Goal: Task Accomplishment & Management: Use online tool/utility

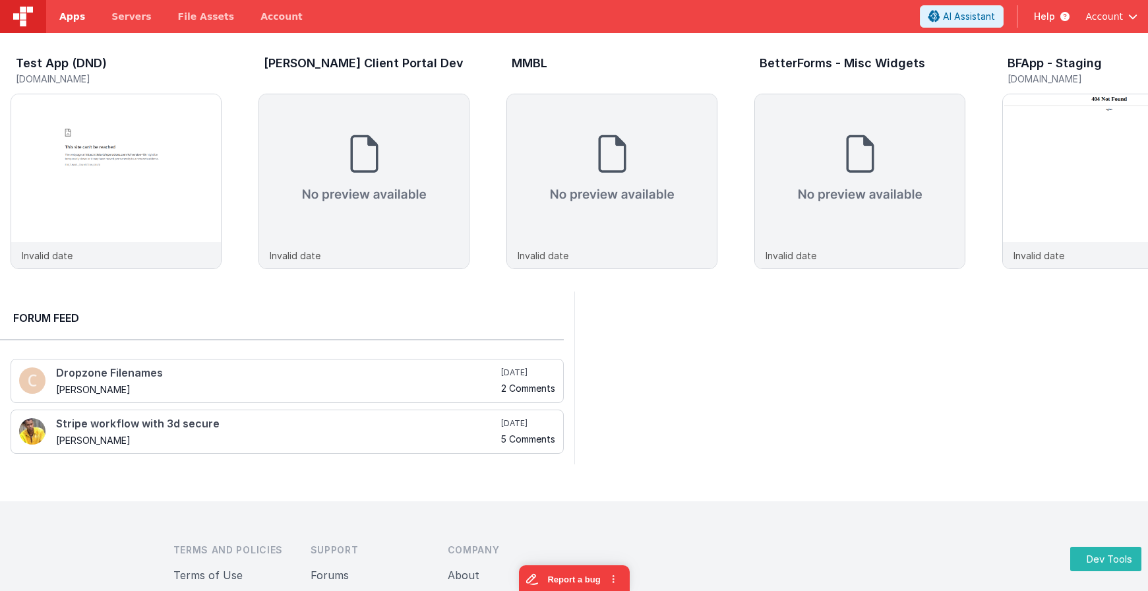
click at [78, 26] on link "Apps" at bounding box center [72, 16] width 52 height 33
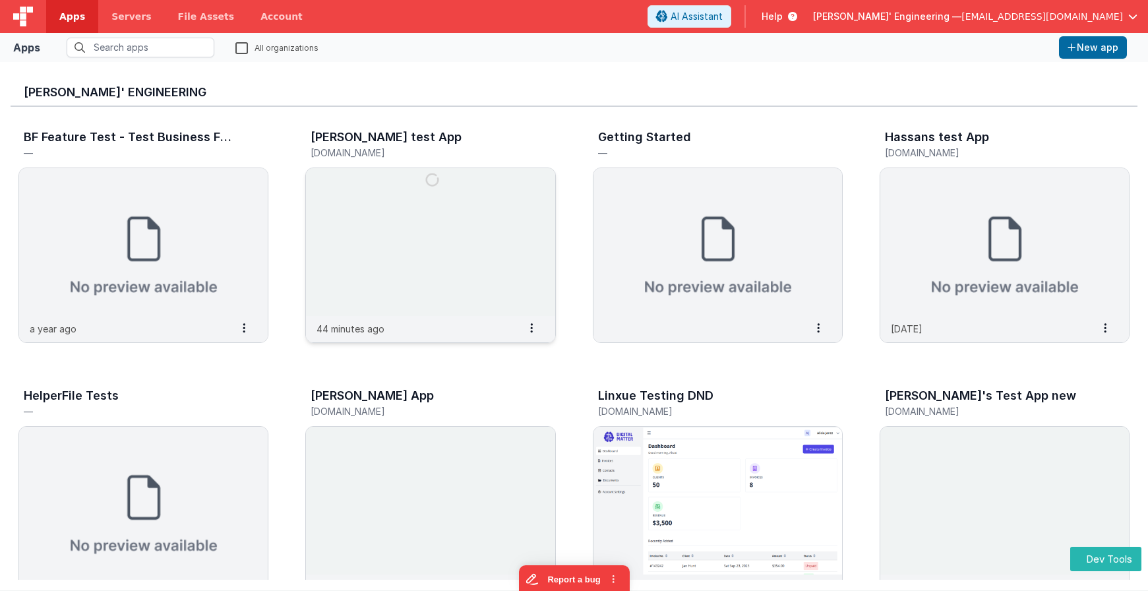
click at [499, 287] on img at bounding box center [430, 242] width 249 height 148
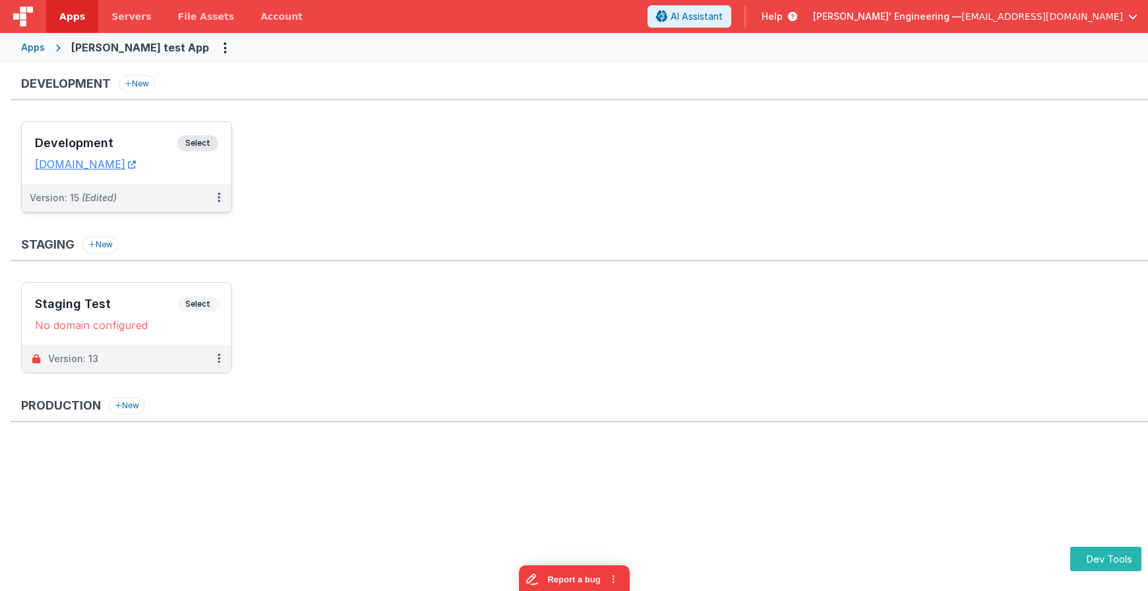
click at [210, 147] on span "Select" at bounding box center [197, 143] width 41 height 16
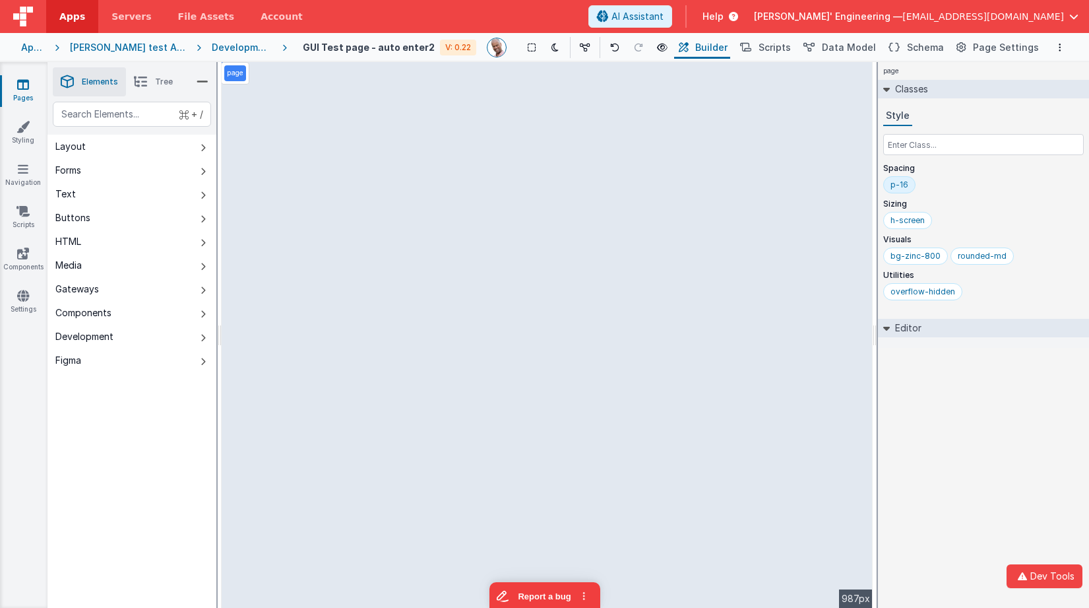
click at [97, 462] on div "+ / Layout Forms Text Buttons HTML Media Gateways Components Development Figma …" at bounding box center [131, 386] width 169 height 568
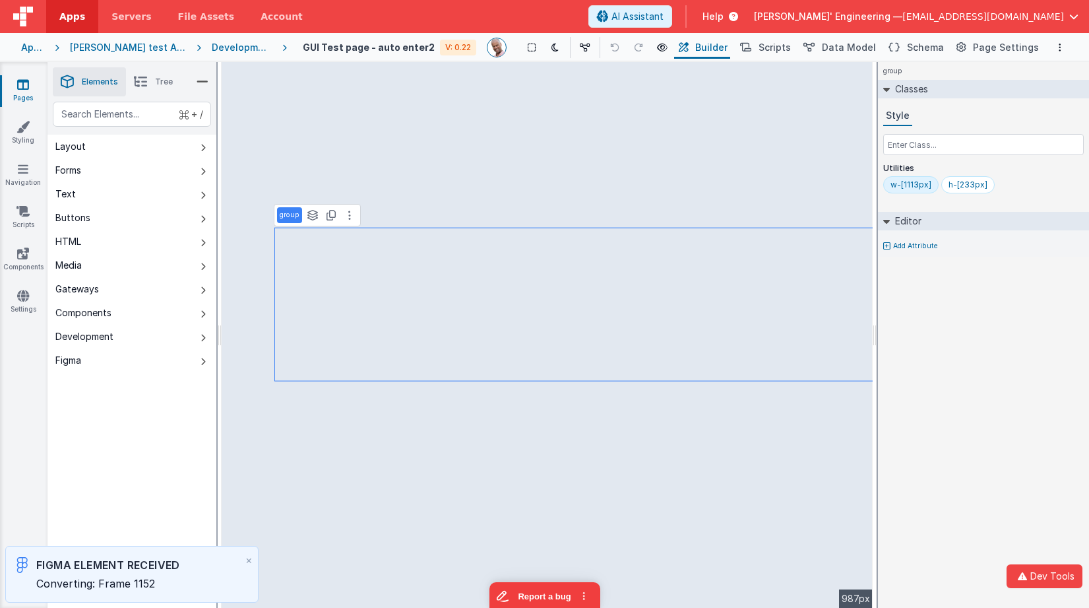
click at [58, 542] on div "Figma Element Received Converting: Frame 1152 ×" at bounding box center [132, 573] width 264 height 67
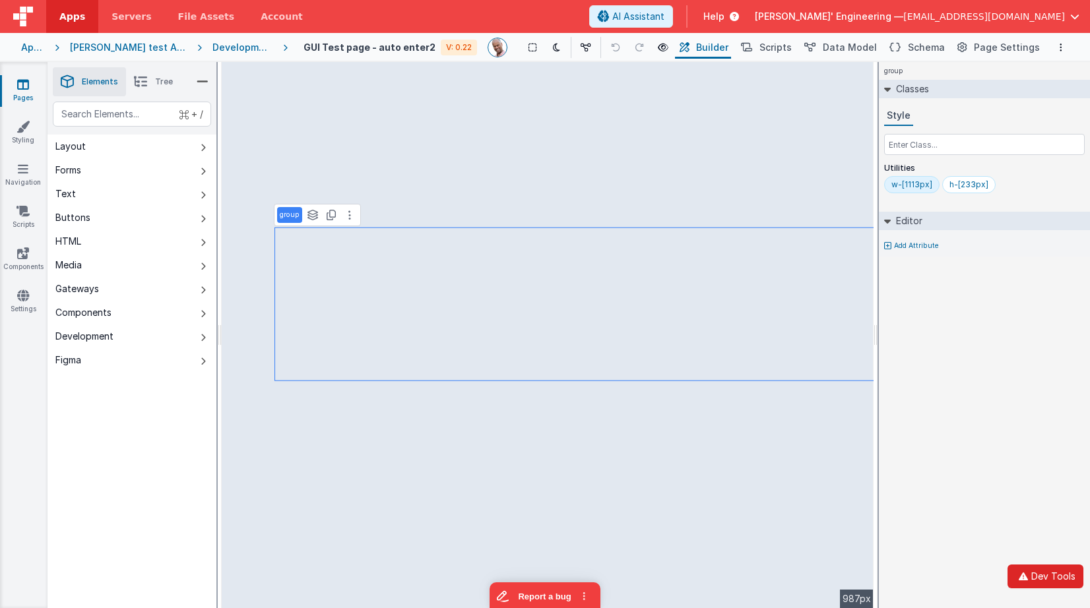
click at [1051, 582] on button "Dev Tools" at bounding box center [1045, 577] width 76 height 24
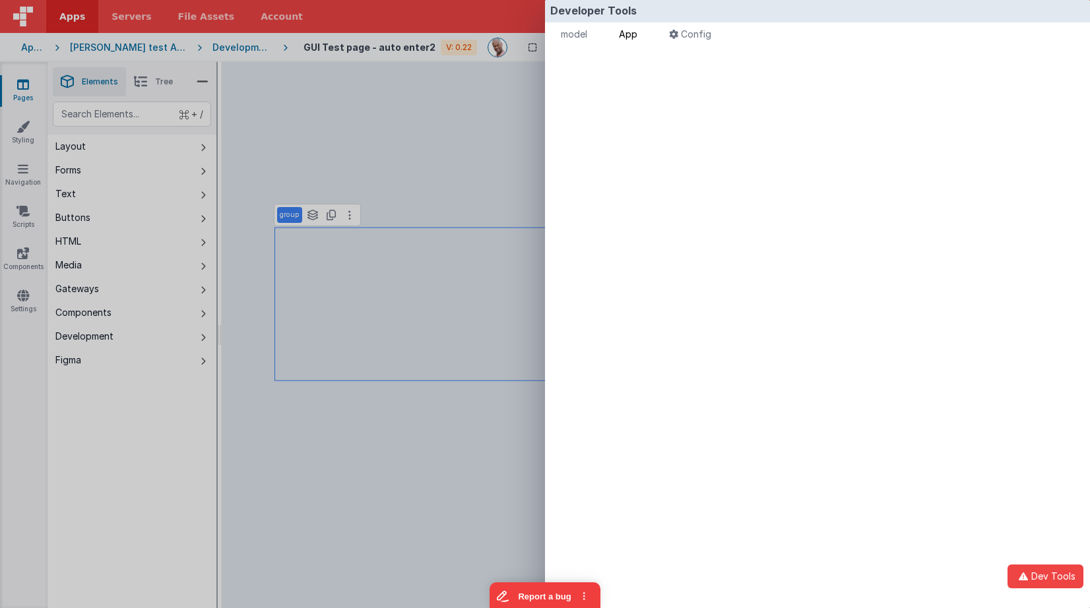
click at [635, 34] on span "App" at bounding box center [628, 33] width 18 height 11
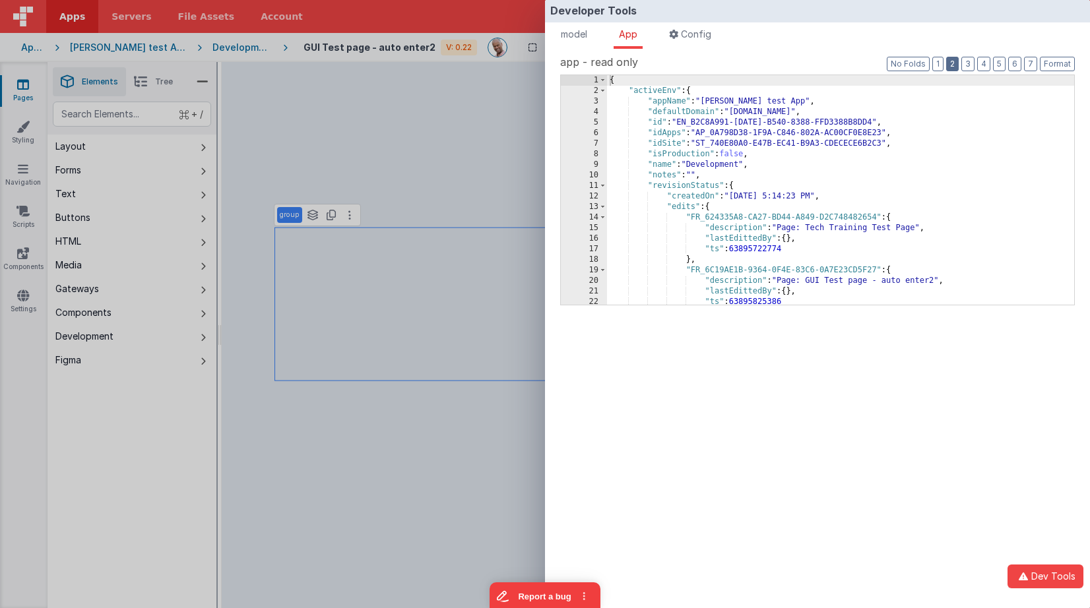
click at [949, 59] on button "2" at bounding box center [952, 64] width 13 height 15
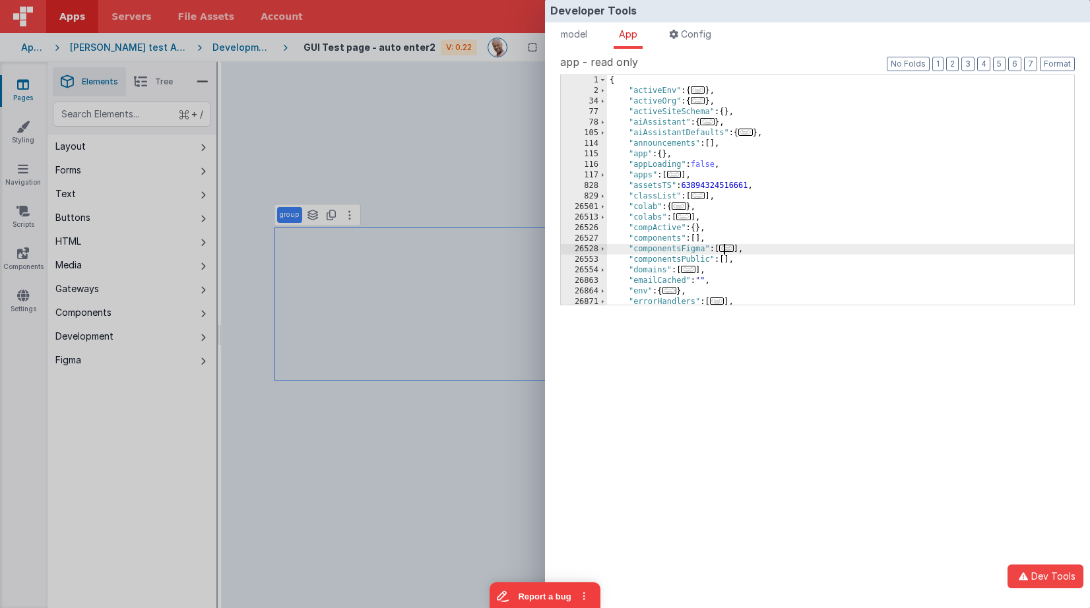
click at [734, 249] on span "..." at bounding box center [726, 248] width 15 height 7
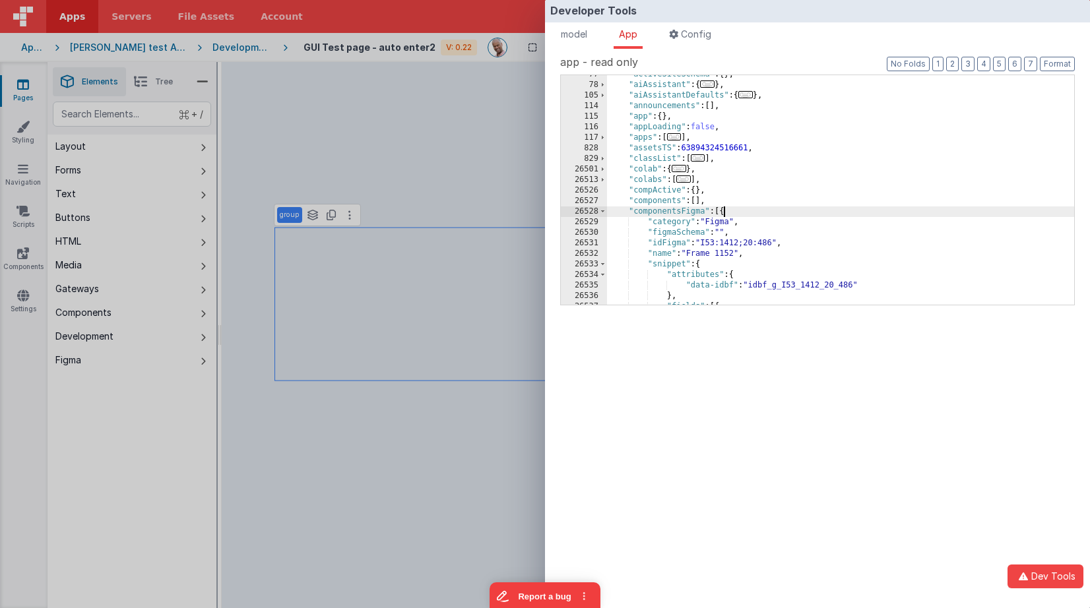
scroll to position [68, 0]
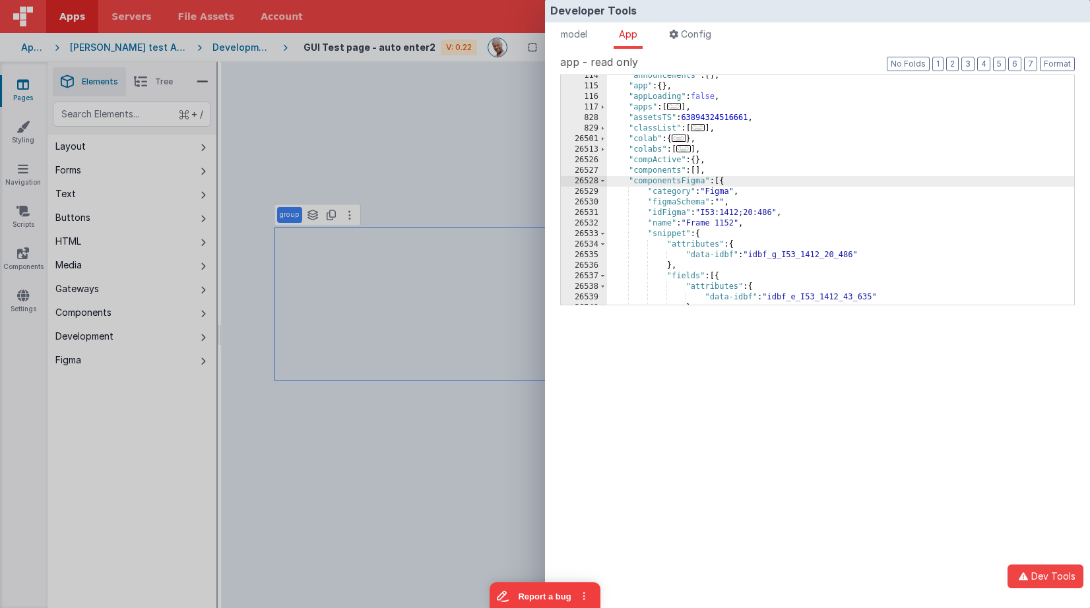
click at [699, 235] on div ""announcements" : [ ] , "app" : { } , "appLoading" : false , "apps" : [ ... ] ,…" at bounding box center [840, 196] width 467 height 251
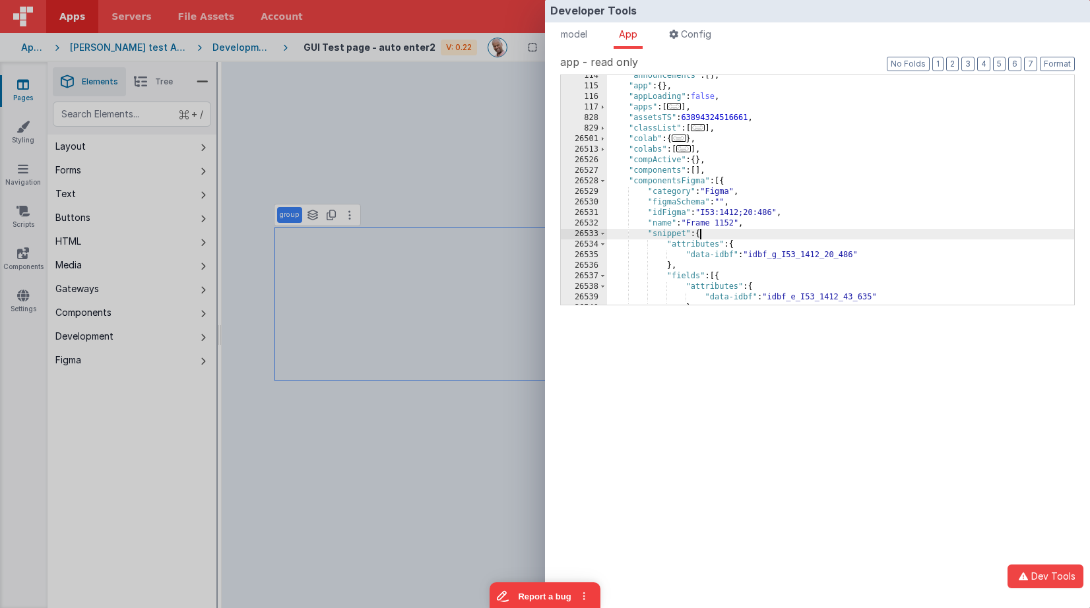
click at [699, 235] on div ""announcements" : [ ] , "app" : { } , "appLoading" : false , "apps" : [ ... ] ,…" at bounding box center [840, 196] width 467 height 251
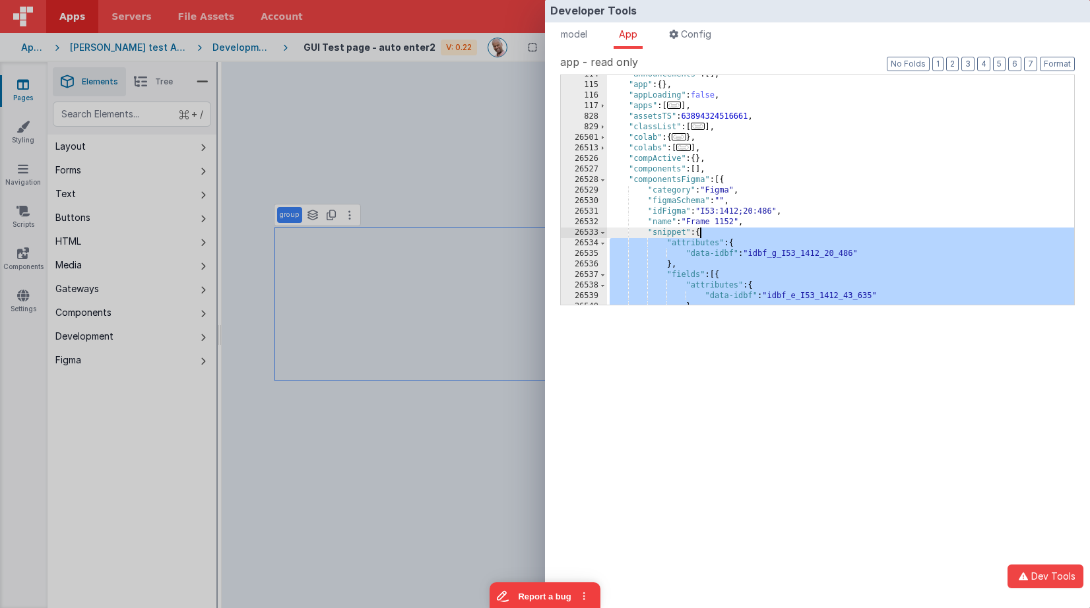
scroll to position [166, 0]
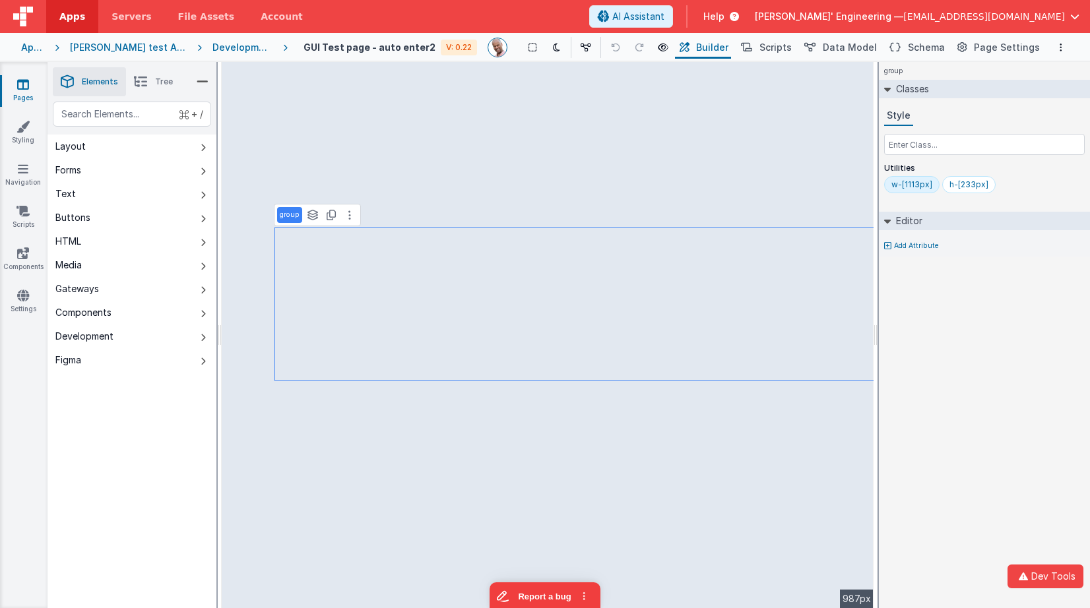
click at [269, 238] on div "Developer Tools model App Params Log (2) Misc Windows Config model - read only …" at bounding box center [545, 304] width 1090 height 608
click at [164, 83] on span "Tree" at bounding box center [164, 82] width 18 height 11
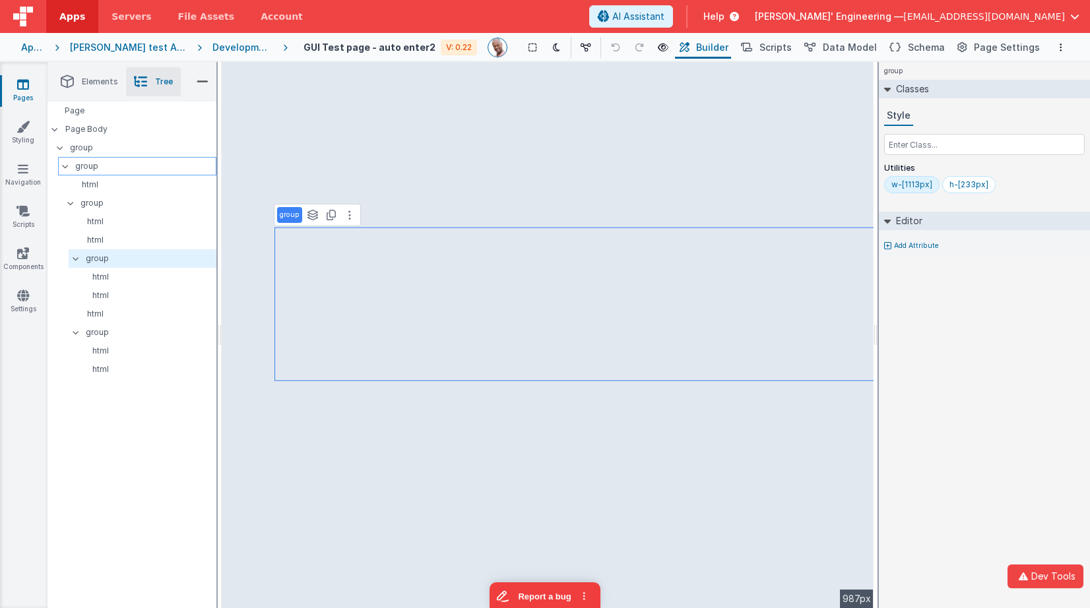
click at [82, 162] on p "group" at bounding box center [145, 166] width 141 height 15
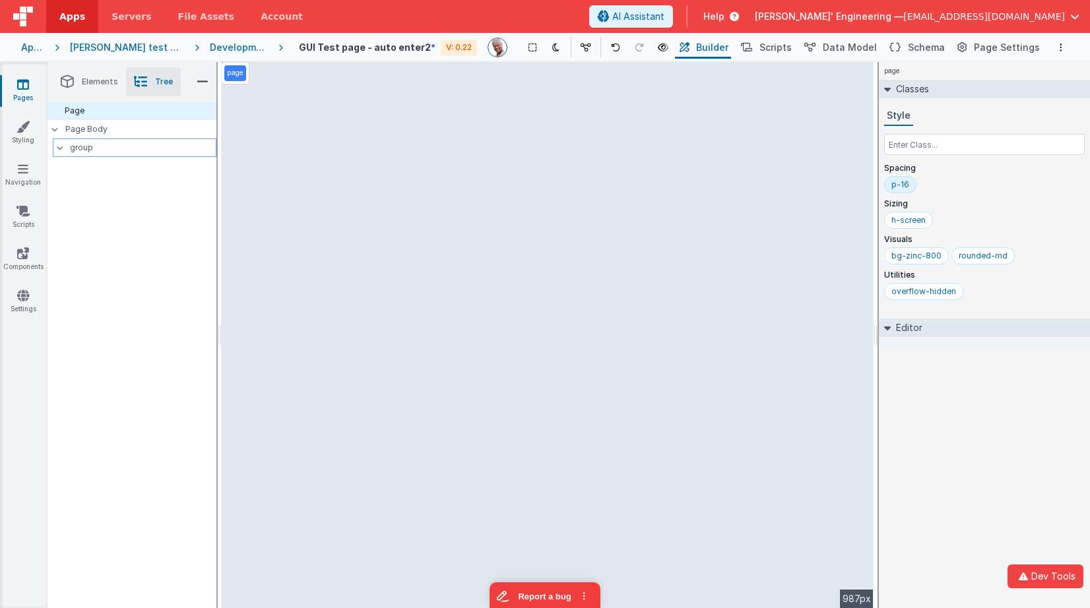
click at [84, 148] on p "group" at bounding box center [143, 148] width 146 height 15
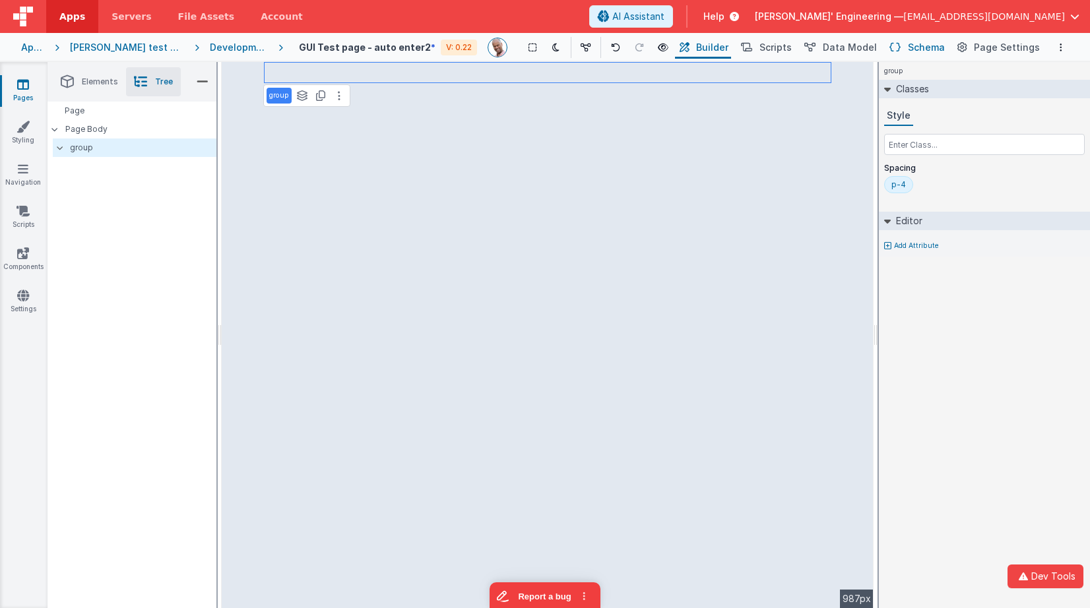
click at [918, 47] on span "Schema" at bounding box center [926, 47] width 37 height 13
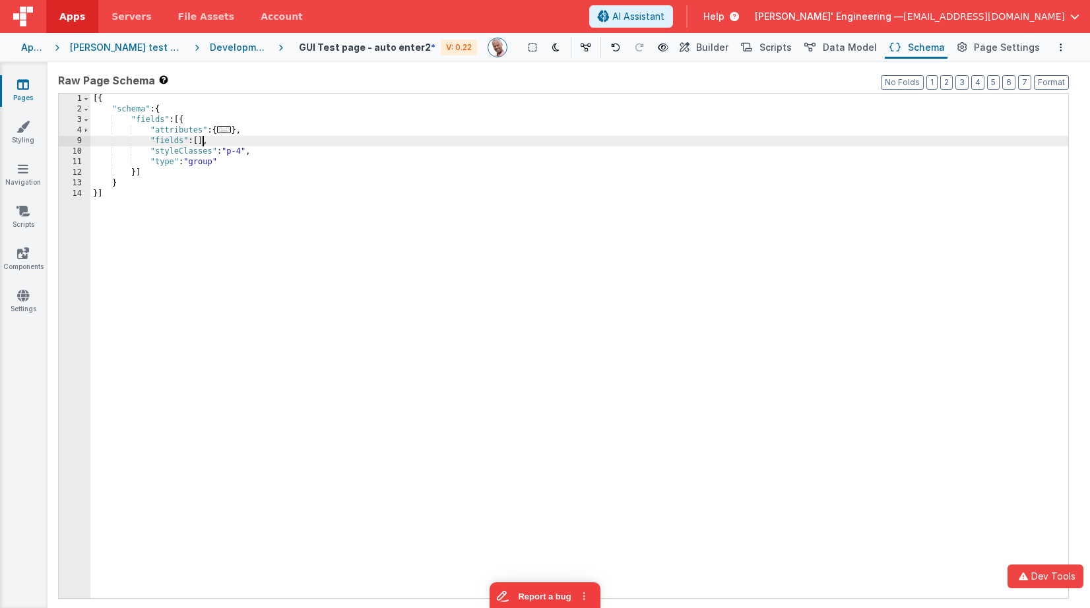
click at [203, 142] on div "[{ "schema" : { "fields" : [{ "attributes" : { ... } , "fields" : [ ] , "styleC…" at bounding box center [579, 357] width 978 height 526
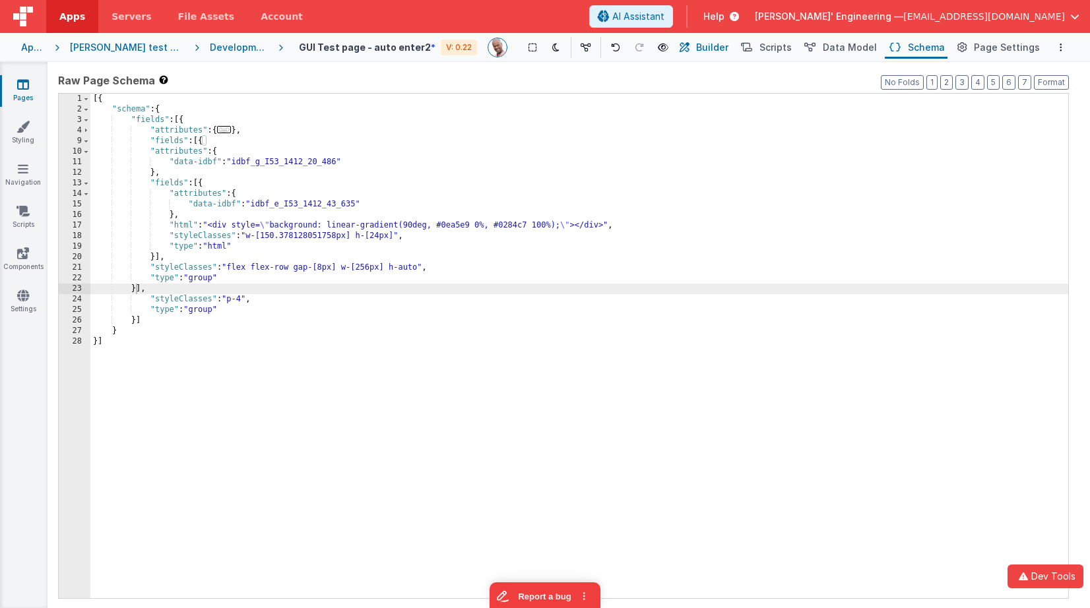
click at [710, 45] on span "Builder" at bounding box center [712, 47] width 32 height 13
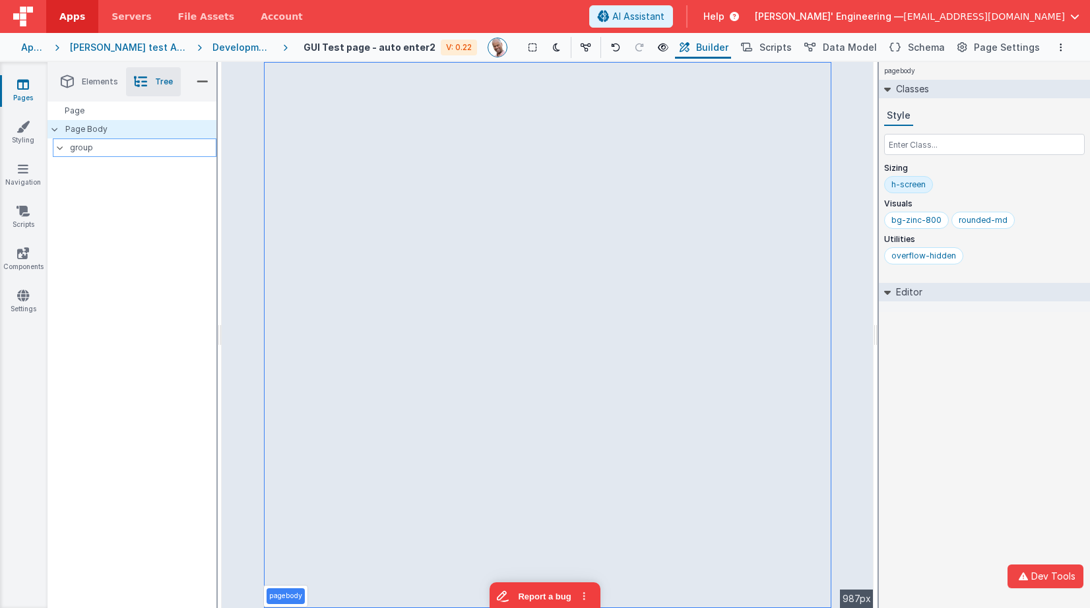
click at [118, 152] on p "group" at bounding box center [143, 148] width 146 height 15
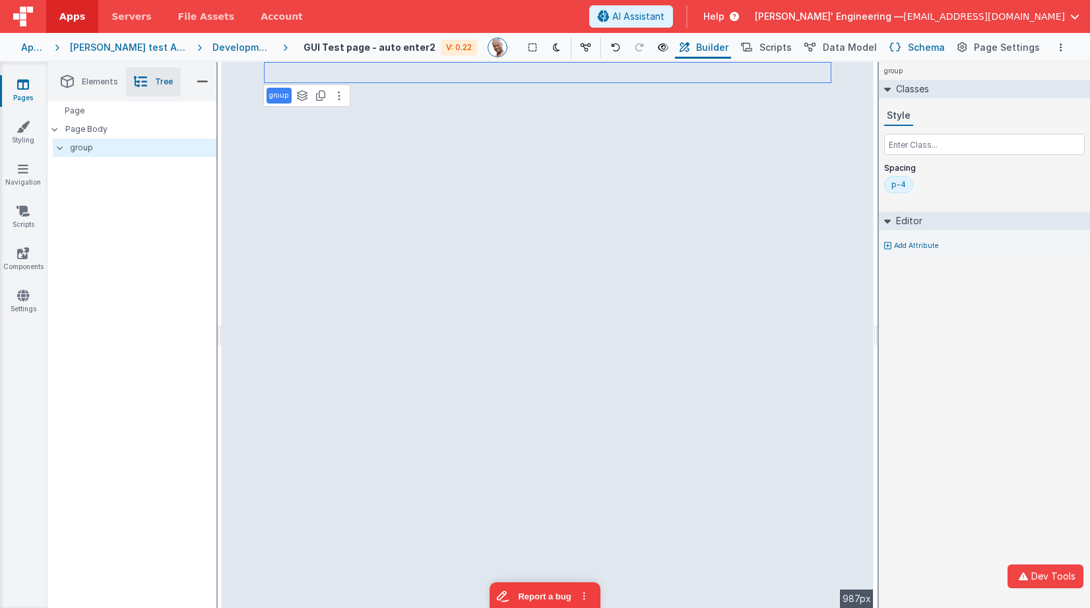
click at [923, 45] on span "Schema" at bounding box center [926, 47] width 37 height 13
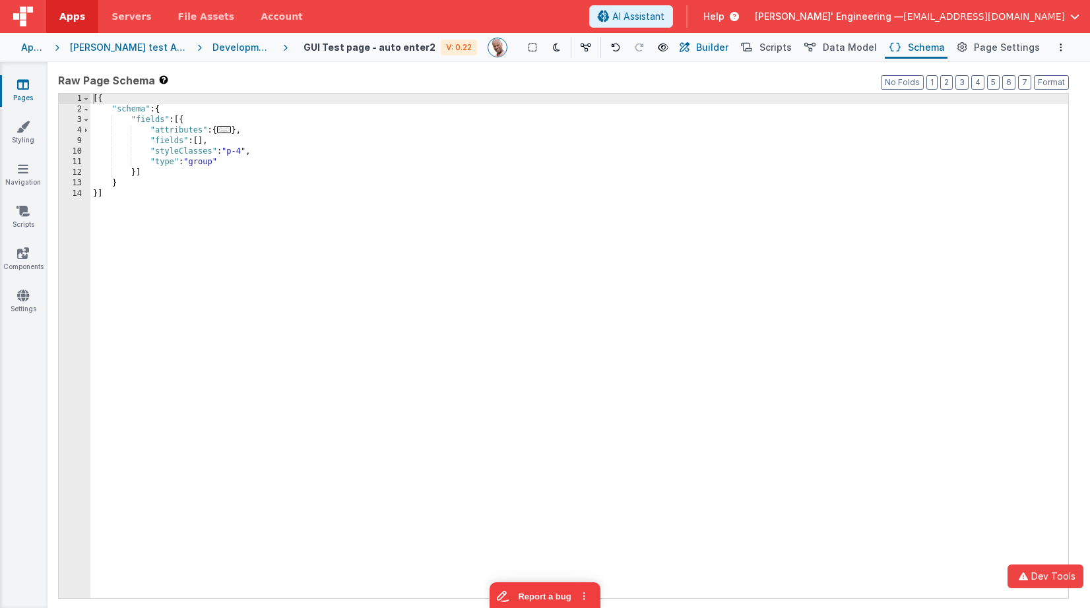
click at [689, 47] on icon at bounding box center [684, 48] width 10 height 14
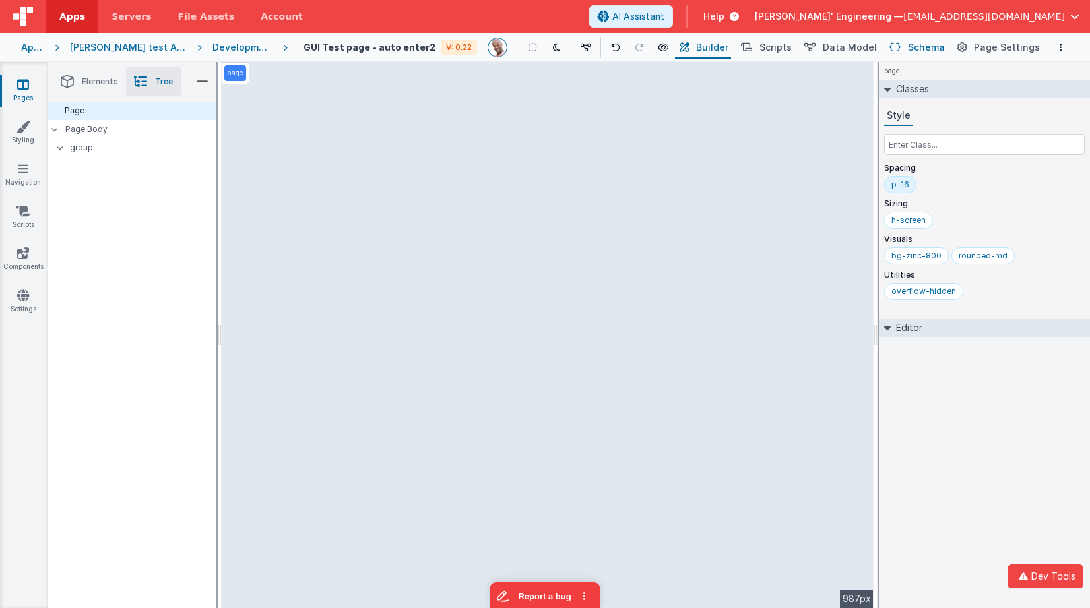
click at [935, 44] on span "Schema" at bounding box center [926, 47] width 37 height 13
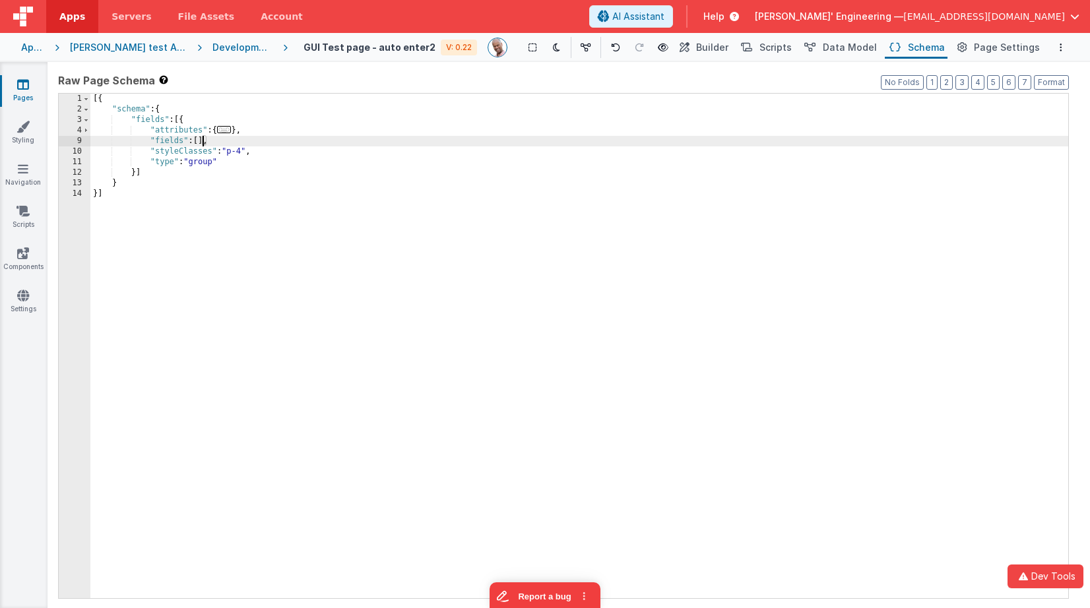
click at [203, 144] on div "[{ "schema" : { "fields" : [{ "attributes" : { ... } , "fields" : [ ] , "styleC…" at bounding box center [579, 357] width 978 height 526
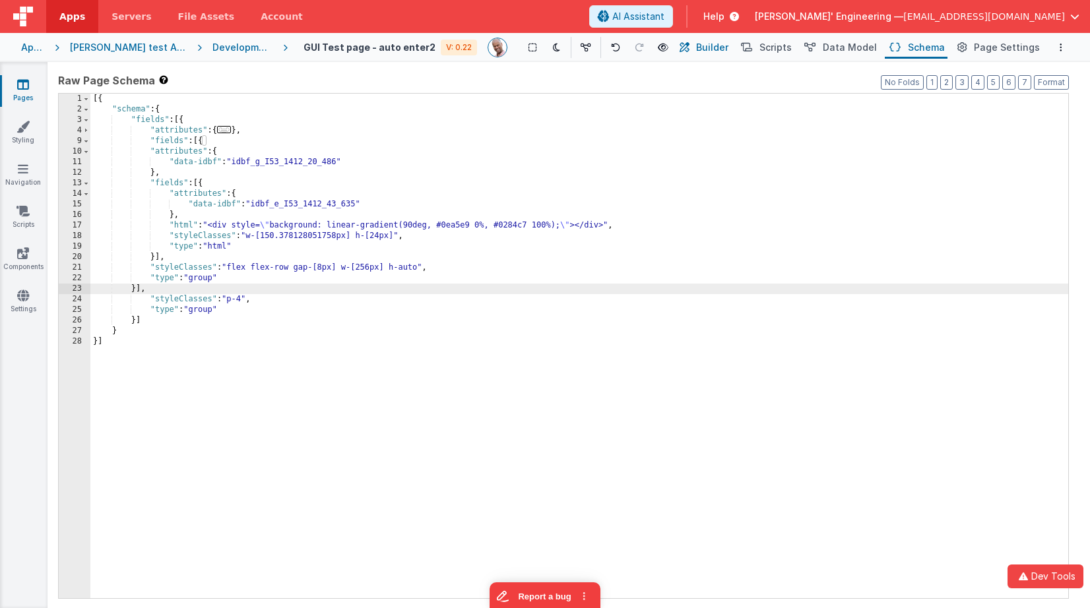
click at [717, 44] on span "Builder" at bounding box center [712, 47] width 32 height 13
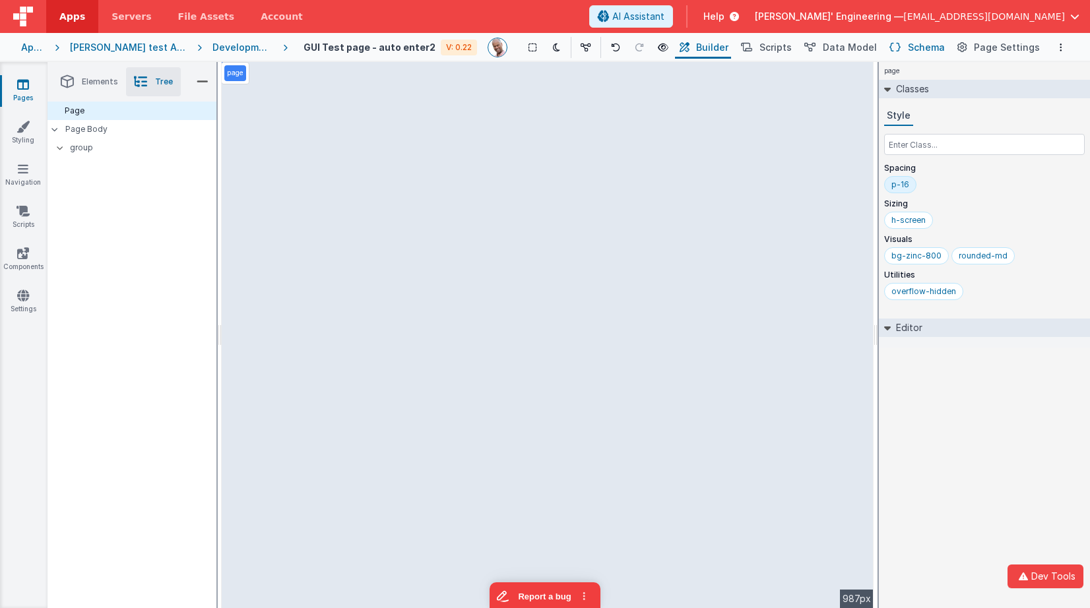
click at [935, 51] on span "Schema" at bounding box center [926, 47] width 37 height 13
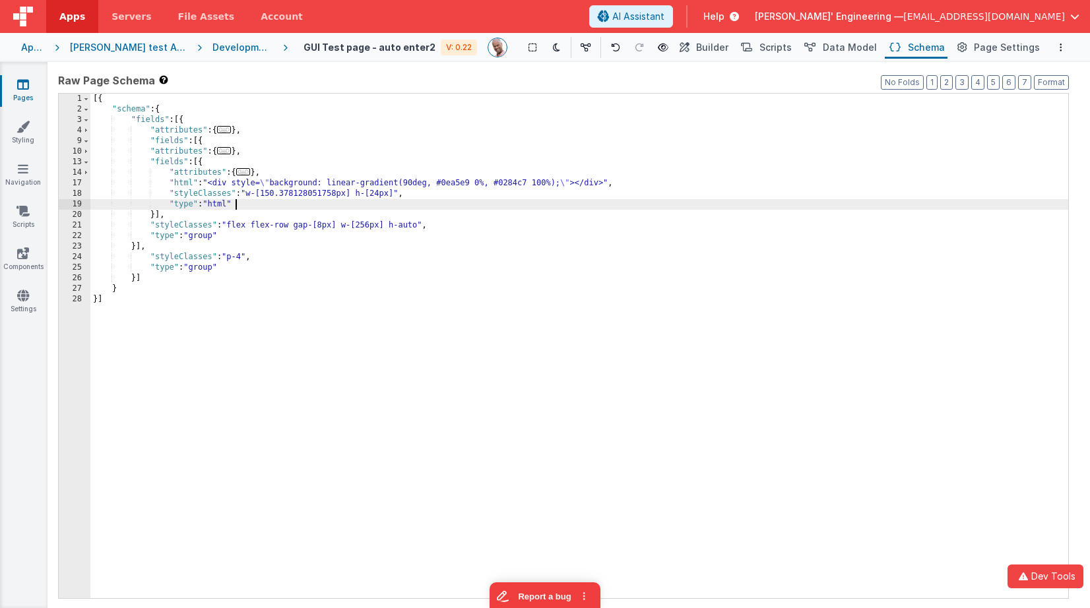
click at [375, 201] on div "[{ "schema" : { "fields" : [{ "attributes" : { ... } , "fields" : [{ "attribute…" at bounding box center [579, 357] width 978 height 526
click at [716, 42] on span "Builder" at bounding box center [712, 47] width 32 height 13
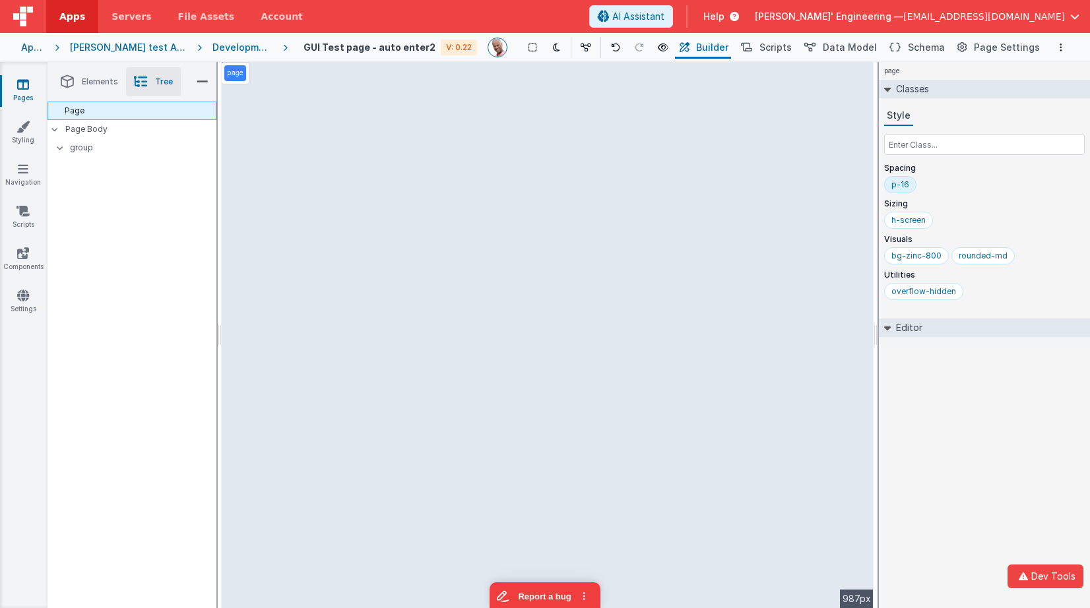
click at [142, 111] on div "Page" at bounding box center [131, 111] width 169 height 18
click at [140, 122] on div "Page Body" at bounding box center [131, 129] width 169 height 18
click at [147, 112] on div "Page" at bounding box center [131, 111] width 169 height 18
click at [915, 251] on div "bg-zinc-800" at bounding box center [916, 256] width 50 height 11
click at [929, 142] on input "text" at bounding box center [984, 144] width 201 height 21
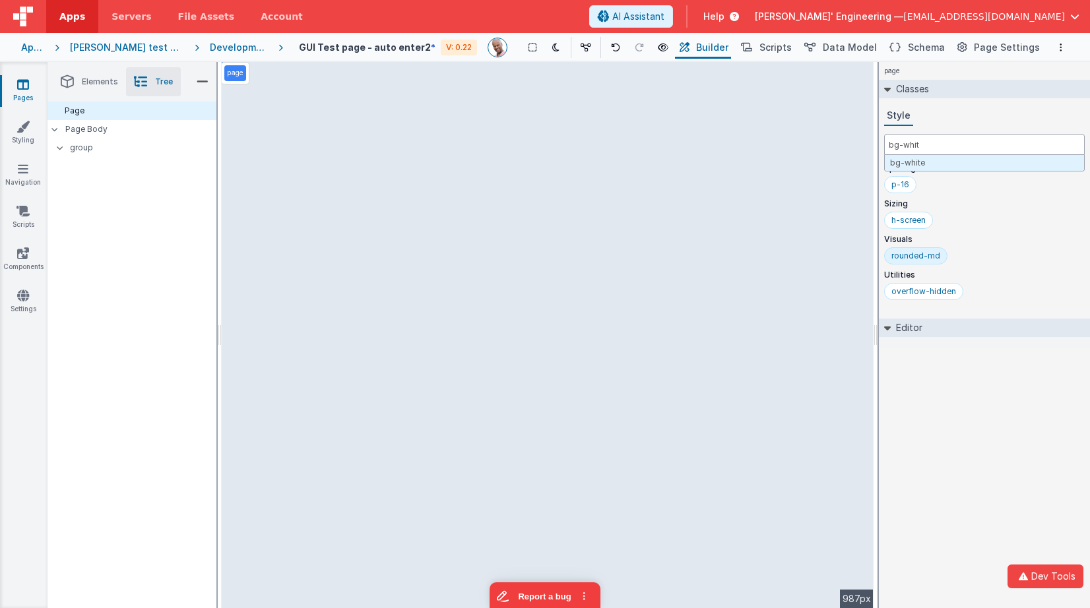
type input "bg-white"
click at [104, 128] on p "Page Body" at bounding box center [140, 129] width 151 height 11
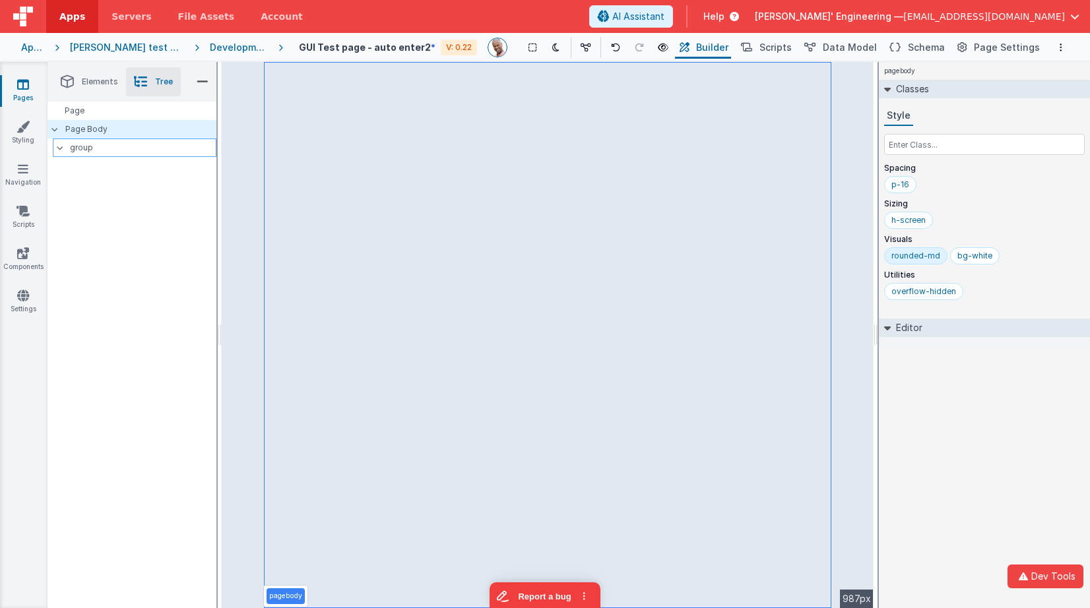
click at [98, 146] on p "group" at bounding box center [143, 148] width 146 height 15
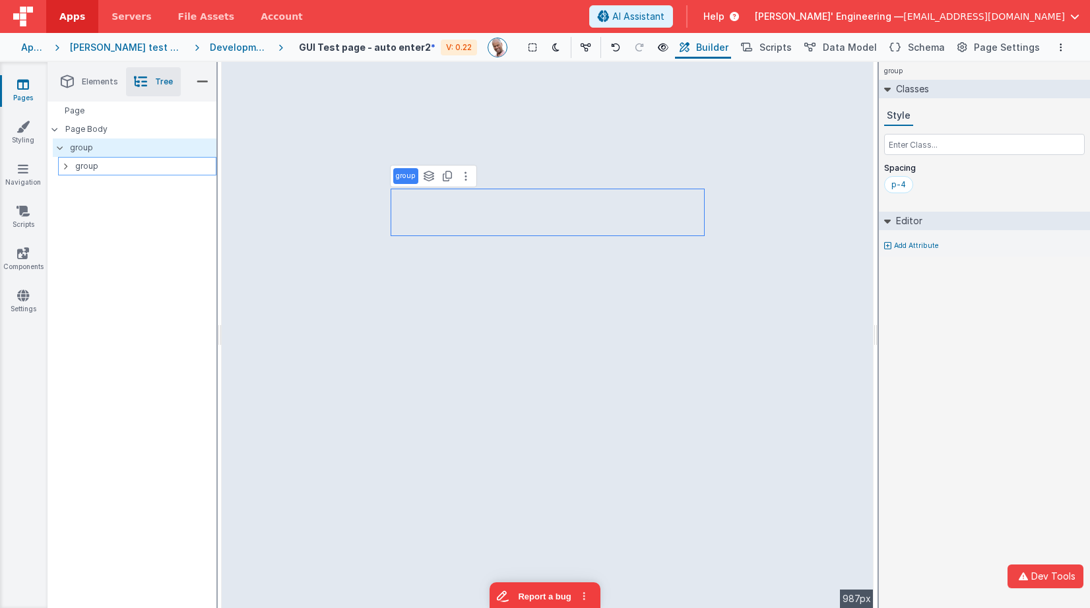
click at [67, 161] on div at bounding box center [69, 166] width 12 height 11
click at [90, 183] on p "html" at bounding box center [142, 184] width 147 height 11
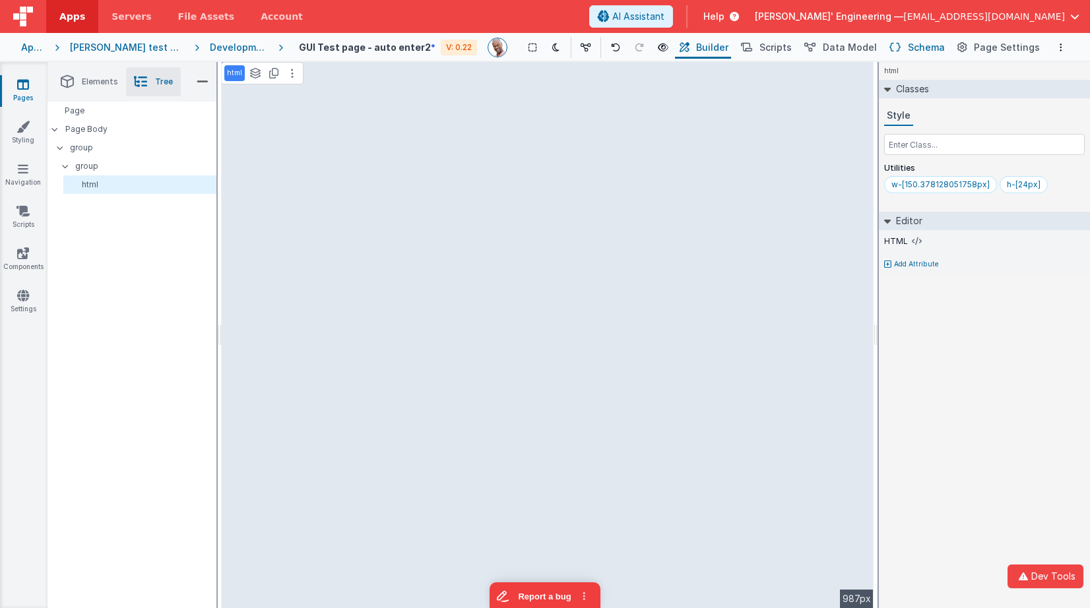
click at [900, 46] on icon at bounding box center [894, 48] width 11 height 14
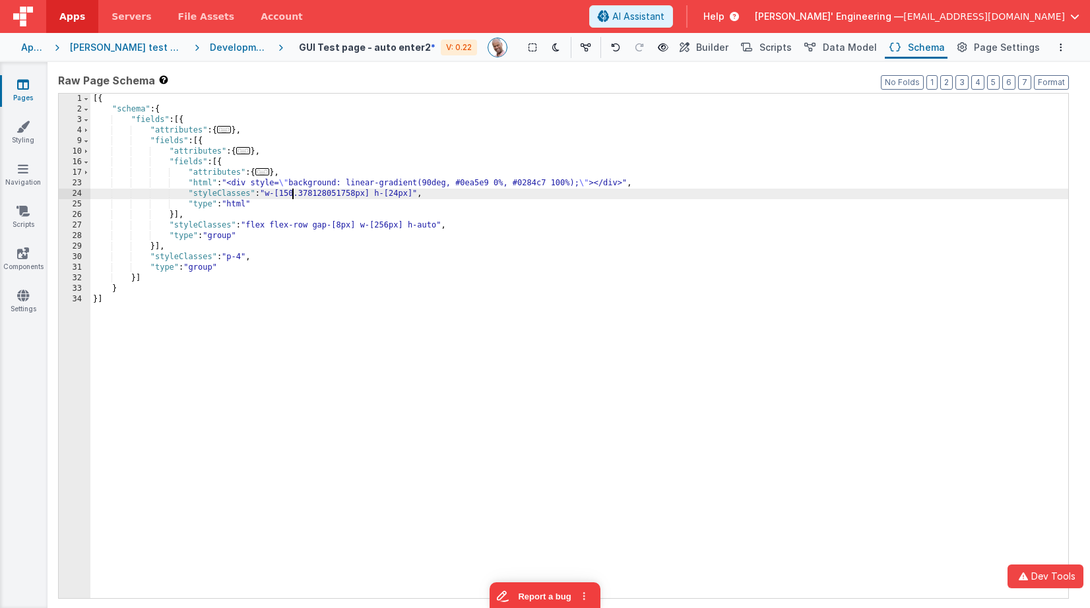
click at [295, 196] on div "[{ "schema" : { "fields" : [{ "attributes" : { ... } , "fields" : [{ "attribute…" at bounding box center [579, 357] width 978 height 526
click at [223, 165] on div "[{ "schema" : { "fields" : [{ "attributes" : { ... } , "fields" : [{ "attribute…" at bounding box center [579, 357] width 978 height 526
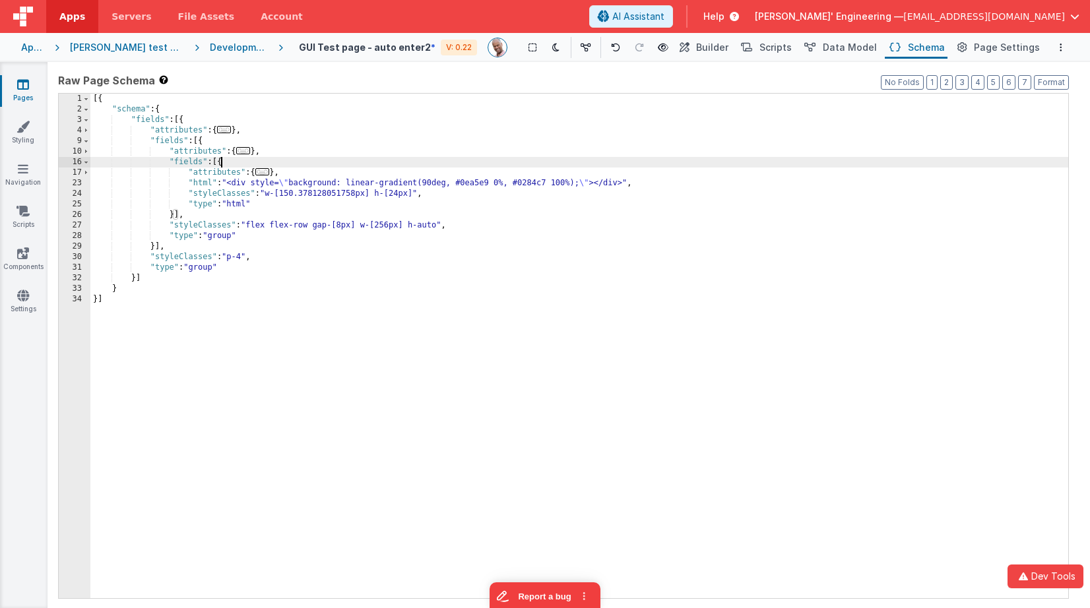
click at [223, 165] on div "[{ "schema" : { "fields" : [{ "attributes" : { ... } , "fields" : [{ "attribute…" at bounding box center [579, 357] width 978 height 526
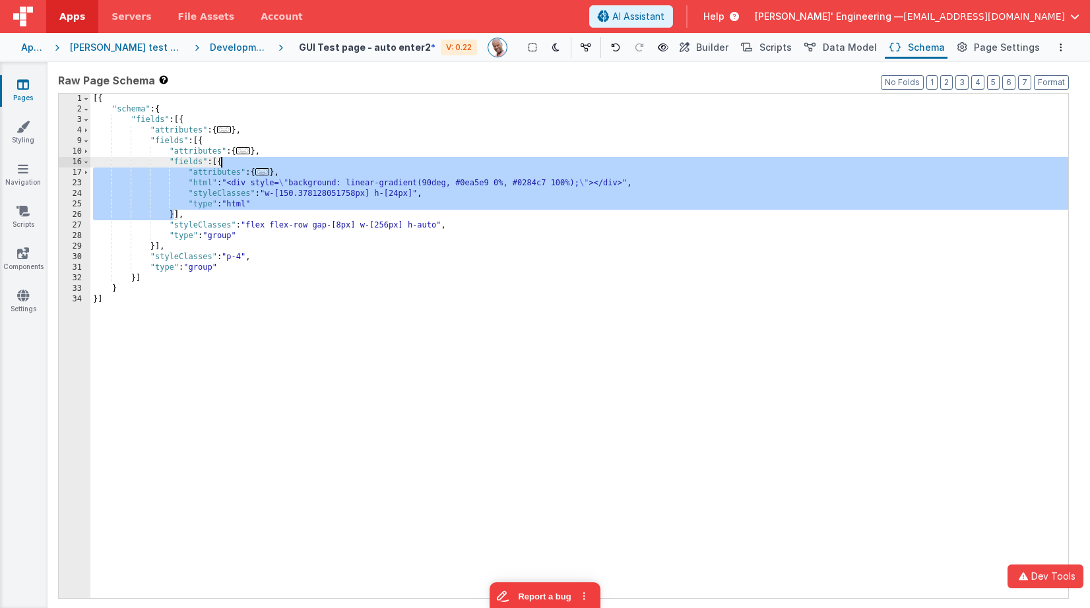
click at [197, 183] on div "[{ "schema" : { "fields" : [{ "attributes" : { ... } , "fields" : [{ "attribute…" at bounding box center [579, 357] width 978 height 526
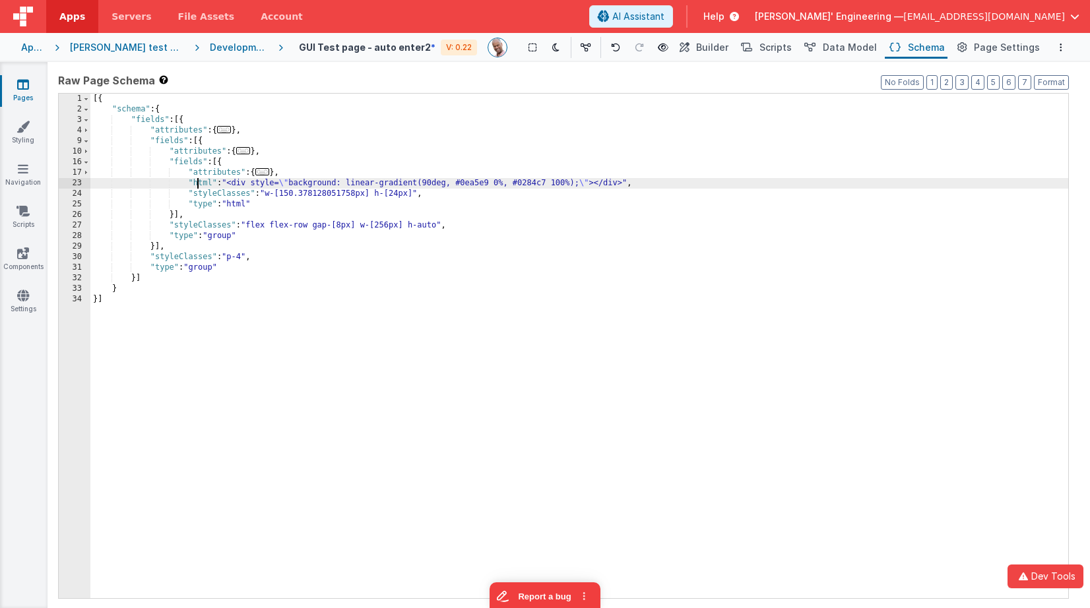
click at [71, 181] on div "23" at bounding box center [75, 183] width 32 height 11
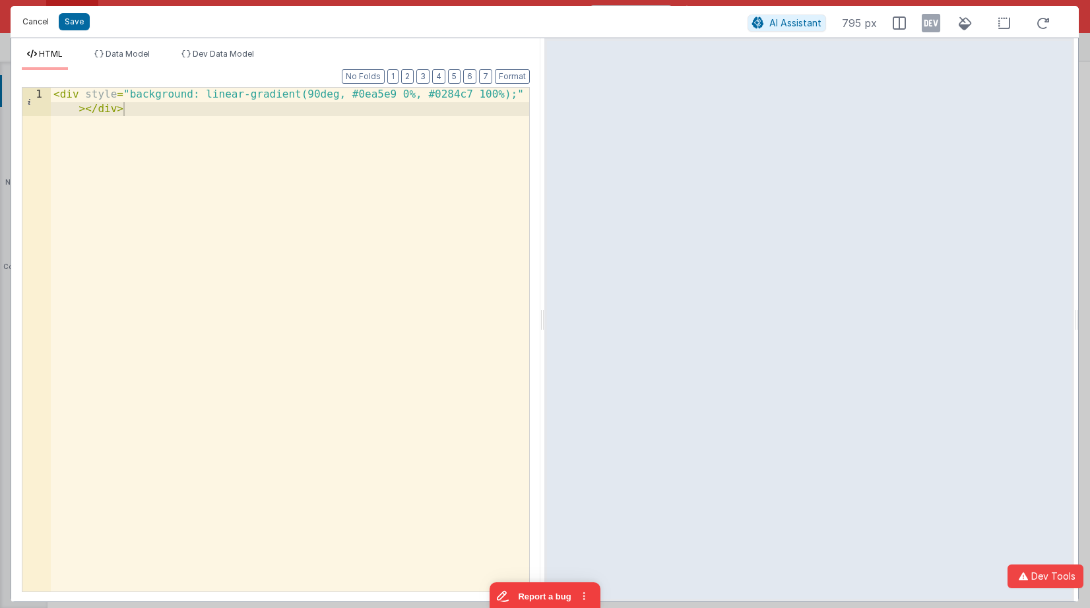
click at [43, 26] on button "Cancel" at bounding box center [36, 22] width 40 height 18
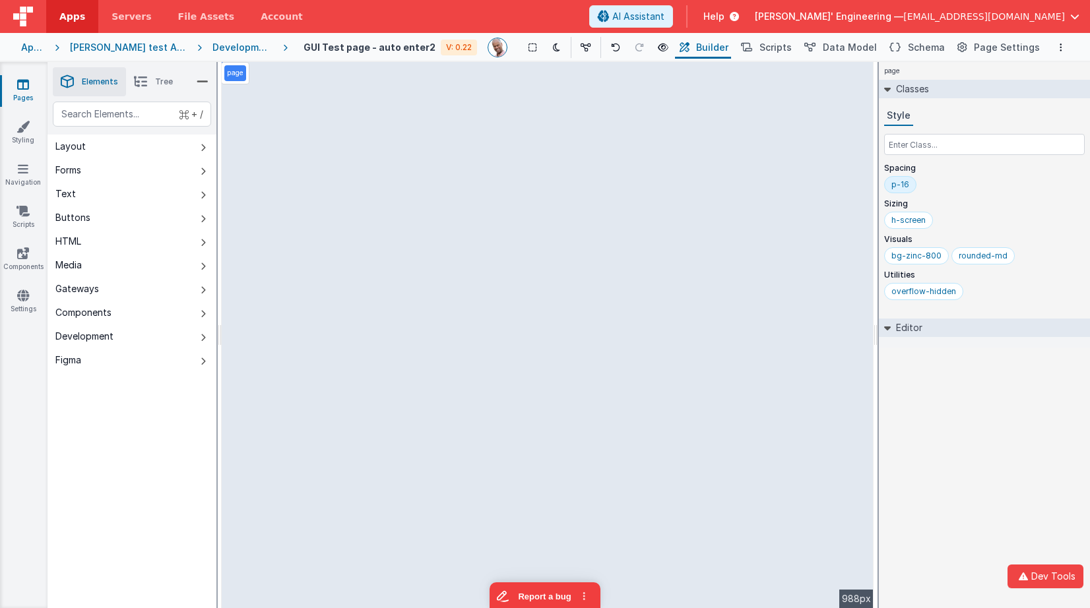
click at [999, 208] on p "Sizing" at bounding box center [984, 204] width 201 height 11
click at [980, 412] on div "page Classes Style Spacing p-16 Sizing h-screen Visuals bg-zinc-800 rounded-md …" at bounding box center [984, 335] width 211 height 546
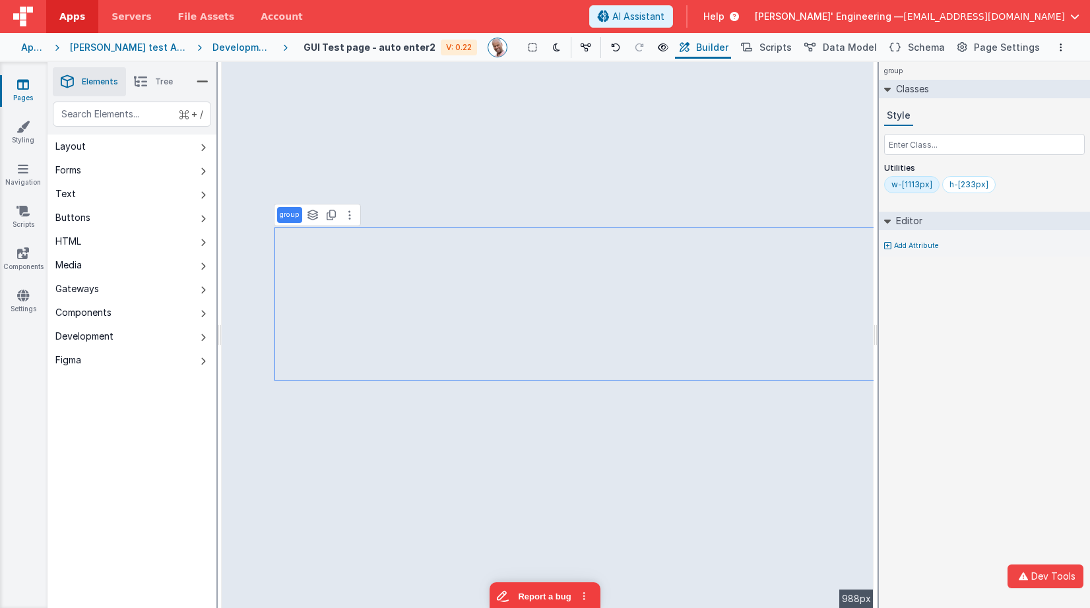
drag, startPoint x: 1028, startPoint y: 392, endPoint x: 1027, endPoint y: 410, distance: 17.2
click at [1028, 392] on div "group Classes Style Utilities w-[1113px] h-[233px] Editor Add Attribute DEV: Fo…" at bounding box center [984, 335] width 211 height 546
click at [1053, 573] on button "Dev Tools" at bounding box center [1045, 577] width 76 height 24
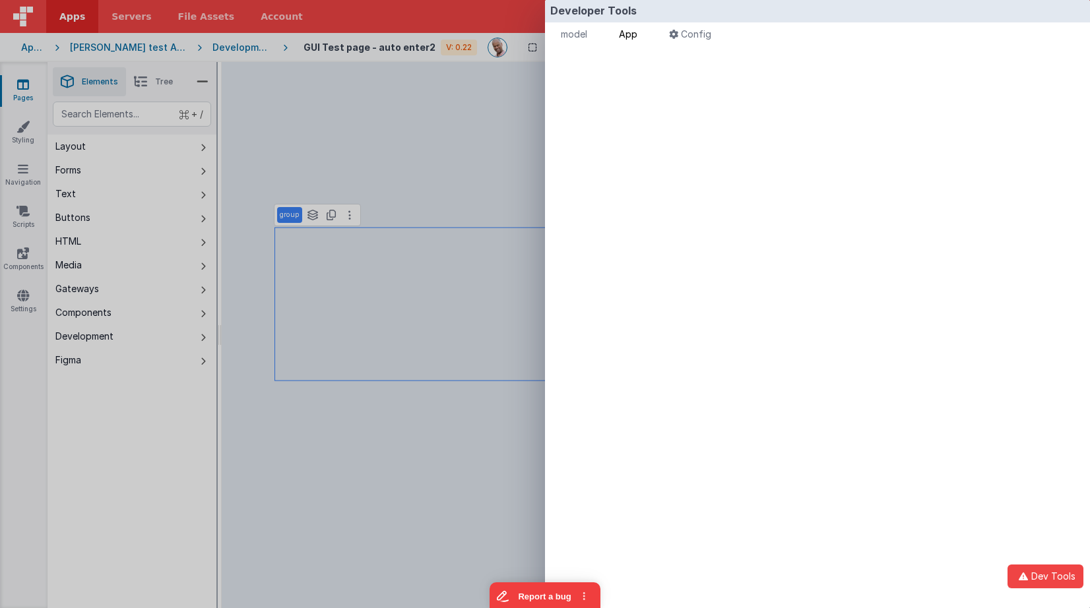
click at [633, 34] on span "App" at bounding box center [628, 33] width 18 height 11
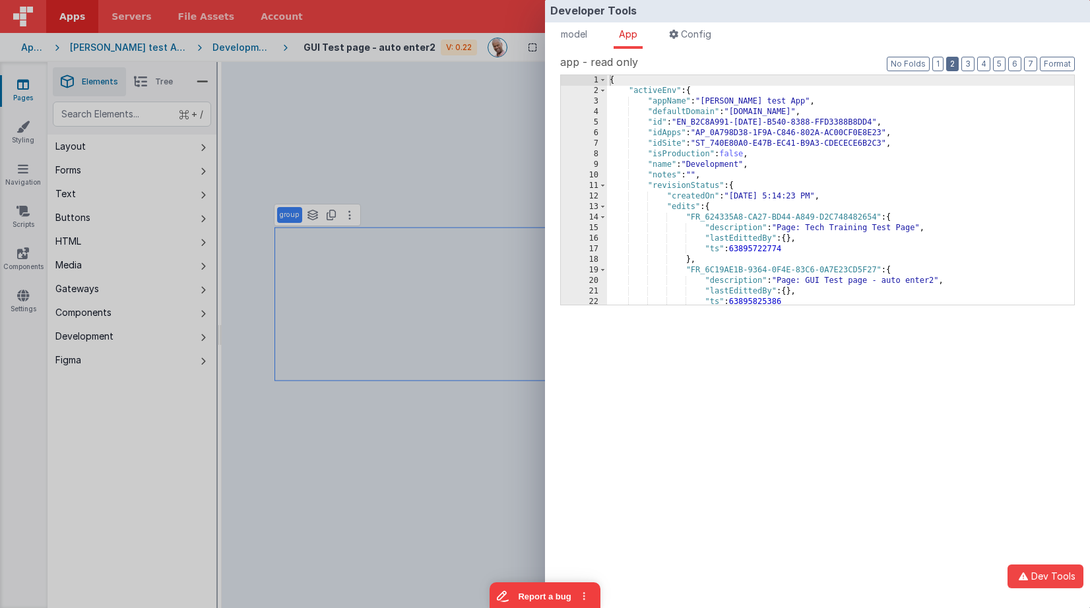
click at [953, 63] on button "2" at bounding box center [952, 64] width 13 height 15
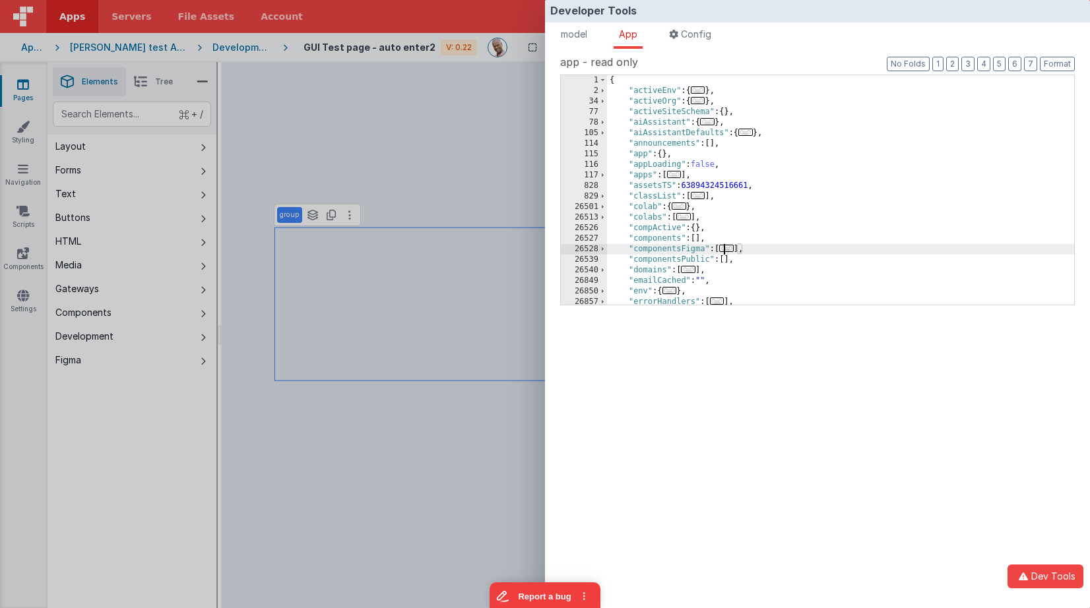
click at [733, 251] on span "..." at bounding box center [726, 248] width 15 height 7
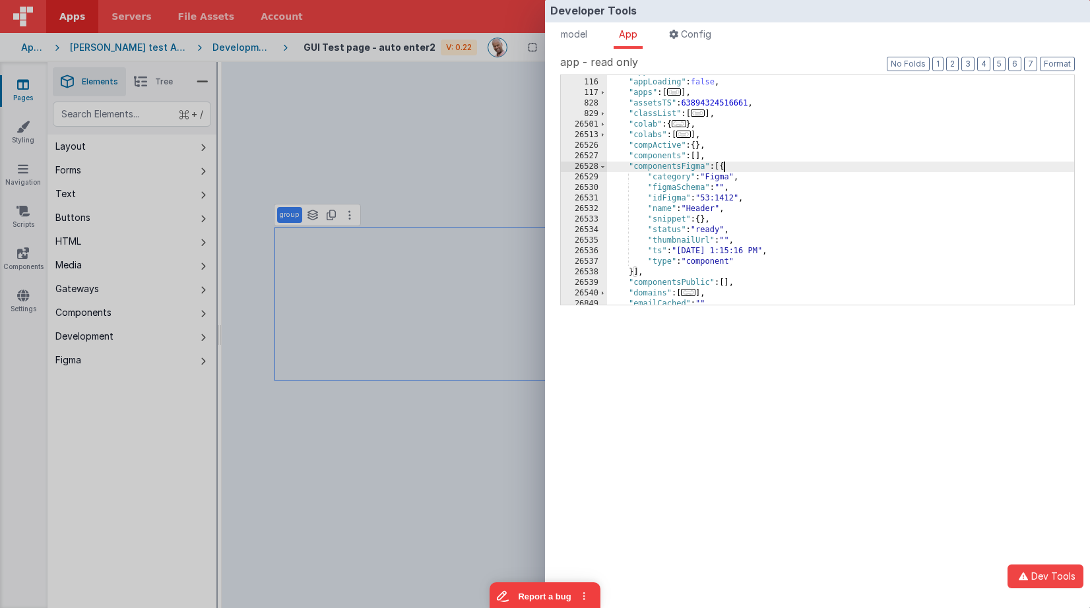
scroll to position [82, 0]
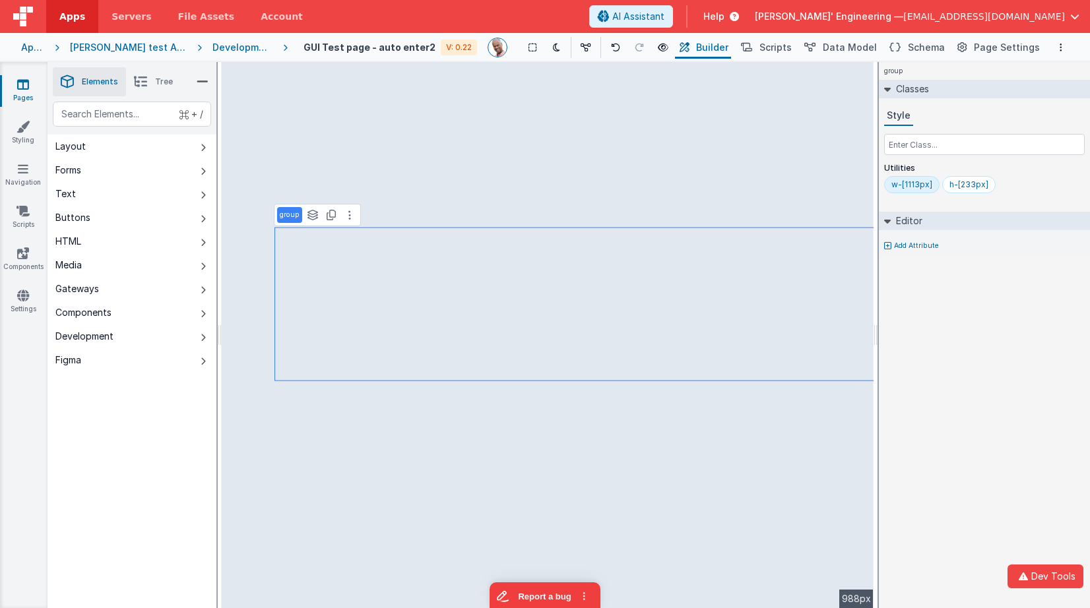
click at [371, 318] on div "Developer Tools model App Params Log (2) Misc Windows Config model - read only …" at bounding box center [545, 304] width 1090 height 608
click at [928, 350] on div "group Classes Style Utilities w-[1113px] h-[233px] Editor Add Attribute DEV: Fo…" at bounding box center [984, 335] width 211 height 546
click at [170, 83] on span "Tree" at bounding box center [164, 82] width 18 height 11
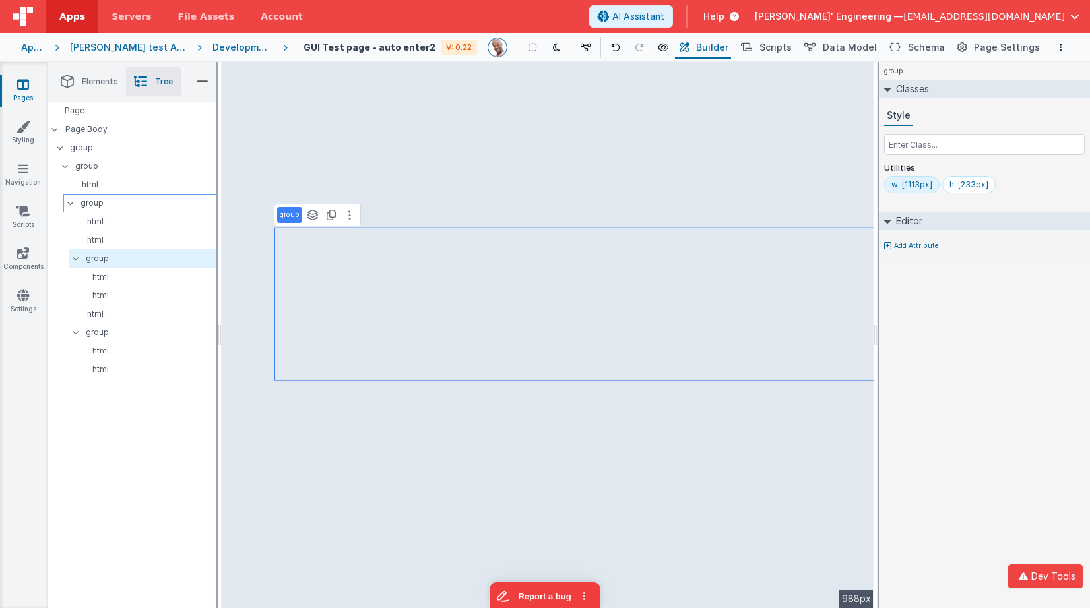
click at [105, 208] on p "group" at bounding box center [147, 203] width 135 height 15
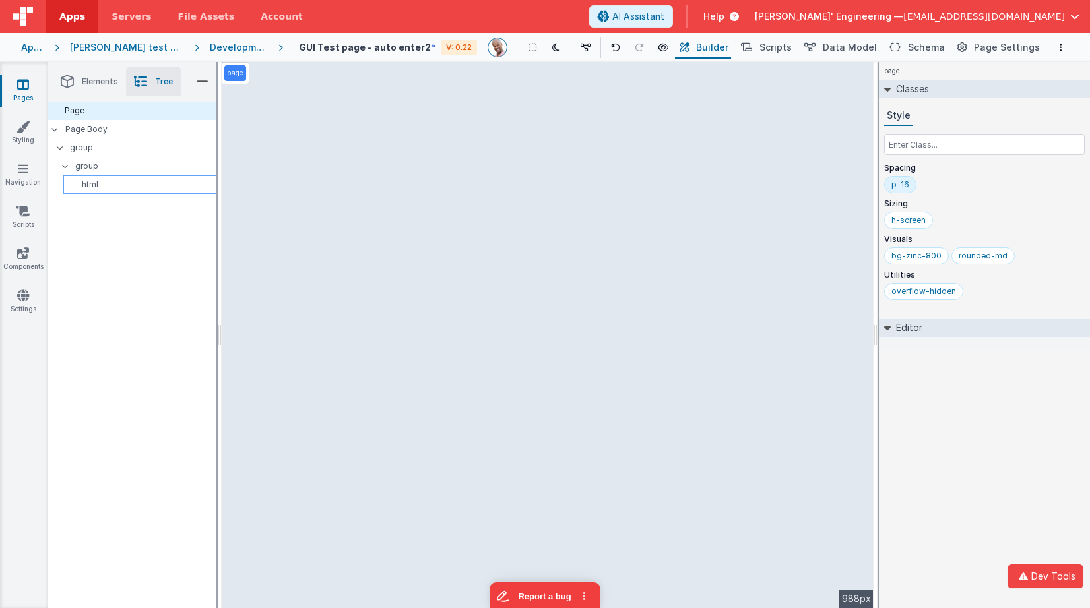
click at [107, 179] on div "html" at bounding box center [139, 184] width 153 height 18
click at [89, 161] on p "group" at bounding box center [145, 166] width 141 height 15
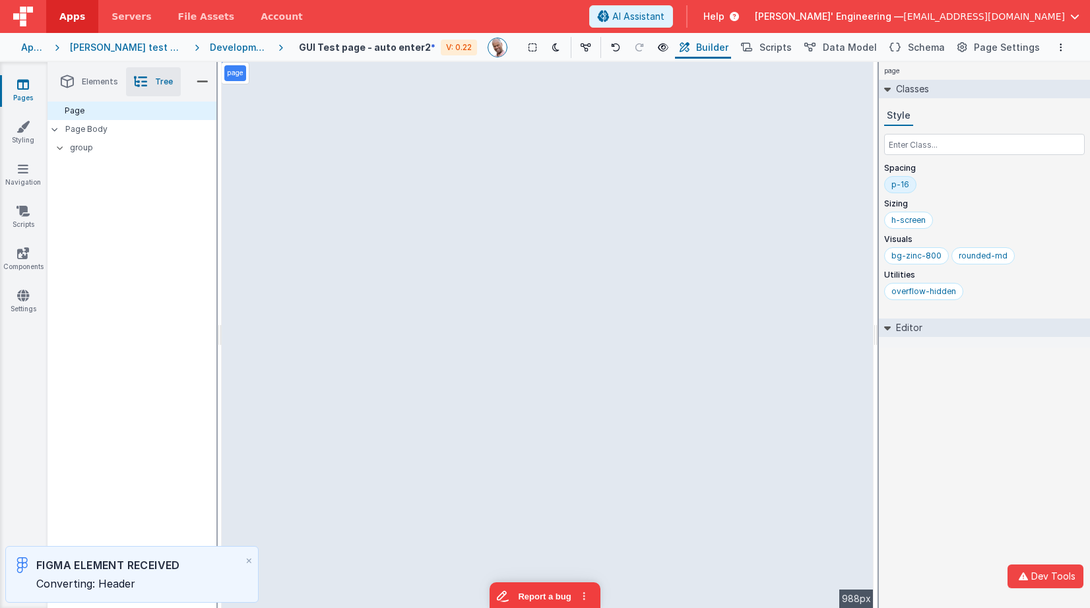
drag, startPoint x: 930, startPoint y: 475, endPoint x: 1013, endPoint y: 509, distance: 89.1
click at [931, 476] on div "page Classes Style Spacing p-16 Sizing h-screen Visuals bg-zinc-800 rounded-md …" at bounding box center [984, 335] width 211 height 546
click at [1046, 573] on button "Dev Tools" at bounding box center [1045, 577] width 76 height 24
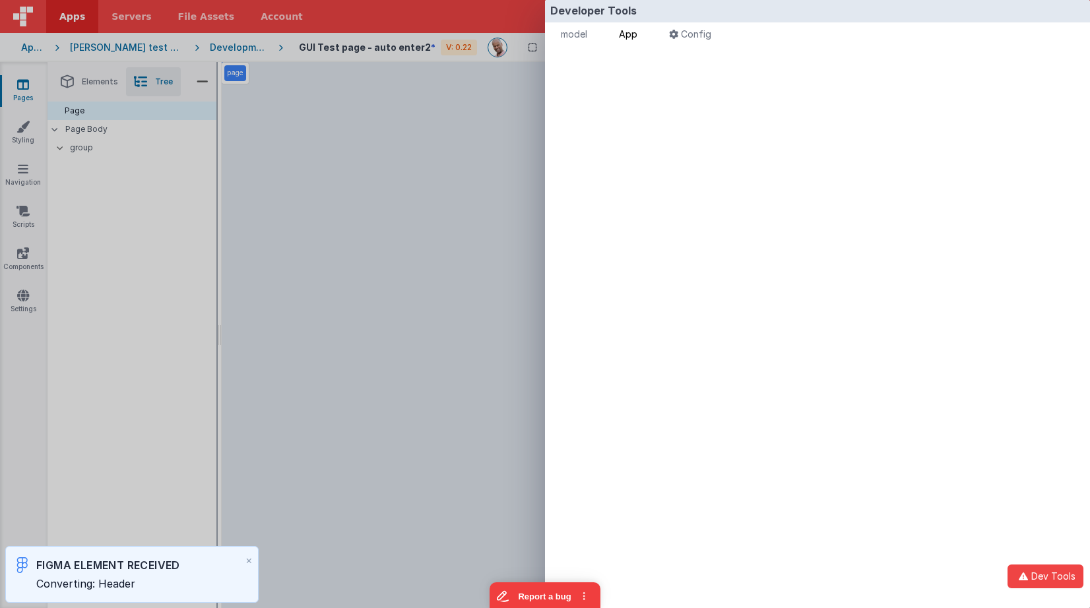
click at [625, 32] on span "App" at bounding box center [628, 33] width 18 height 11
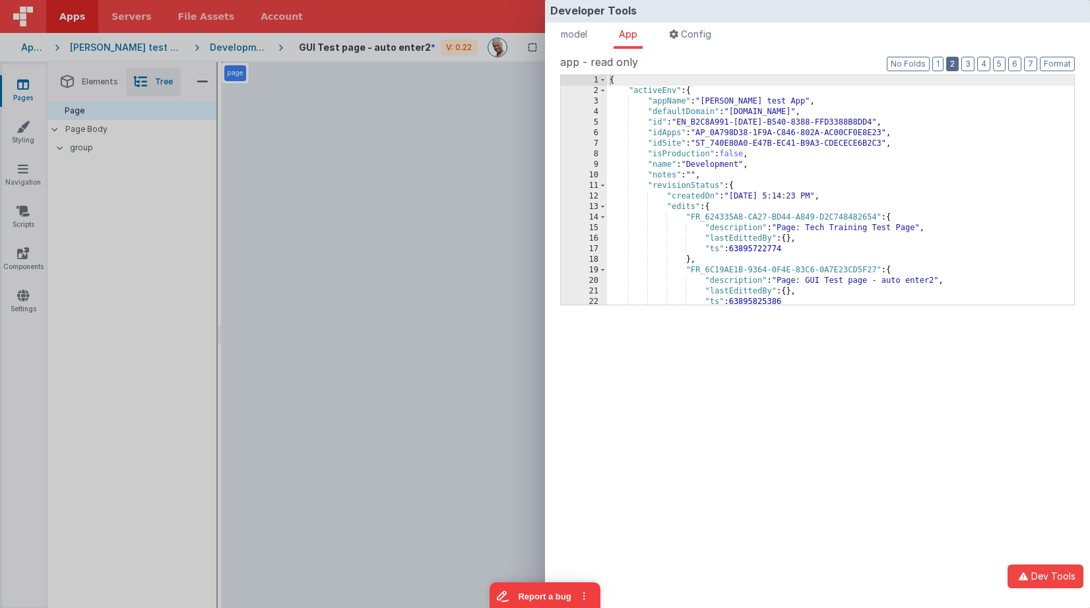
click at [955, 64] on button "2" at bounding box center [952, 64] width 13 height 15
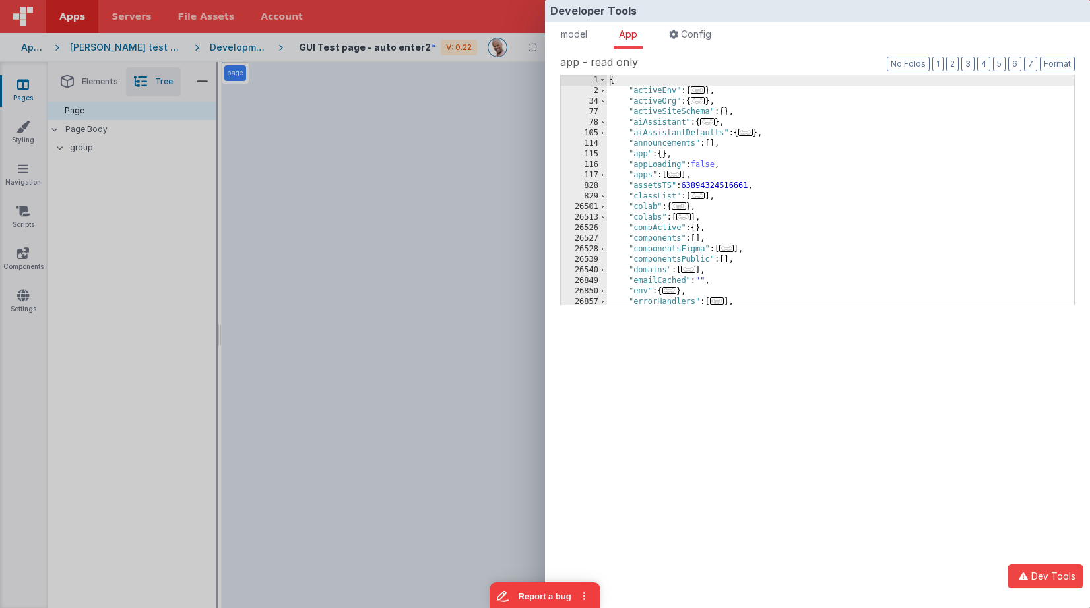
click at [726, 252] on span "..." at bounding box center [726, 248] width 15 height 7
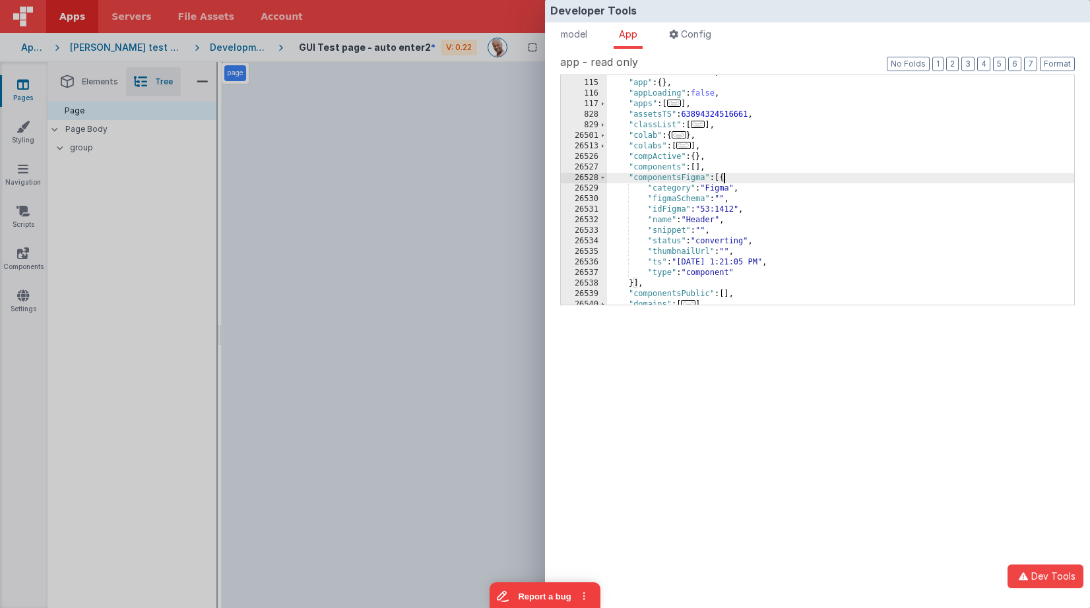
scroll to position [69, 0]
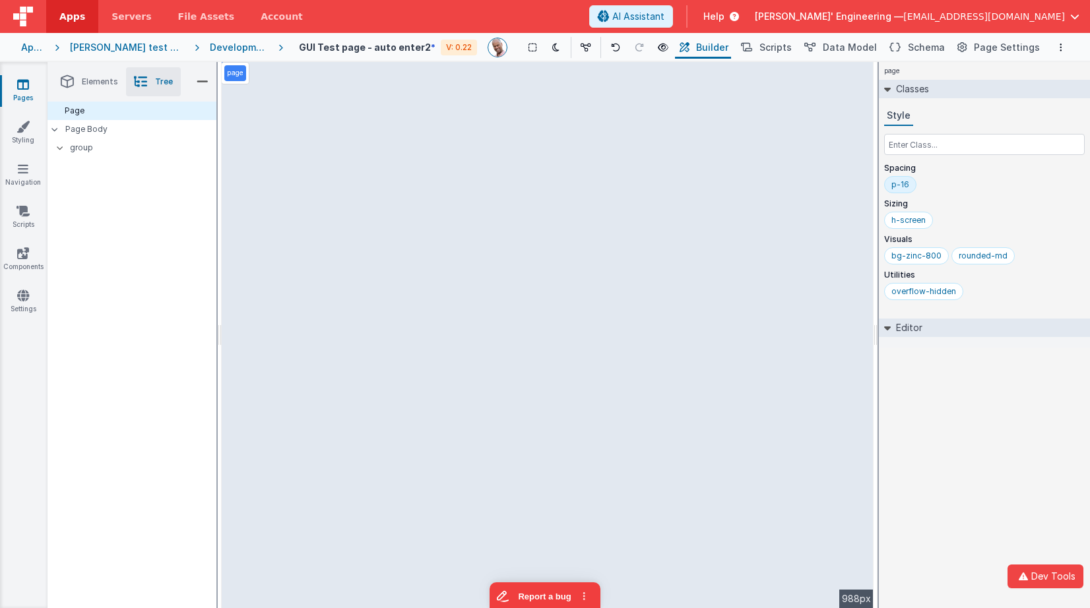
click at [411, 160] on div "Developer Tools model App Params Log (6) Misc Windows Config model - read only …" at bounding box center [545, 304] width 1090 height 608
click at [932, 47] on span "Schema" at bounding box center [926, 47] width 37 height 13
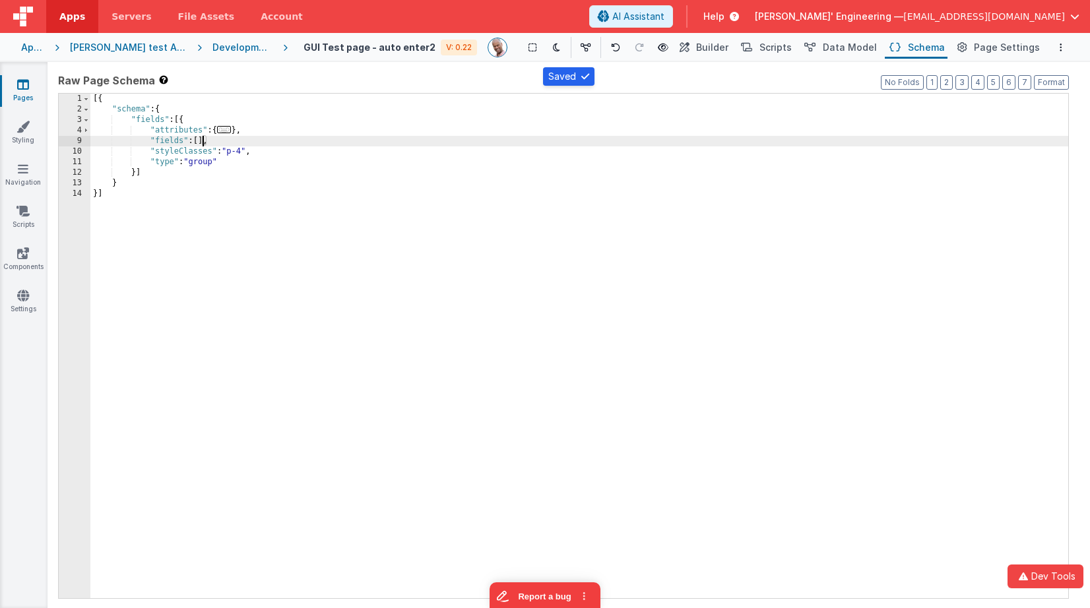
click at [202, 141] on div "[{ "schema" : { "fields" : [{ "attributes" : { ... } , "fields" : [ ] , "styleC…" at bounding box center [579, 357] width 978 height 526
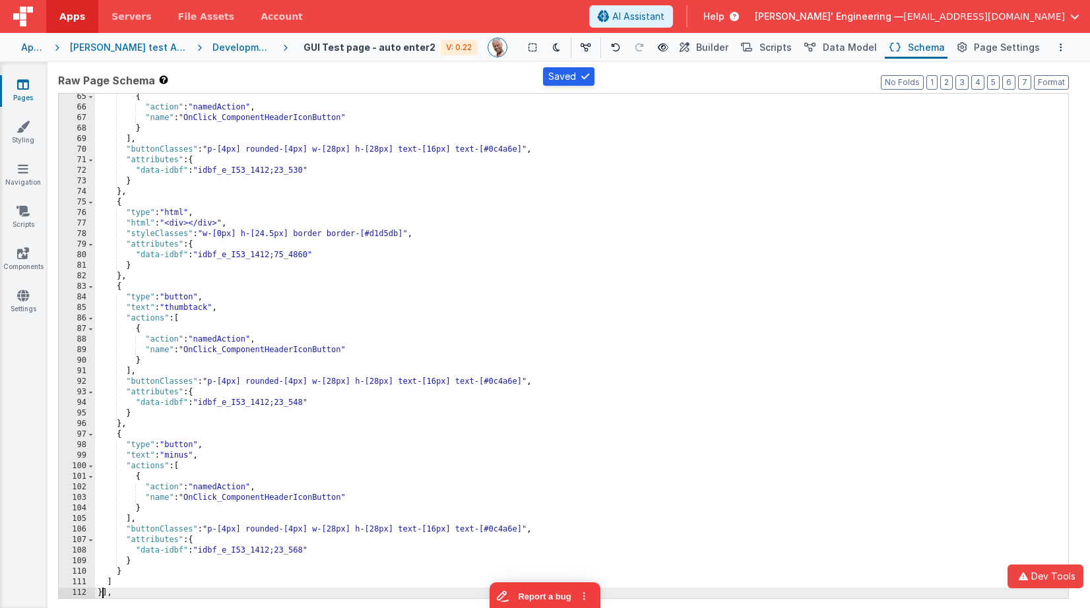
scroll to position [635, 0]
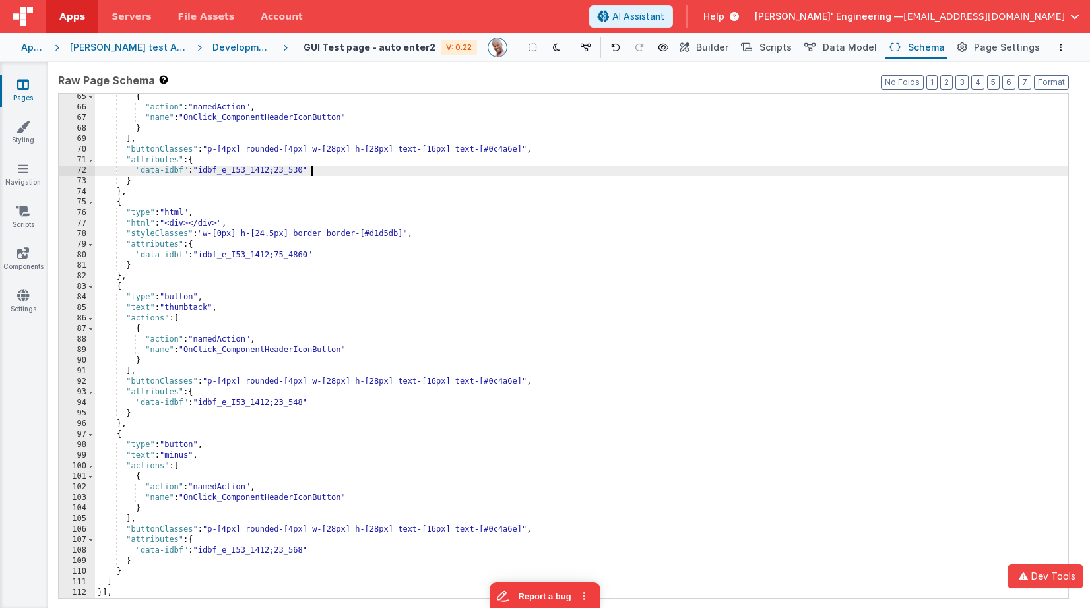
click at [391, 175] on div "{ "action" : "namedAction" , "name" : "OnClick_ComponentHeaderIconButton" } ] ,…" at bounding box center [581, 355] width 973 height 526
click at [704, 43] on button "Builder" at bounding box center [703, 47] width 56 height 22
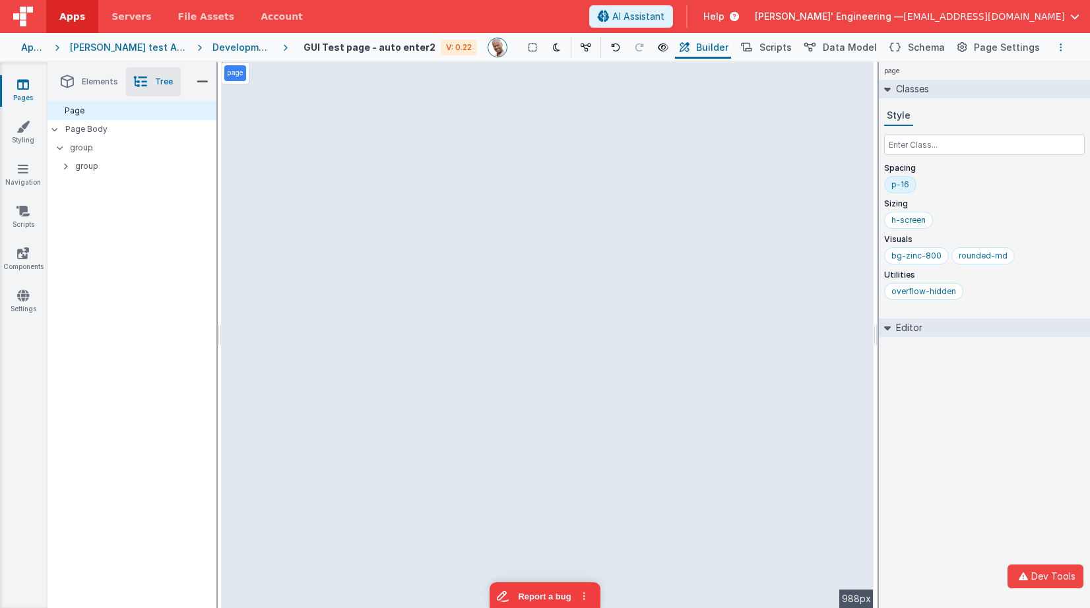
click at [1062, 42] on button "Options" at bounding box center [1061, 48] width 16 height 16
click at [964, 69] on p "Save" at bounding box center [984, 73] width 83 height 13
click at [658, 44] on icon at bounding box center [663, 47] width 11 height 9
click at [86, 78] on span "Elements" at bounding box center [100, 82] width 36 height 11
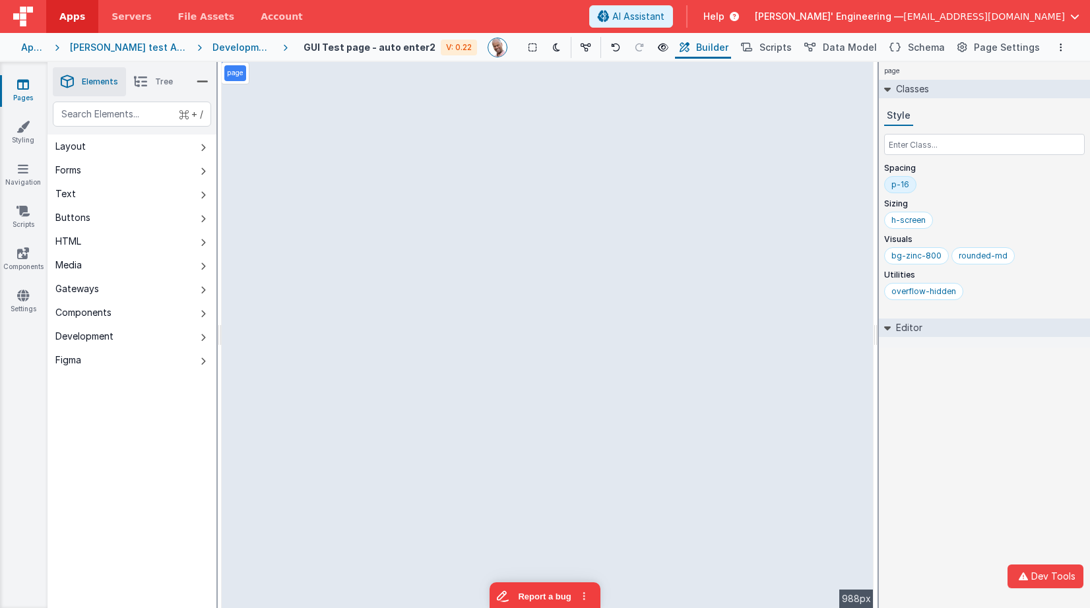
click at [957, 423] on div "page Classes Style Spacing p-16 Sizing h-screen Visuals bg-zinc-800 rounded-md …" at bounding box center [984, 335] width 211 height 546
click at [1045, 577] on button "Dev Tools" at bounding box center [1045, 577] width 76 height 24
click at [942, 384] on div "page Classes Style Spacing p-16 Sizing h-screen Visuals bg-zinc-800 rounded-md …" at bounding box center [984, 335] width 211 height 546
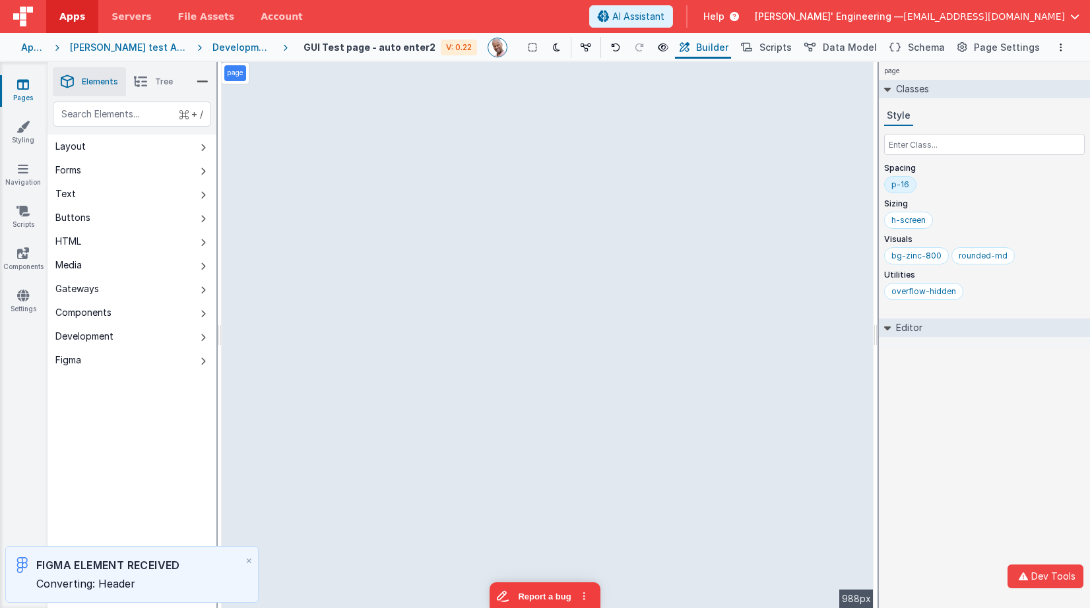
click at [942, 384] on div "page Classes Style Spacing p-16 Sizing h-screen Visuals bg-zinc-800 rounded-md …" at bounding box center [984, 335] width 211 height 546
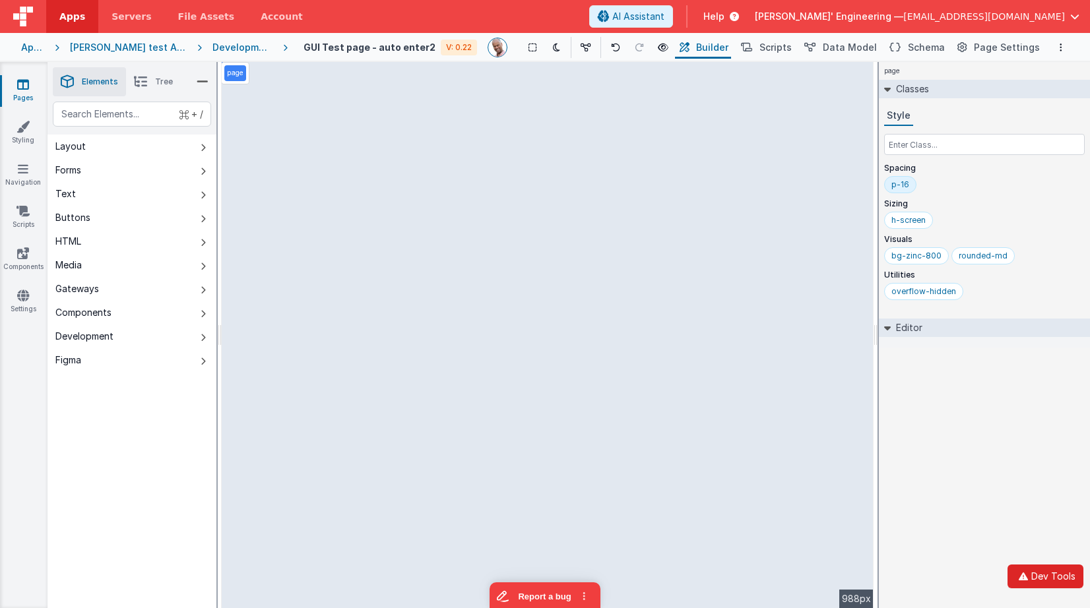
click at [1031, 578] on icon "button" at bounding box center [1023, 576] width 16 height 9
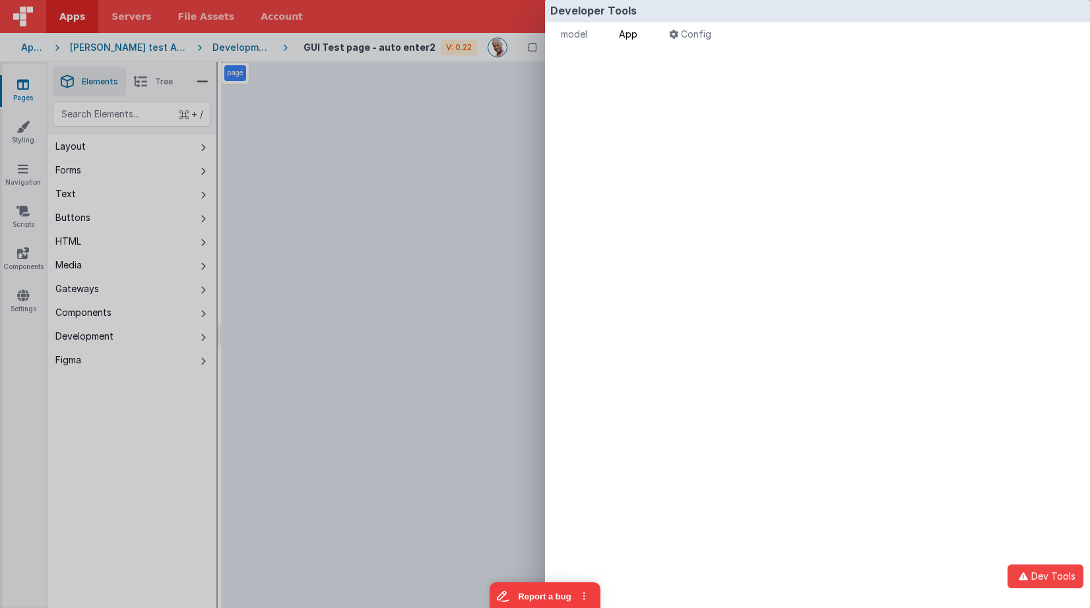
click at [637, 34] on span "App" at bounding box center [628, 33] width 18 height 11
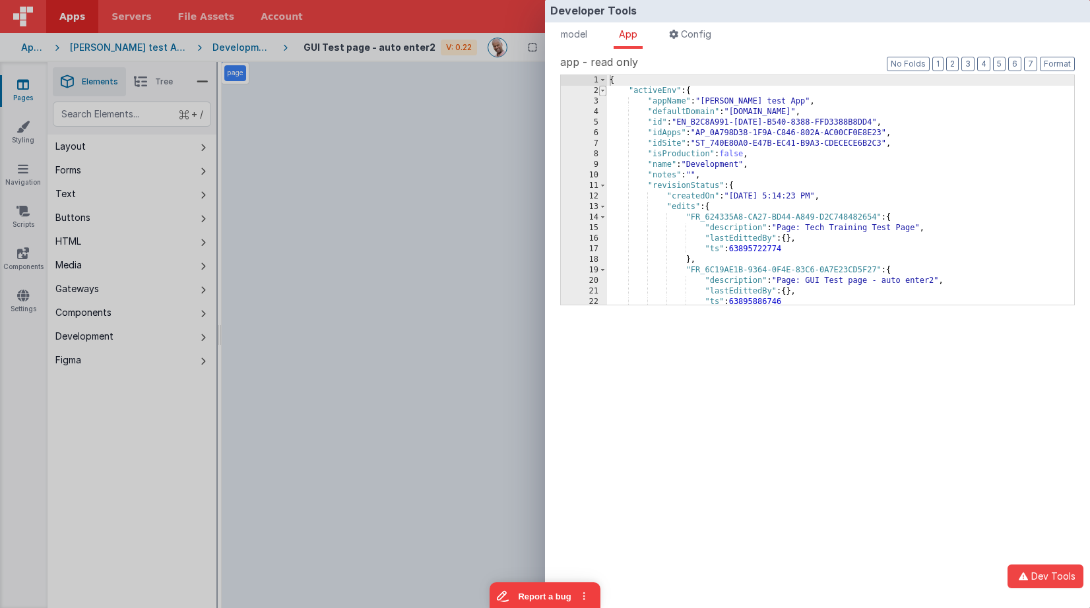
click at [602, 92] on span at bounding box center [602, 91] width 7 height 11
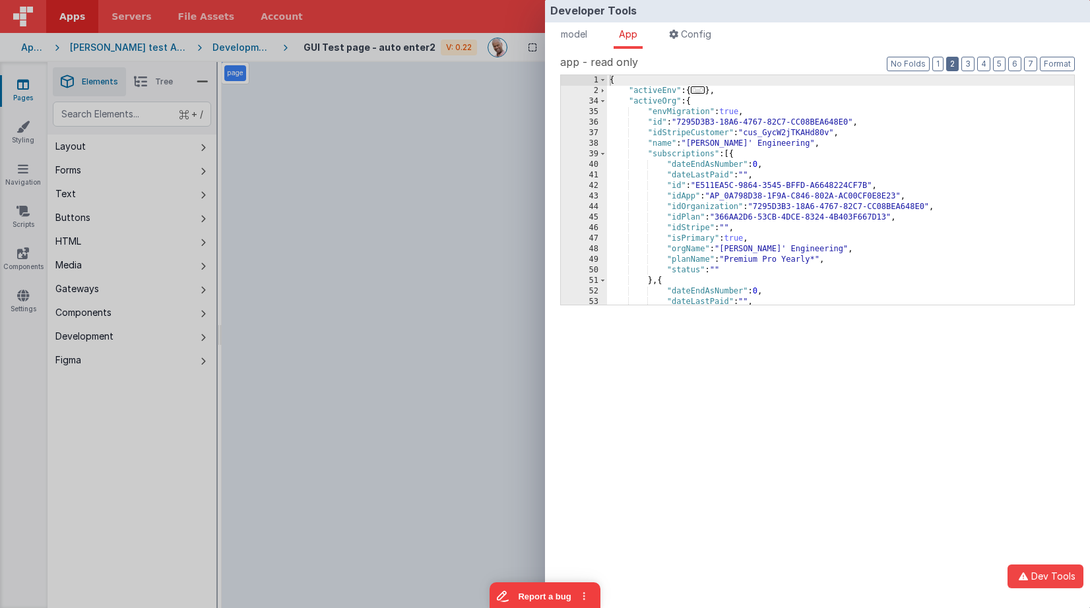
click at [956, 65] on button "2" at bounding box center [952, 64] width 13 height 15
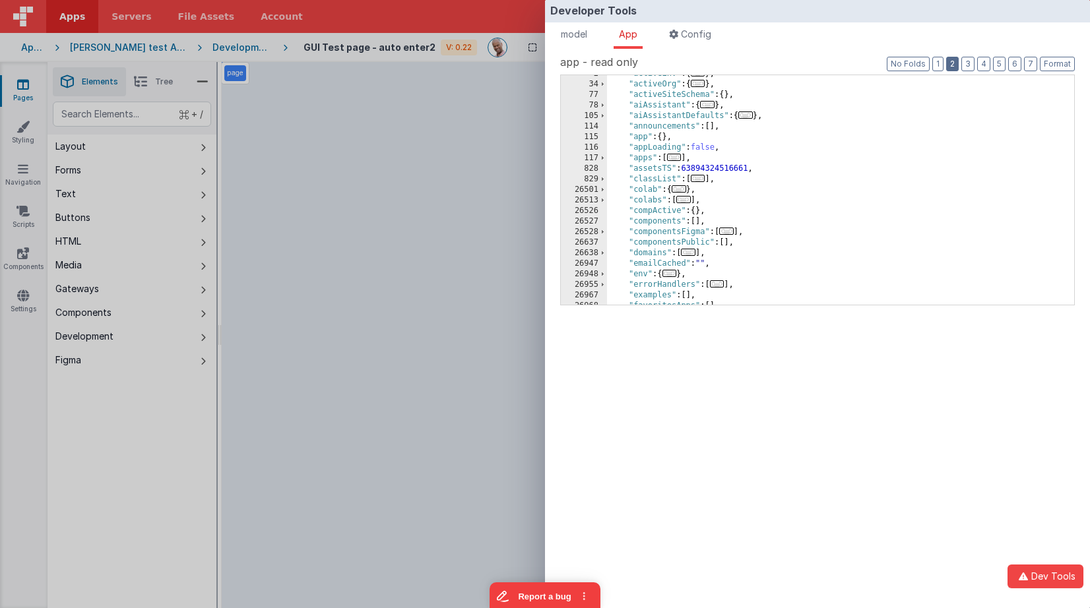
scroll to position [38, 0]
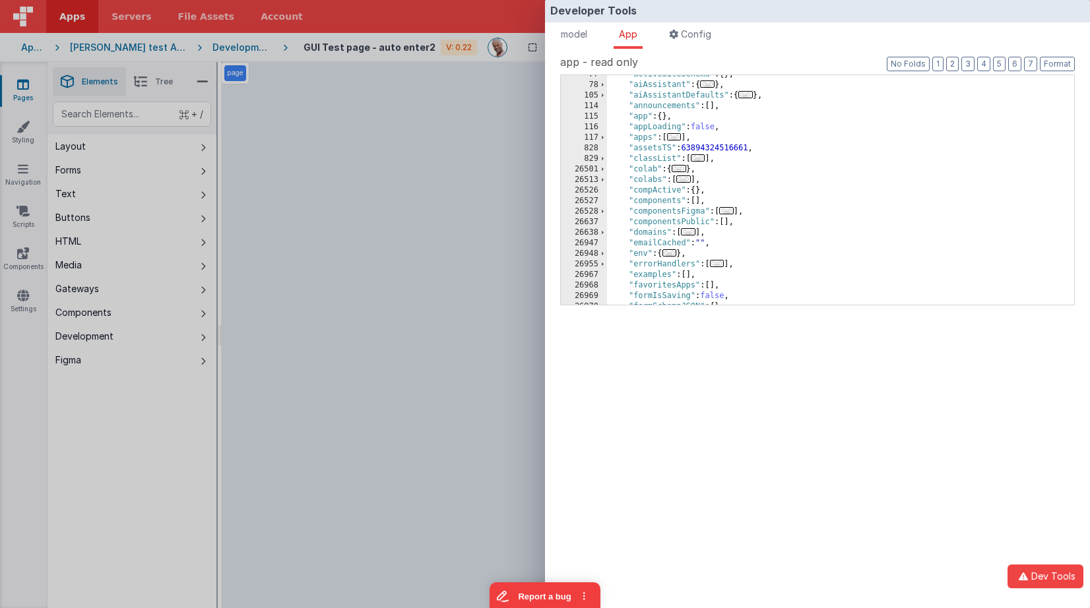
click at [733, 210] on span "..." at bounding box center [726, 210] width 15 height 7
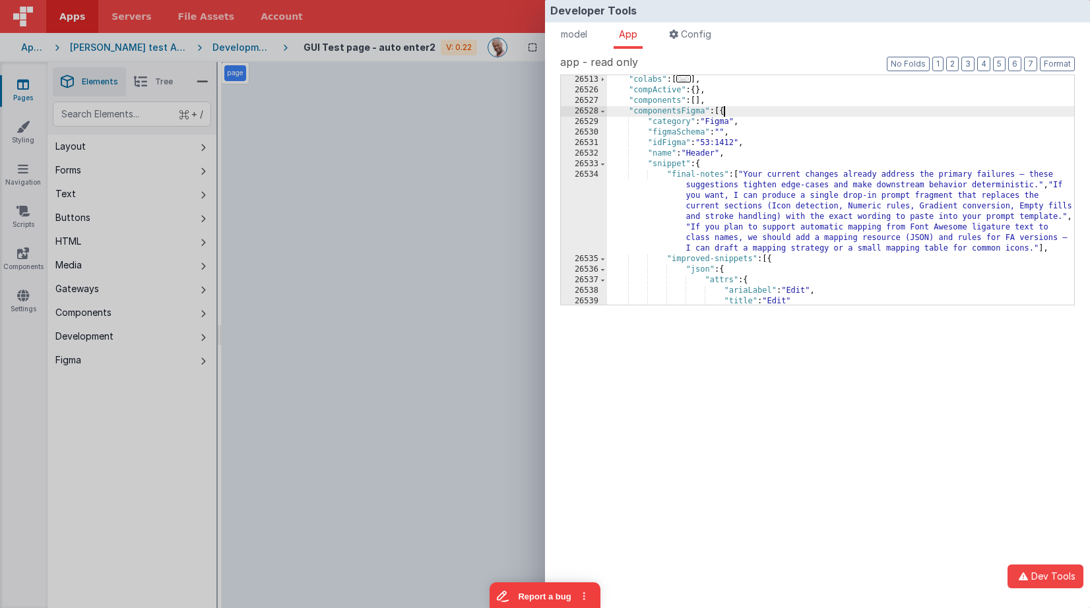
scroll to position [137, 0]
click at [328, 121] on div "Developer Tools model App Params Log (2) Misc Windows Config model - read only …" at bounding box center [545, 304] width 1090 height 608
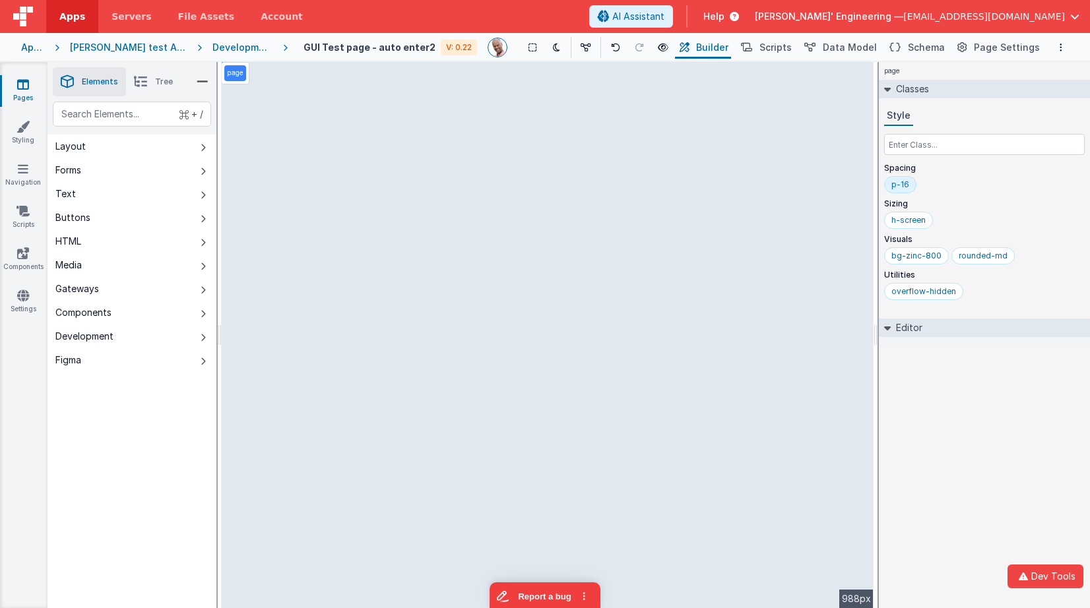
click at [966, 381] on div "page Classes Style Spacing p-16 Sizing h-screen Visuals bg-zinc-800 rounded-md …" at bounding box center [984, 335] width 211 height 546
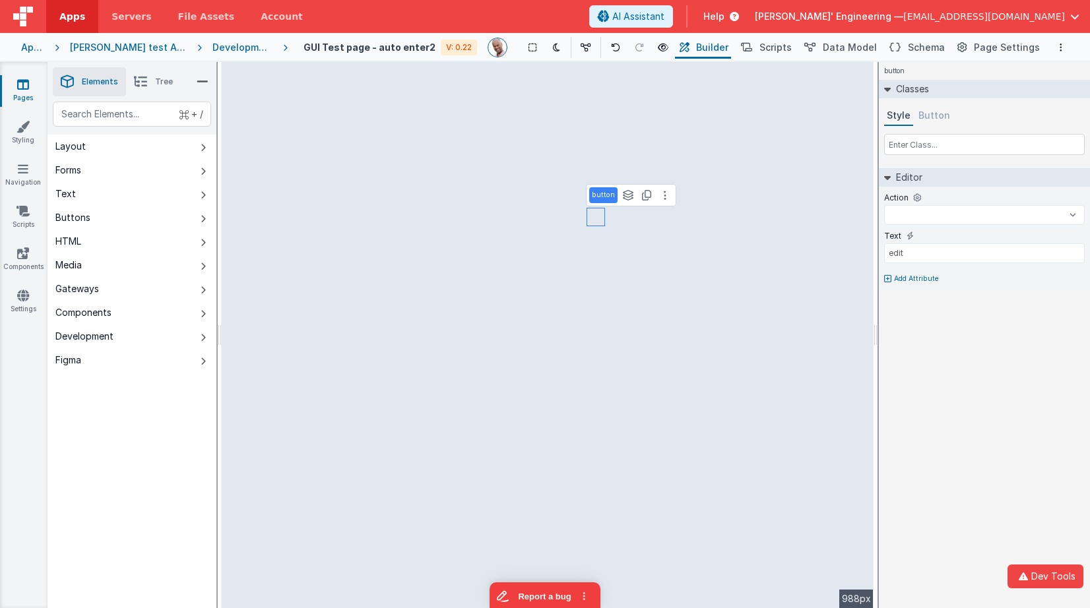
select select
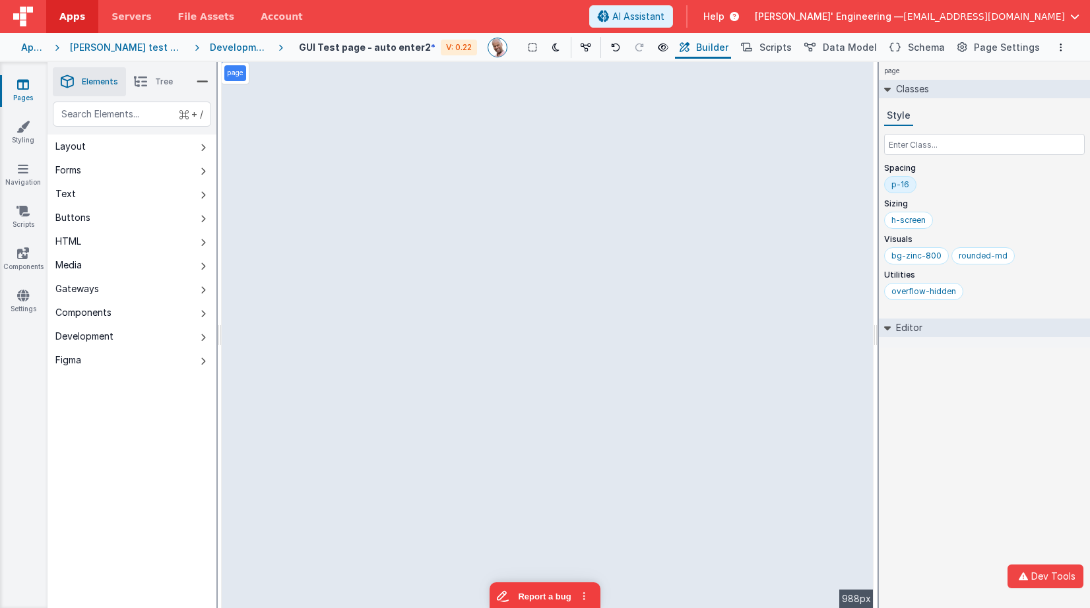
click at [144, 84] on icon at bounding box center [140, 82] width 13 height 18
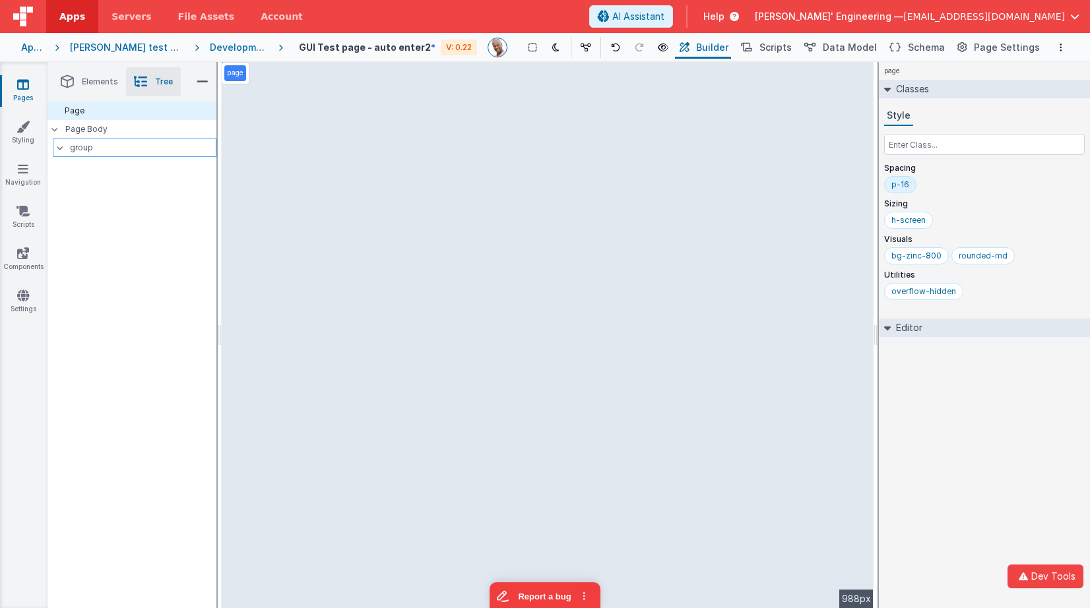
click at [110, 150] on p "group" at bounding box center [143, 148] width 146 height 15
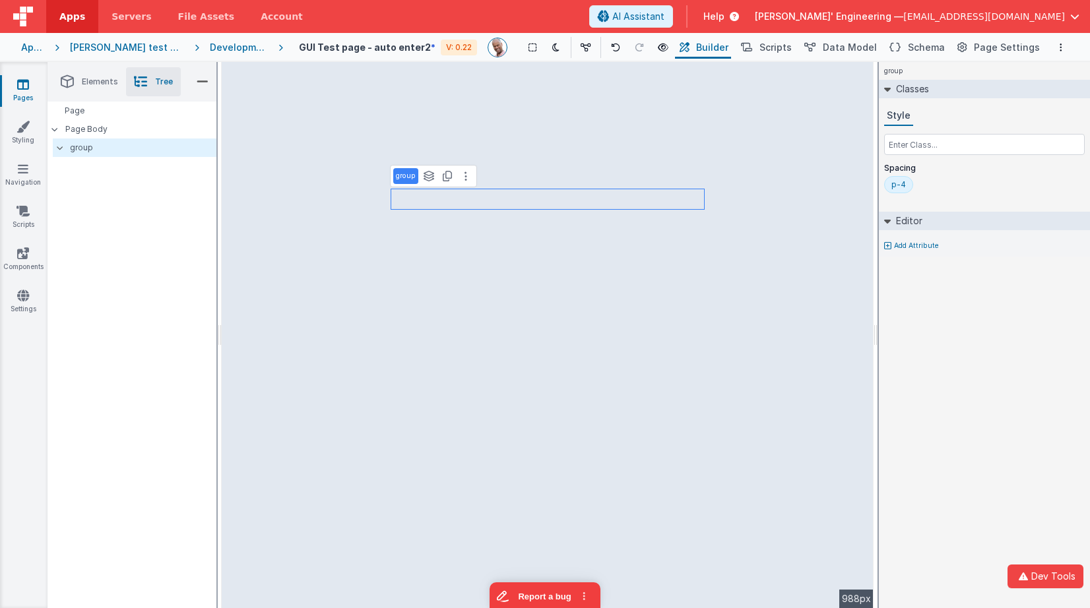
drag, startPoint x: 1028, startPoint y: 280, endPoint x: 1027, endPoint y: 292, distance: 11.3
click at [1028, 281] on div "group Classes Style Spacing p-4 Editor Add Attribute DEV: Focus DEV: builderTog…" at bounding box center [984, 335] width 211 height 546
click at [1037, 574] on button "Dev Tools" at bounding box center [1045, 577] width 76 height 24
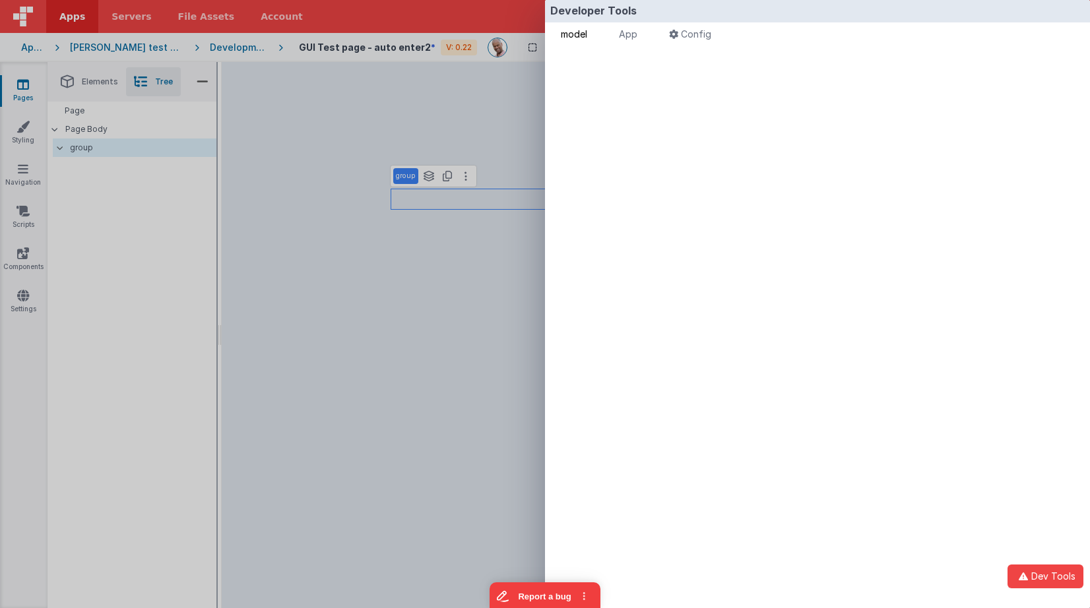
click at [591, 36] on li "model" at bounding box center [573, 35] width 37 height 26
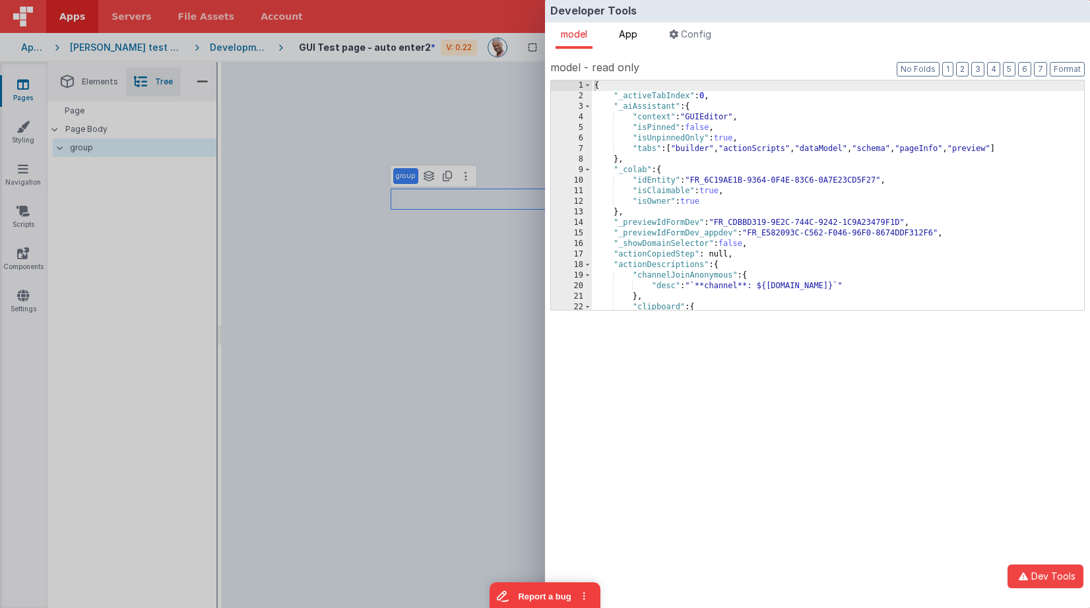
click at [637, 32] on span "App" at bounding box center [628, 33] width 18 height 11
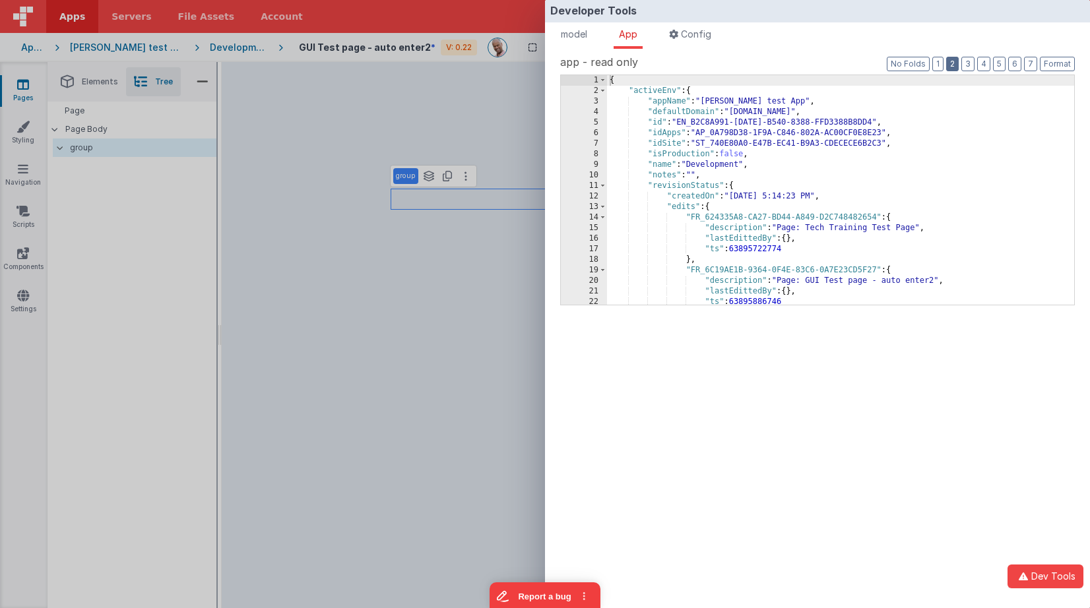
click at [958, 65] on button "2" at bounding box center [952, 64] width 13 height 15
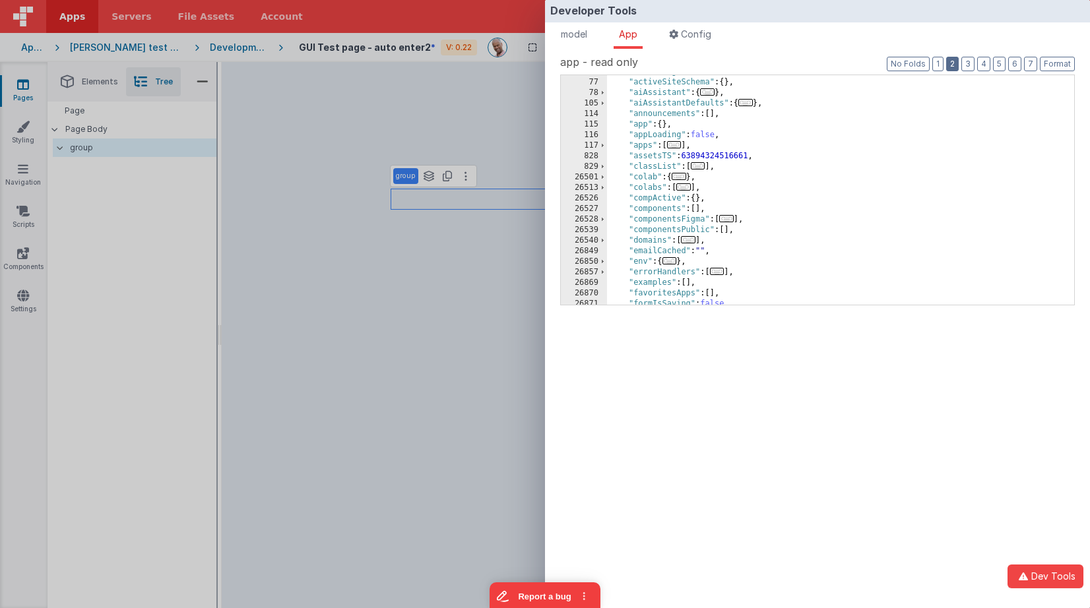
scroll to position [30, 0]
click at [731, 217] on span "..." at bounding box center [726, 218] width 15 height 7
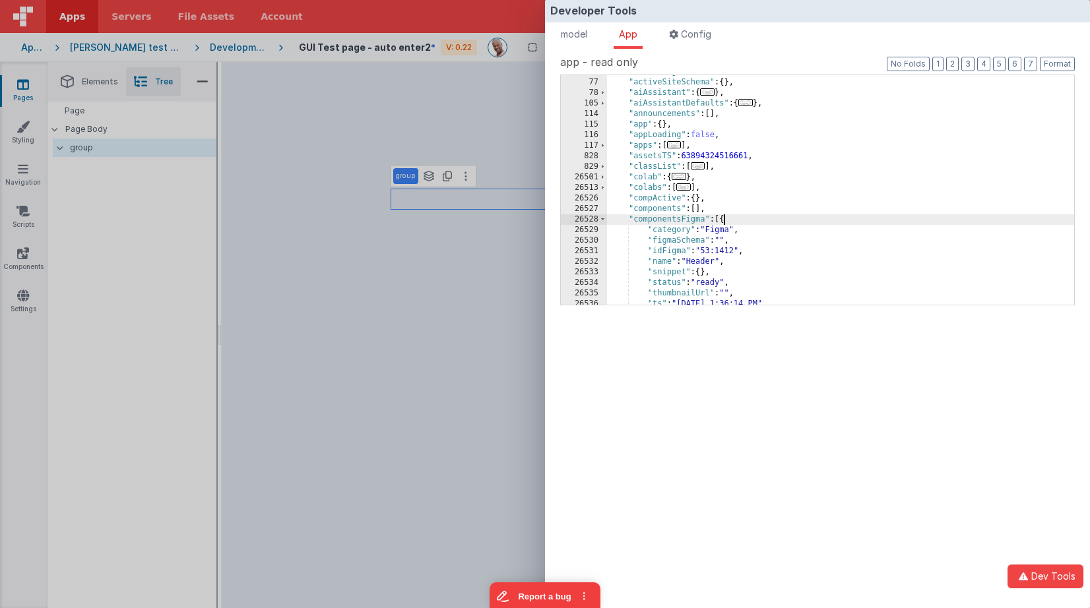
scroll to position [86, 0]
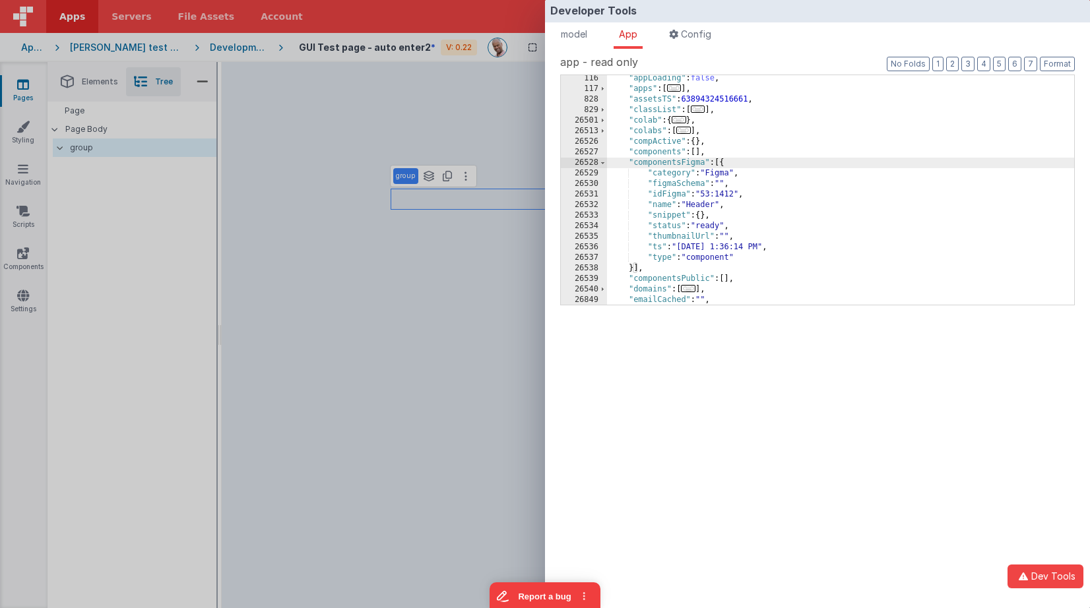
click at [724, 220] on div ""appLoading" : false , "apps" : [ ... ] , "assetsTS" : 63894324516661 , "classL…" at bounding box center [840, 198] width 467 height 251
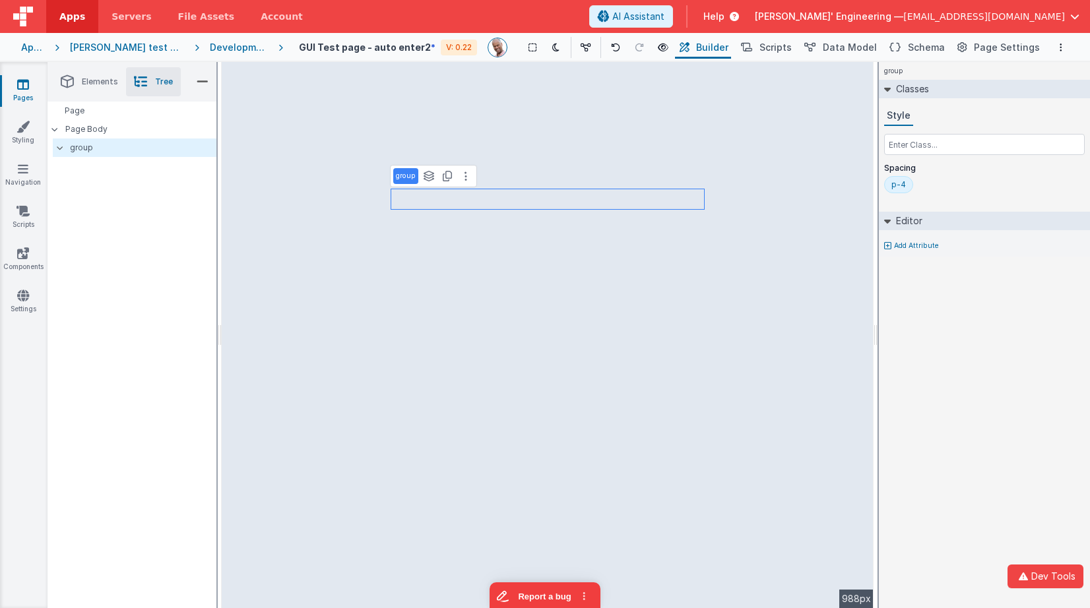
click at [438, 144] on div "Developer Tools model App Params Log (3) Misc Windows Config model - read only …" at bounding box center [545, 304] width 1090 height 608
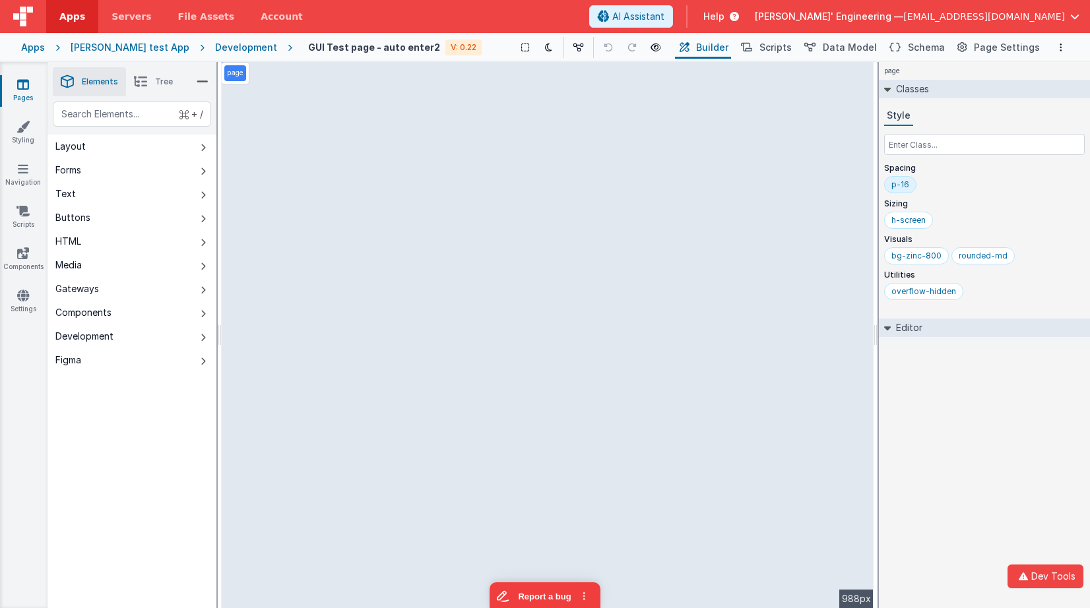
click at [1054, 396] on div "page Classes Style Spacing p-16 Sizing h-screen Visuals bg-zinc-800 rounded-md …" at bounding box center [984, 335] width 211 height 546
click at [993, 400] on div "page Classes Style Spacing p-16 Sizing h-screen Visuals bg-zinc-800 rounded-md …" at bounding box center [984, 335] width 211 height 546
click at [1049, 581] on button "Dev Tools" at bounding box center [1045, 577] width 76 height 24
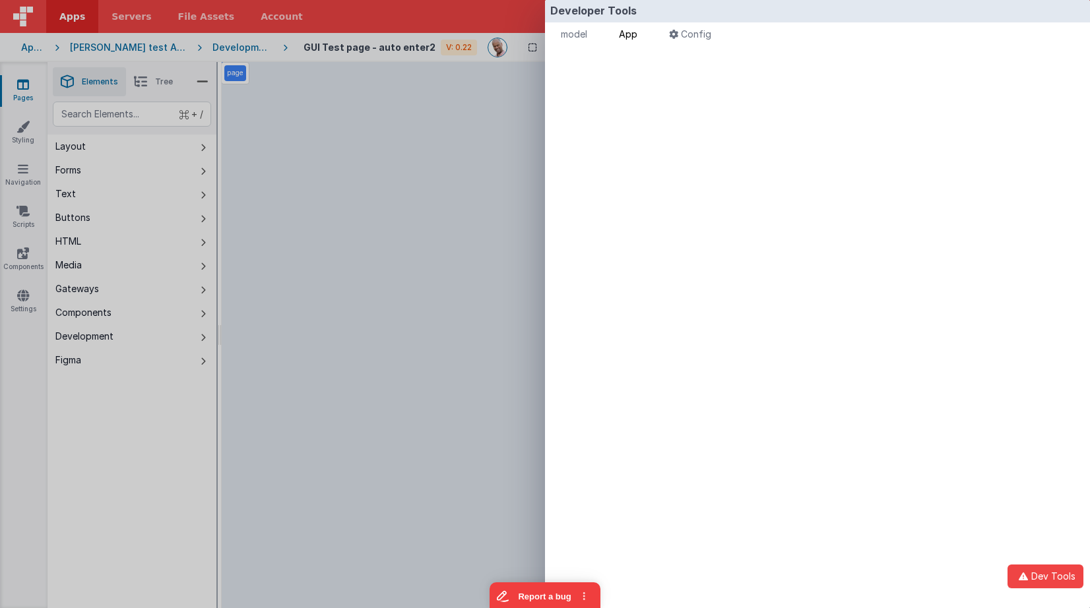
click at [637, 36] on span "App" at bounding box center [628, 33] width 18 height 11
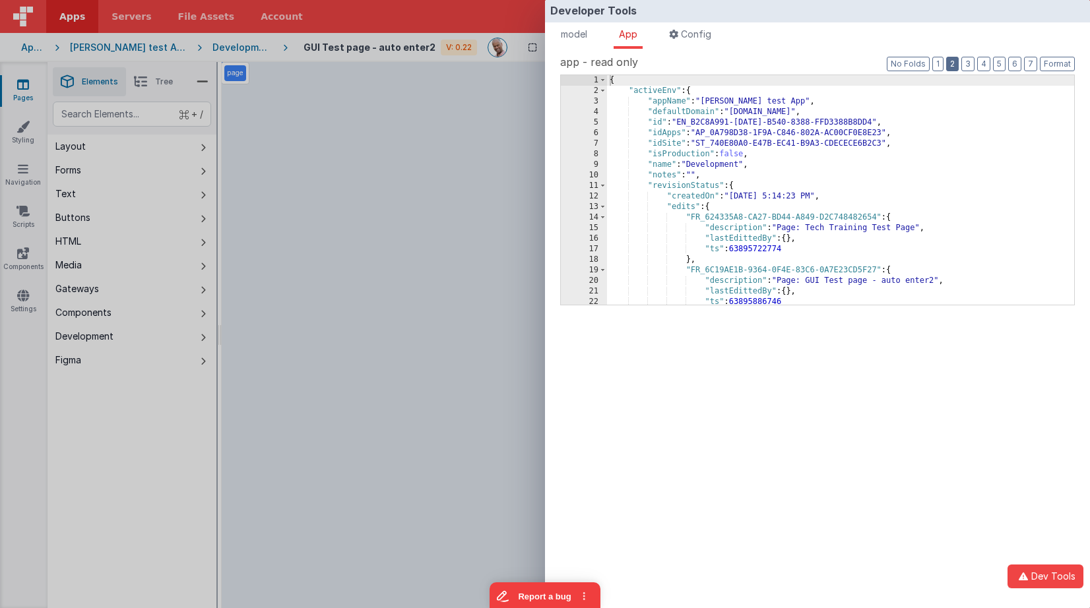
click at [951, 63] on button "2" at bounding box center [952, 64] width 13 height 15
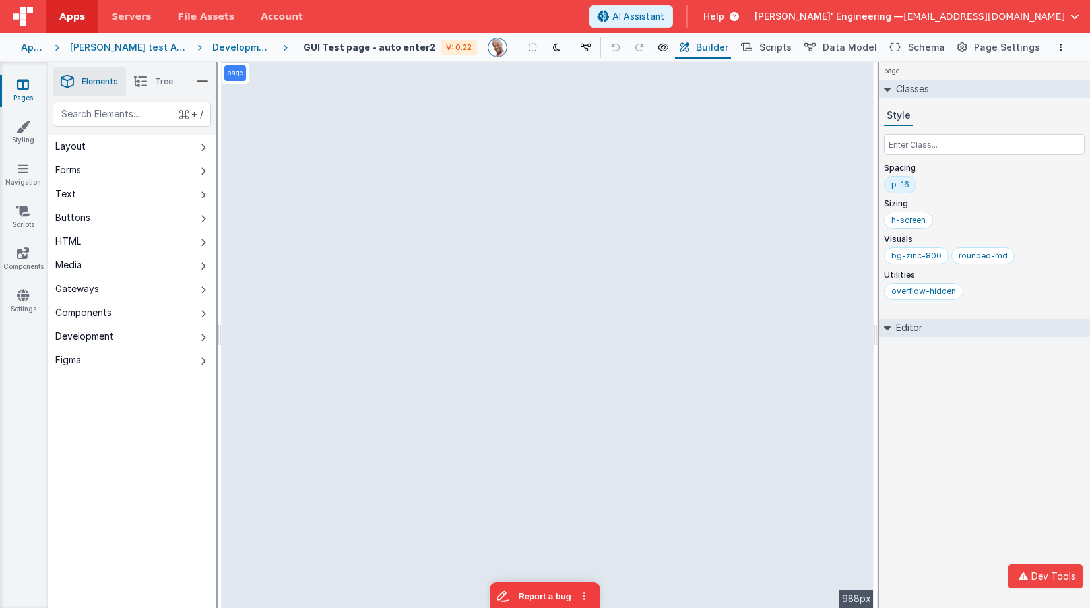
click at [467, 98] on div "Developer Tools model App Params Log (2) Misc Windows Config model - read only …" at bounding box center [545, 304] width 1090 height 608
drag, startPoint x: 929, startPoint y: 447, endPoint x: 858, endPoint y: 284, distance: 178.4
click at [929, 447] on div "page Classes Style Spacing p-16 Sizing h-screen Visuals bg-zinc-800 rounded-md …" at bounding box center [984, 335] width 211 height 546
click at [153, 80] on li "Tree" at bounding box center [153, 81] width 55 height 29
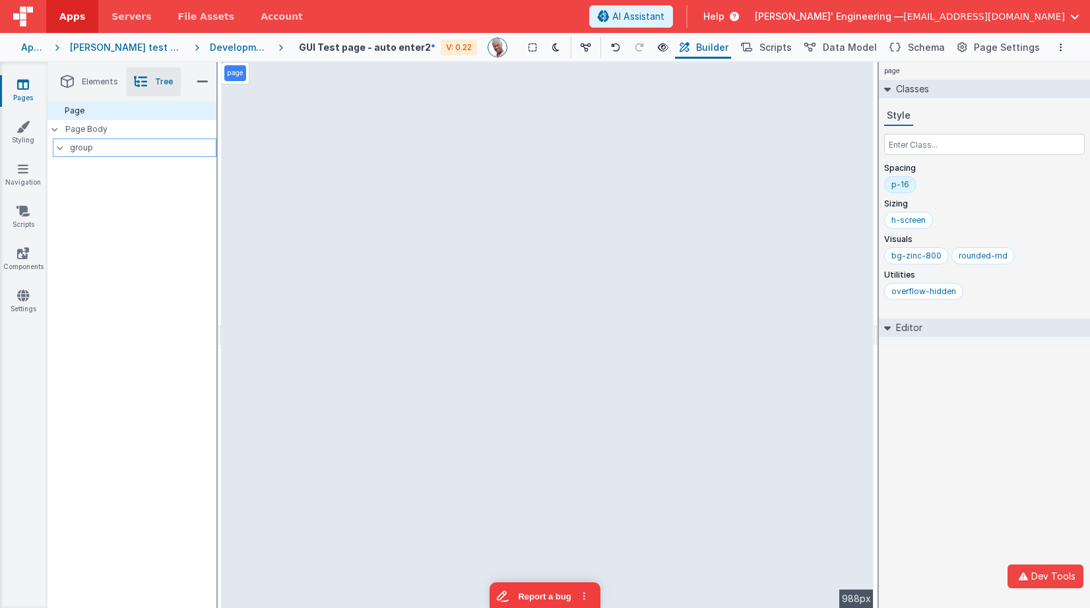
click at [119, 144] on p "group" at bounding box center [143, 148] width 146 height 15
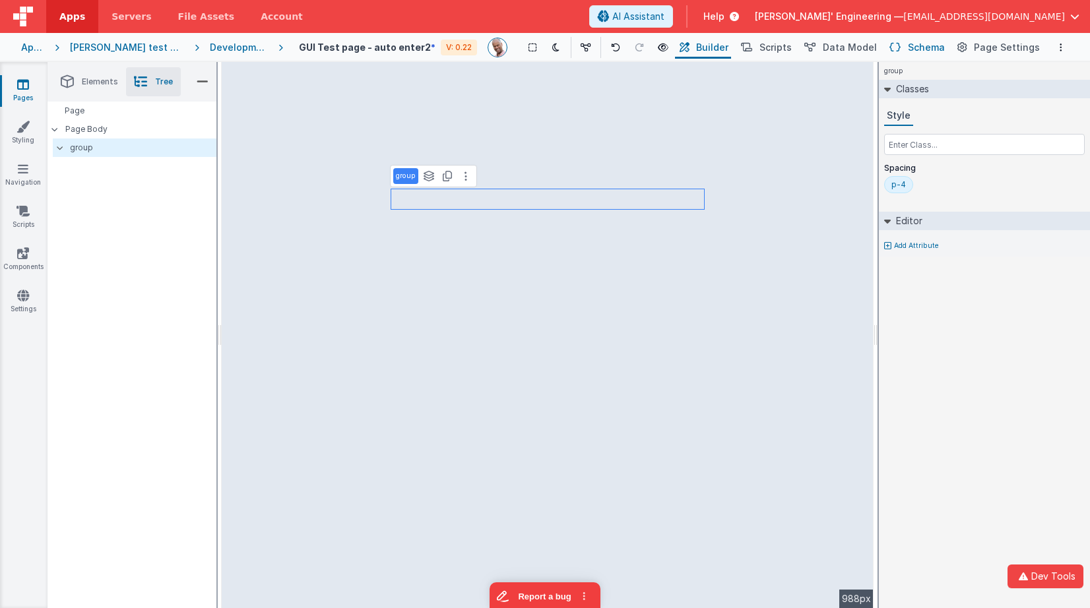
click at [927, 46] on span "Schema" at bounding box center [926, 47] width 37 height 13
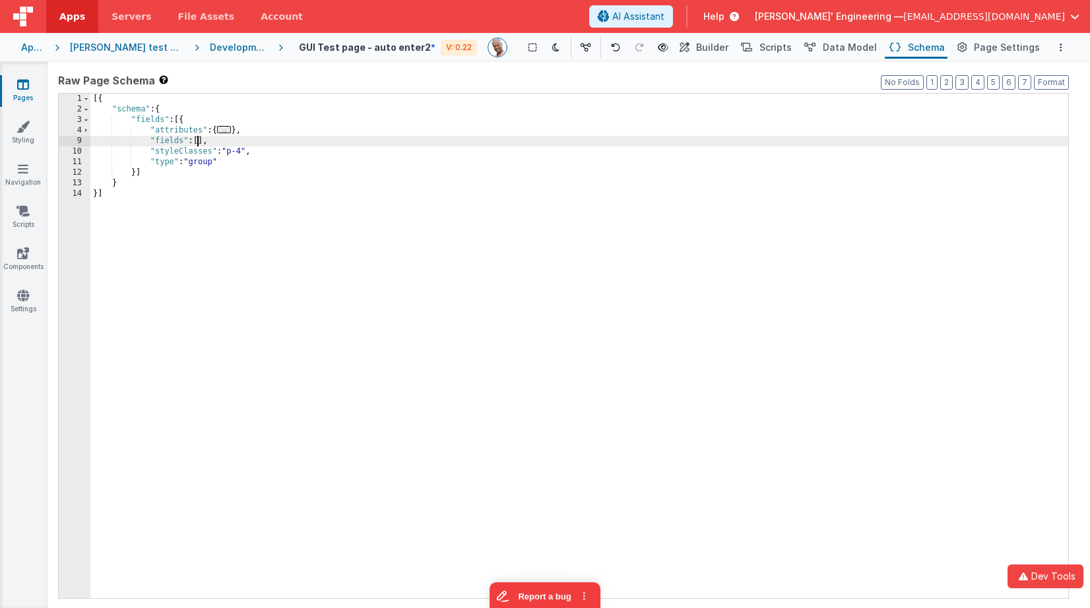
click at [200, 142] on div "[{ "schema" : { "fields" : [{ "attributes" : { ... } , "fields" : [ ] , "styleC…" at bounding box center [579, 357] width 978 height 526
click at [720, 44] on span "Builder" at bounding box center [712, 47] width 32 height 13
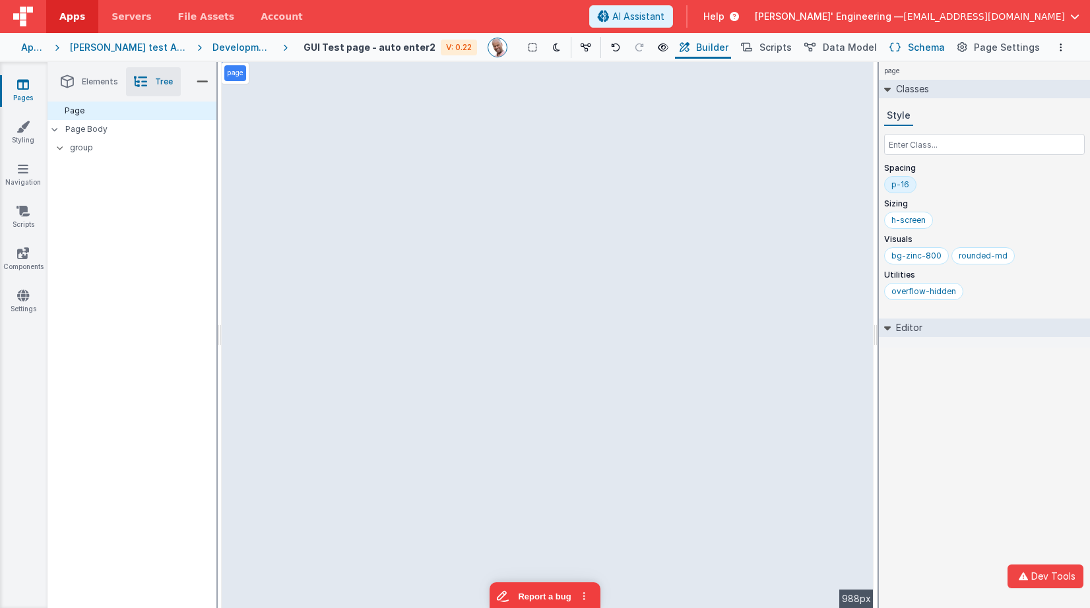
click at [934, 50] on span "Schema" at bounding box center [926, 47] width 37 height 13
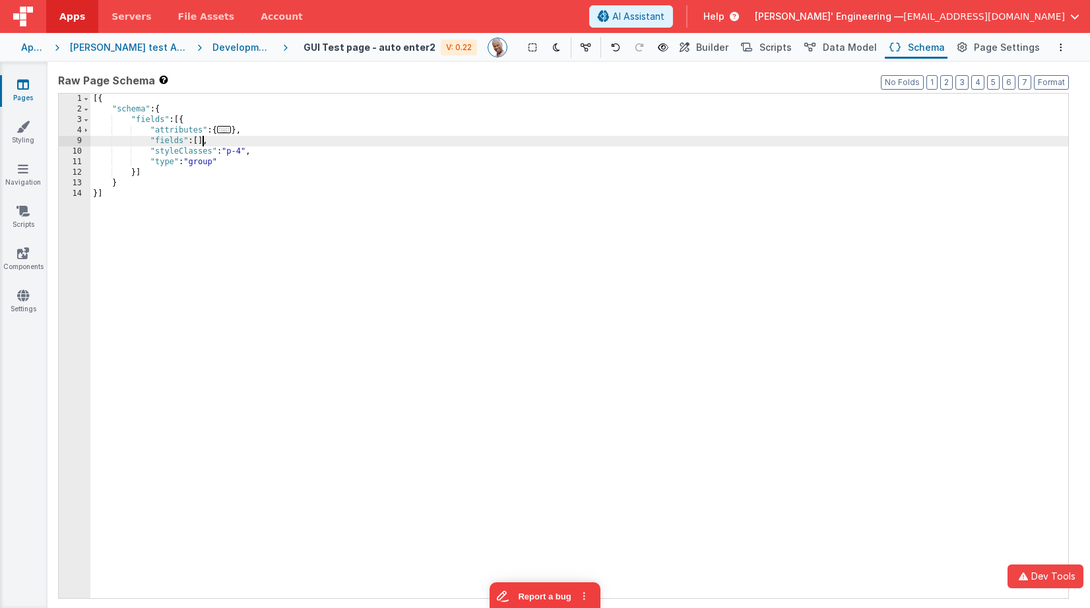
click at [202, 142] on div "[{ "schema" : { "fields" : [{ "attributes" : { ... } , "fields" : [ ] , "styleC…" at bounding box center [579, 357] width 978 height 526
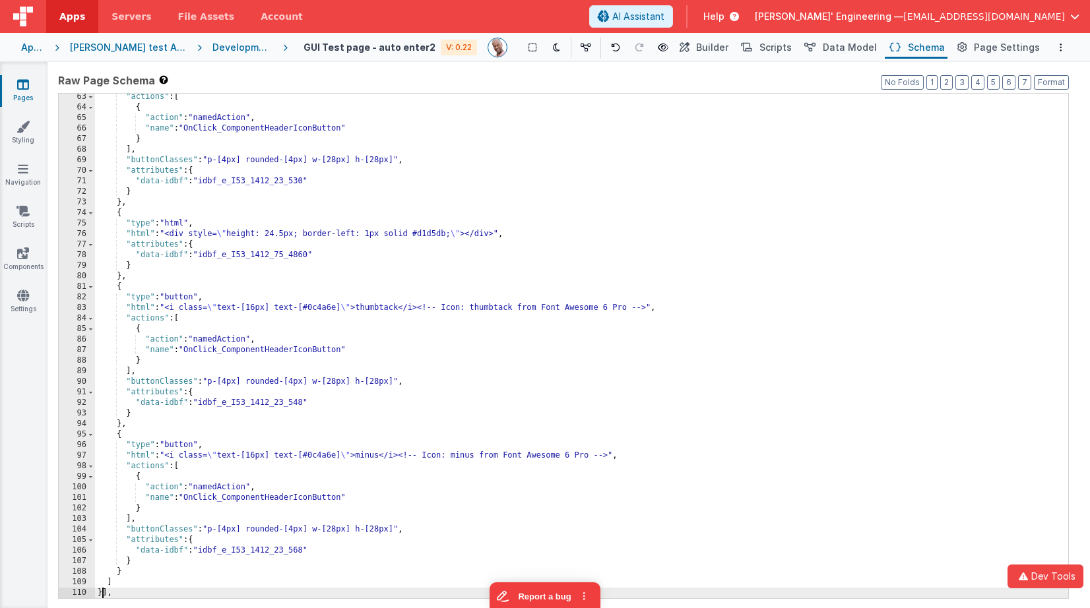
scroll to position [614, 0]
click at [723, 49] on span "Builder" at bounding box center [712, 47] width 32 height 13
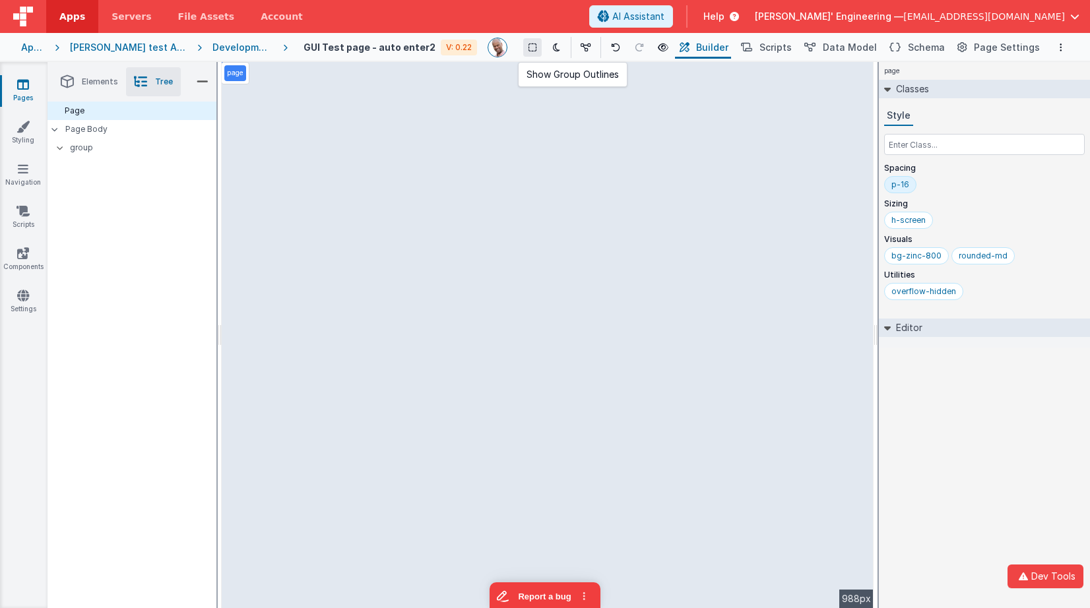
click at [523, 46] on button at bounding box center [532, 47] width 18 height 18
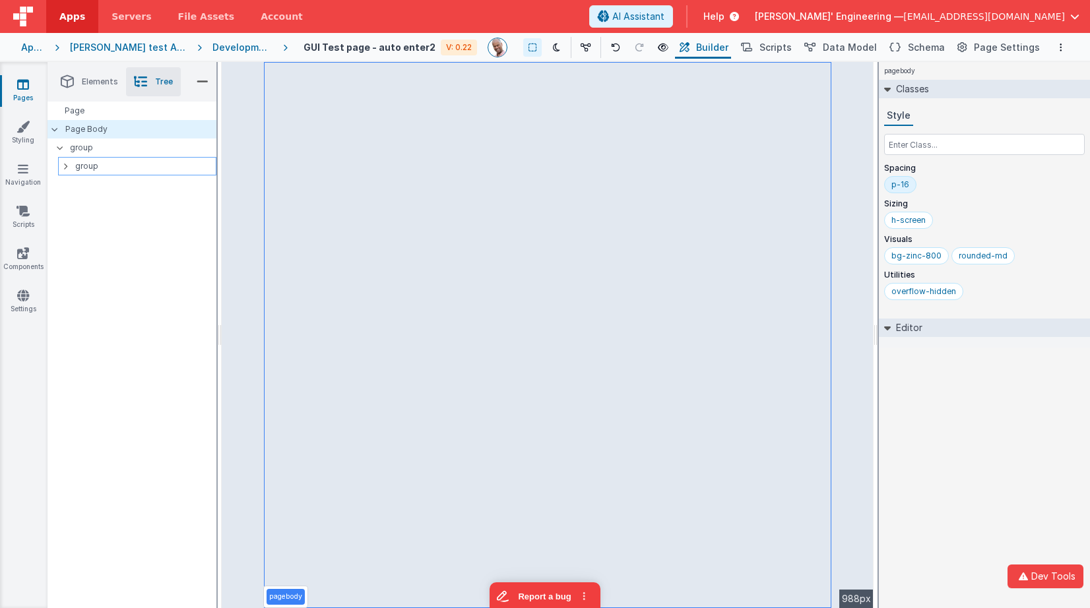
click at [79, 167] on p "group" at bounding box center [145, 166] width 141 height 15
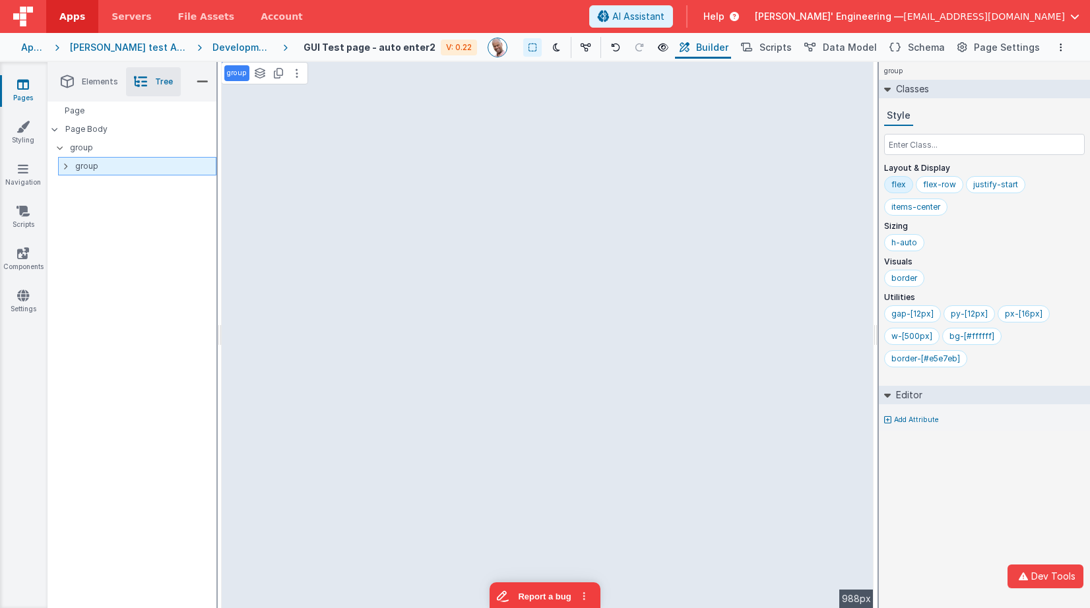
click at [79, 166] on p "group" at bounding box center [145, 166] width 141 height 15
click at [63, 166] on icon at bounding box center [65, 166] width 4 height 11
click at [65, 166] on icon at bounding box center [65, 166] width 4 height 11
click at [99, 167] on p "group" at bounding box center [145, 166] width 141 height 15
click at [65, 167] on icon at bounding box center [65, 166] width 4 height 11
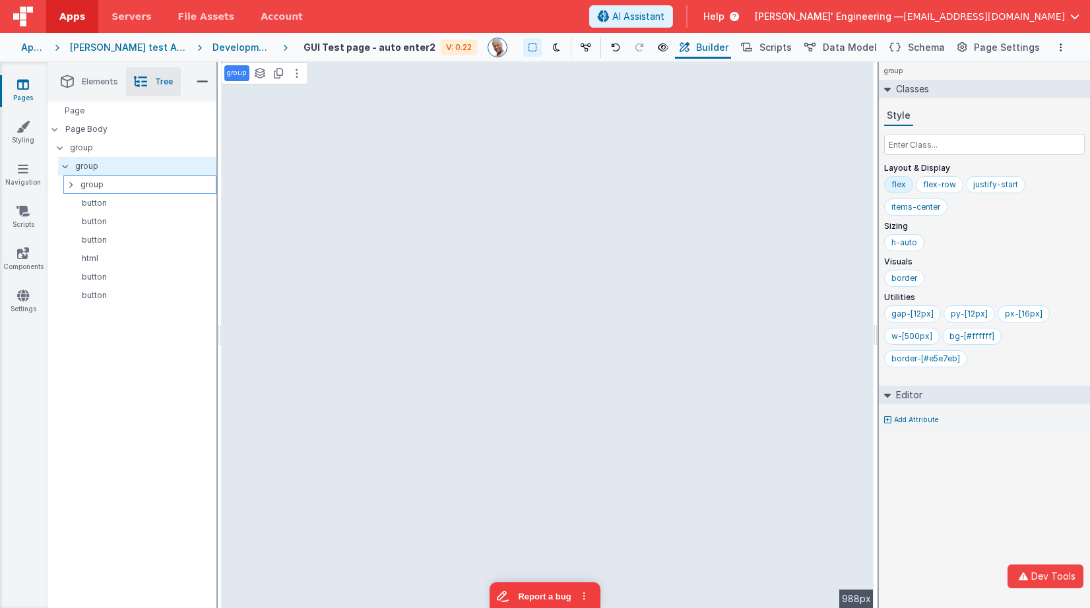
click at [74, 181] on div at bounding box center [75, 184] width 12 height 11
click at [92, 183] on p "group" at bounding box center [147, 184] width 135 height 15
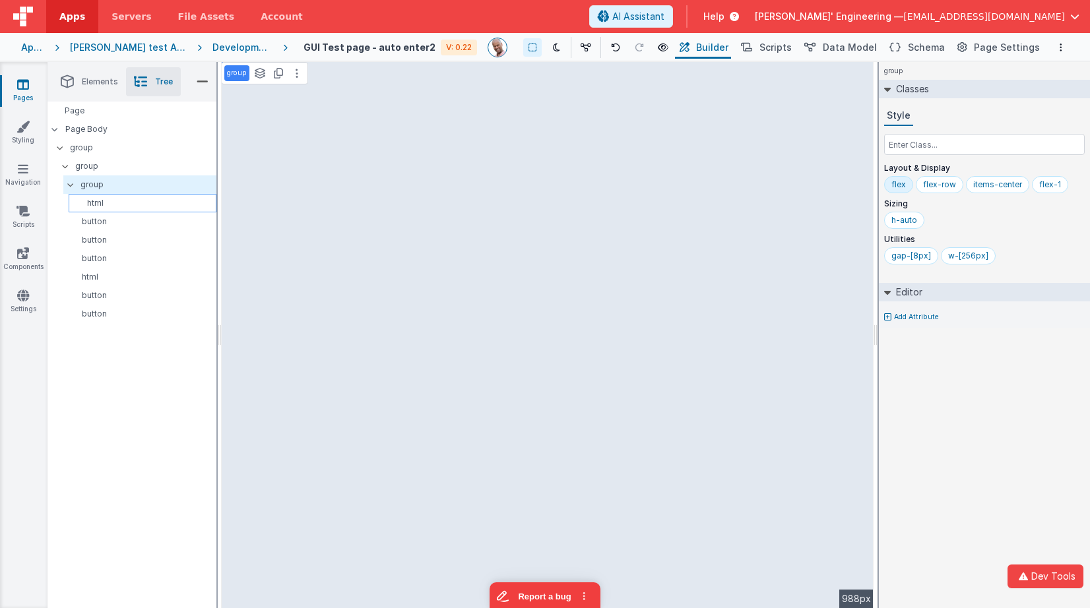
click at [95, 198] on p "html" at bounding box center [145, 203] width 142 height 11
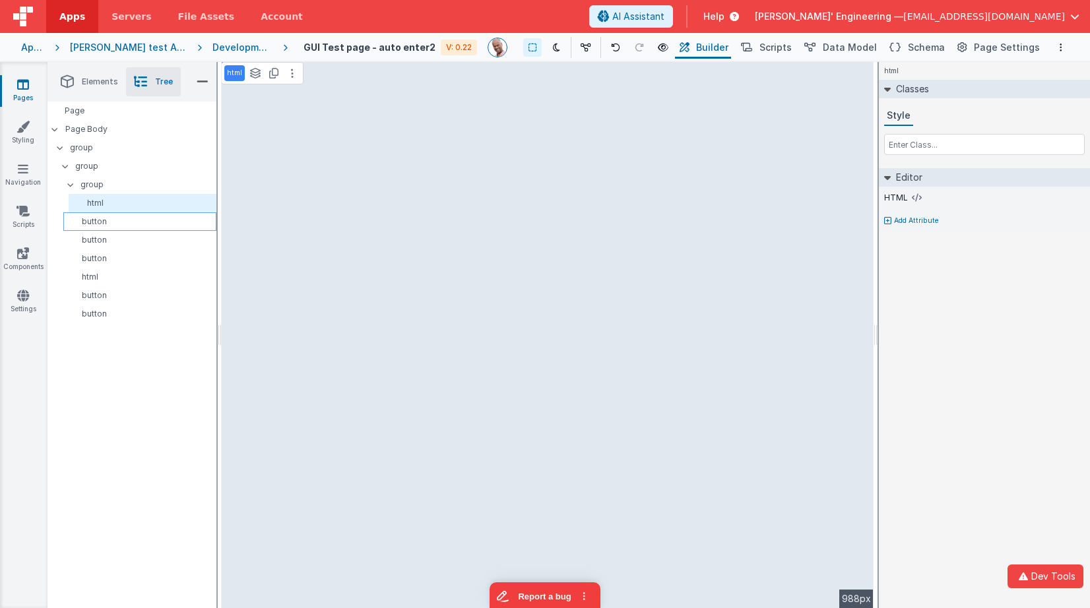
click at [100, 215] on div "button" at bounding box center [139, 221] width 153 height 18
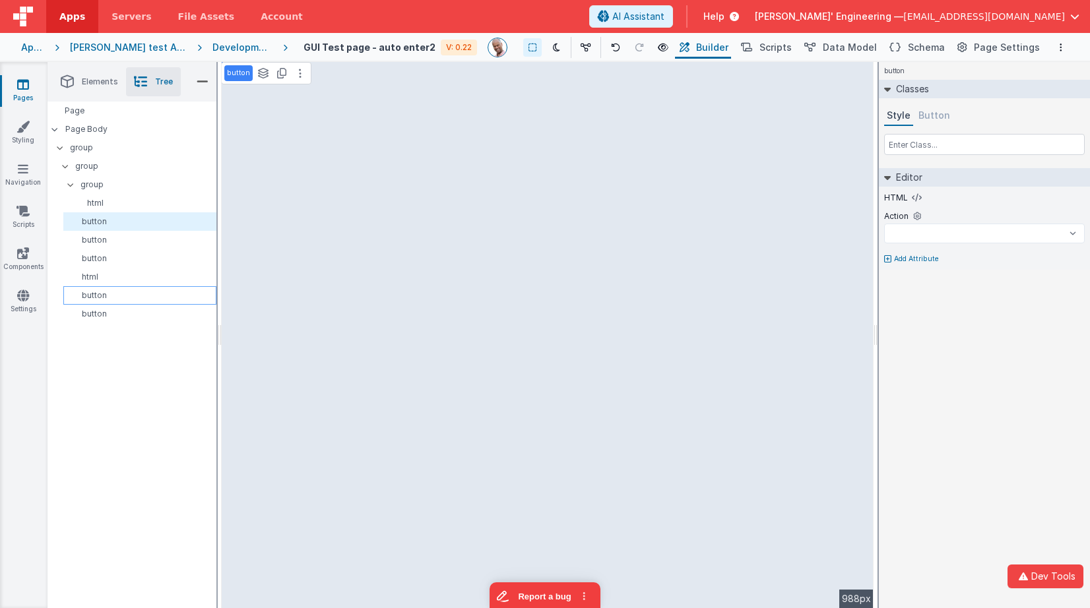
click at [105, 292] on p "button" at bounding box center [142, 295] width 147 height 11
select select
click at [104, 276] on p "html" at bounding box center [142, 277] width 147 height 11
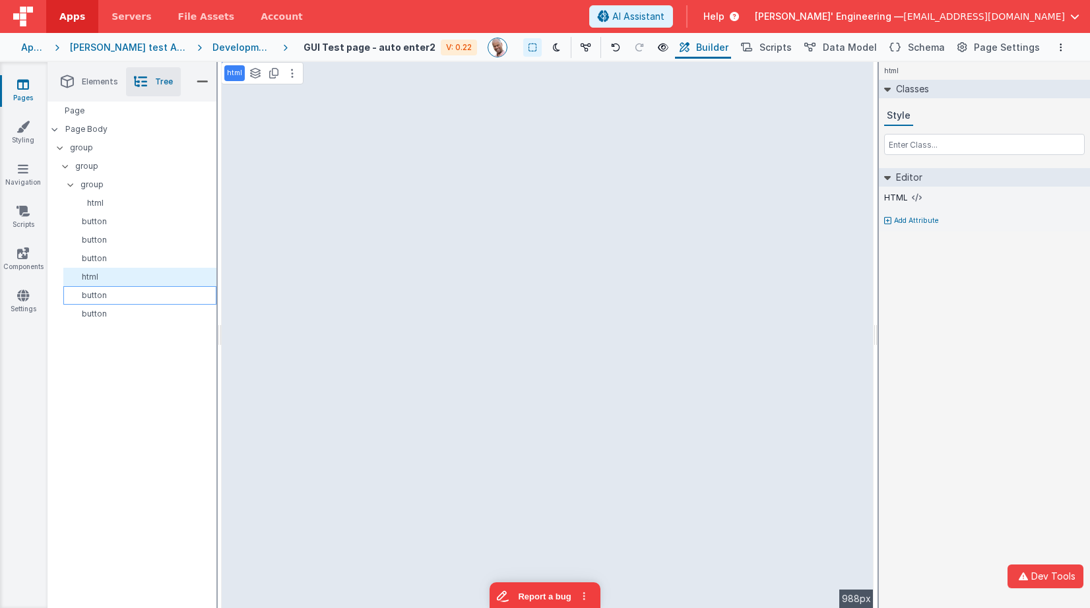
click at [100, 287] on div "button" at bounding box center [139, 295] width 153 height 18
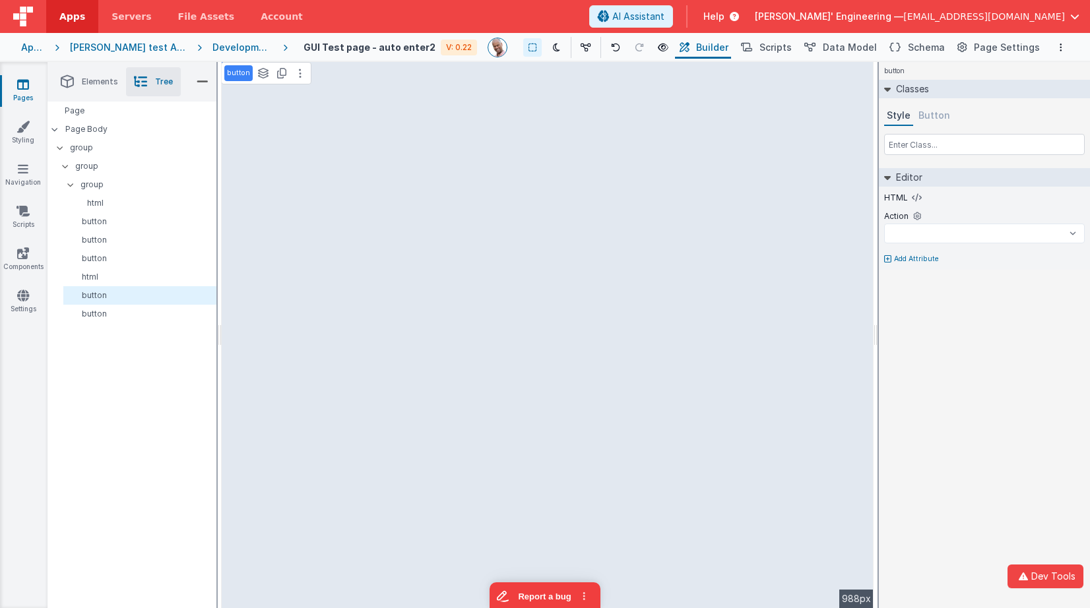
click at [931, 111] on button "Button" at bounding box center [934, 116] width 37 height 20
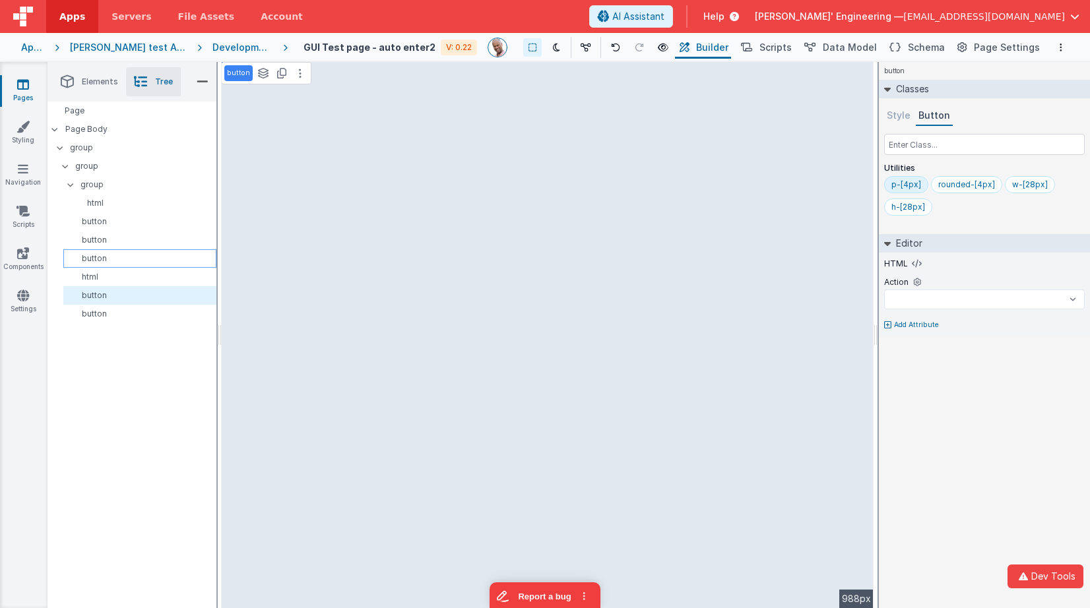
select select
click at [92, 185] on p "group" at bounding box center [147, 184] width 135 height 15
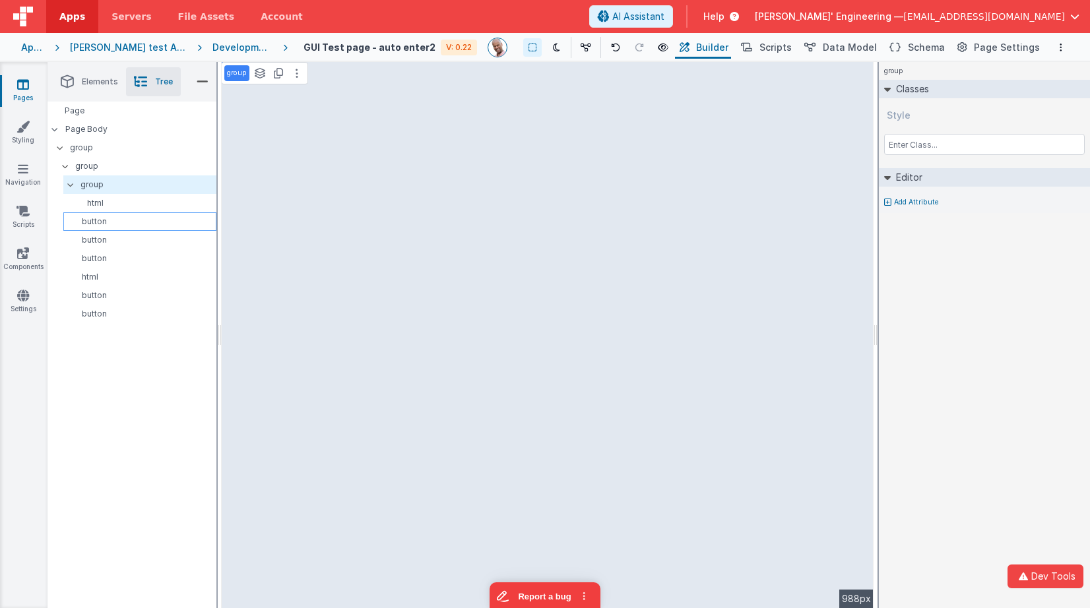
click at [94, 221] on p "button" at bounding box center [142, 221] width 147 height 11
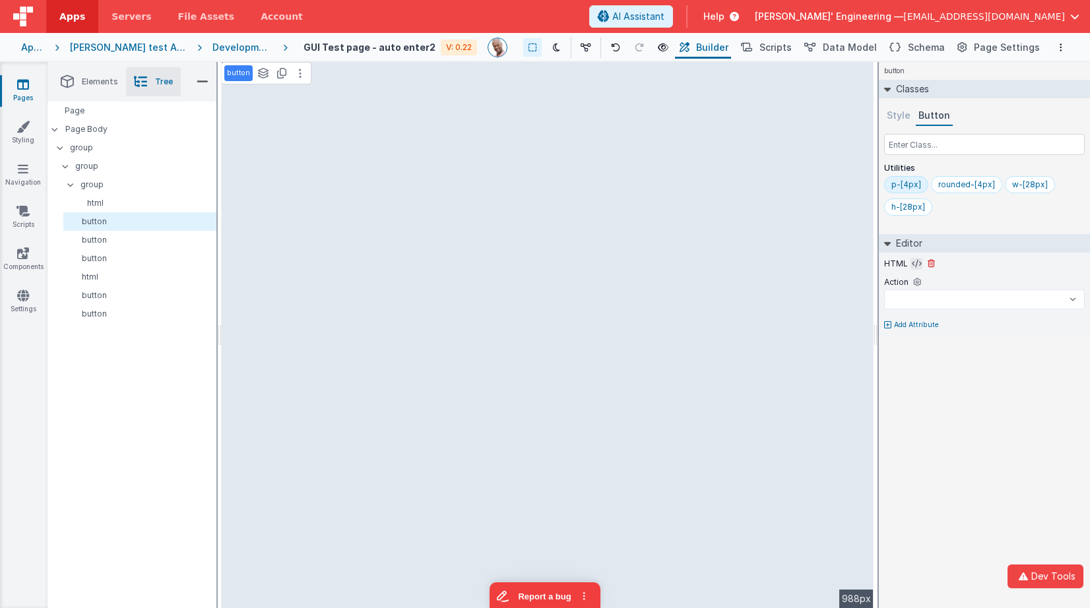
click at [914, 264] on icon at bounding box center [917, 264] width 10 height 11
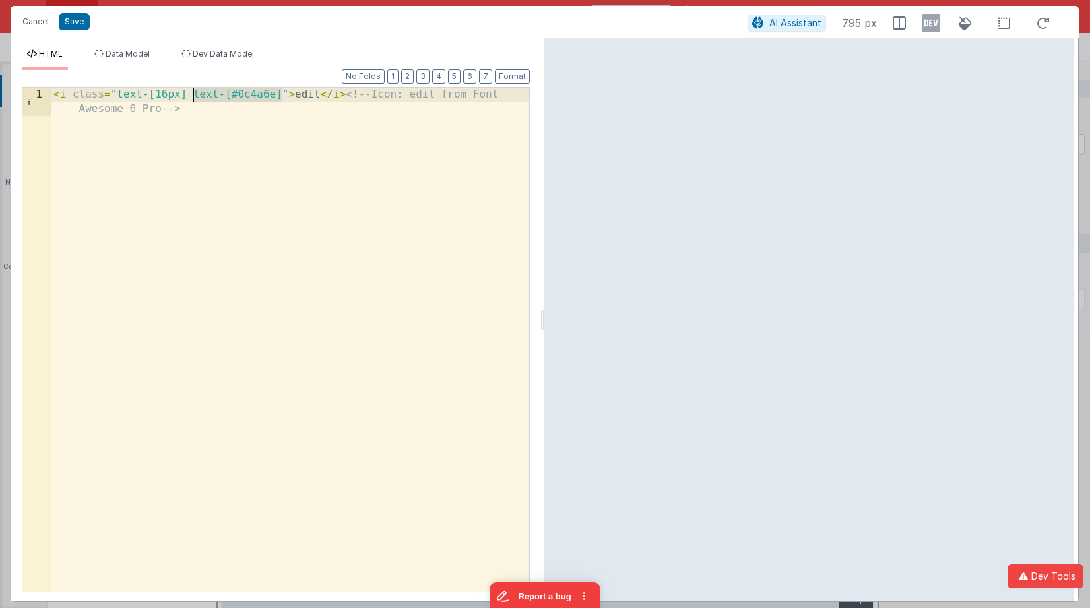
drag, startPoint x: 282, startPoint y: 96, endPoint x: 194, endPoint y: 90, distance: 88.6
click at [194, 90] on div "< i class = "text-[16px] text-[#0c4a6e]" > edit </ i > <!-- Icon: edit from Fon…" at bounding box center [290, 368] width 478 height 561
select select
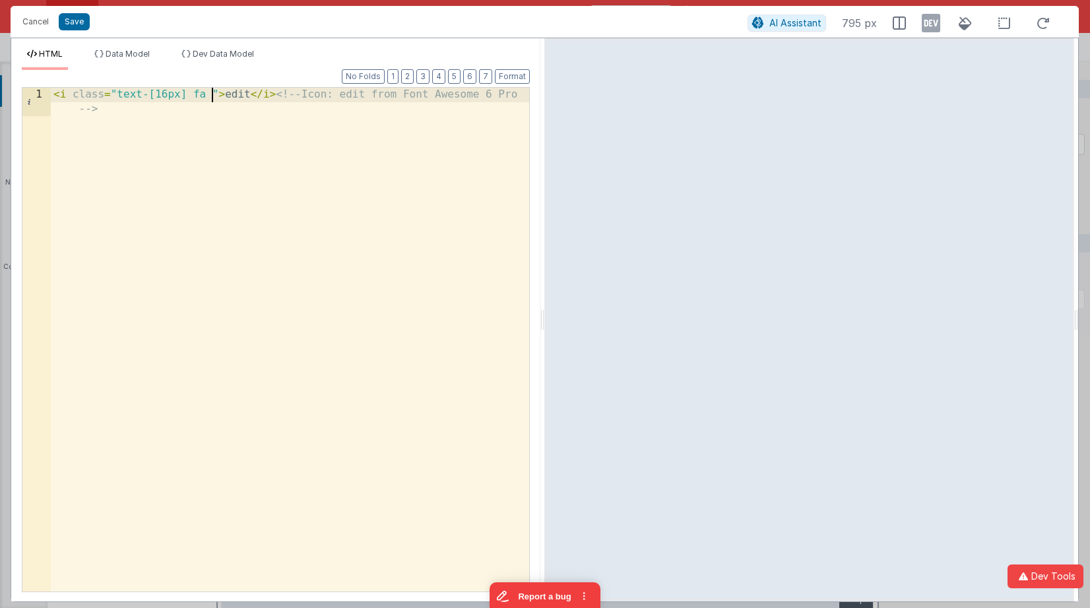
select select
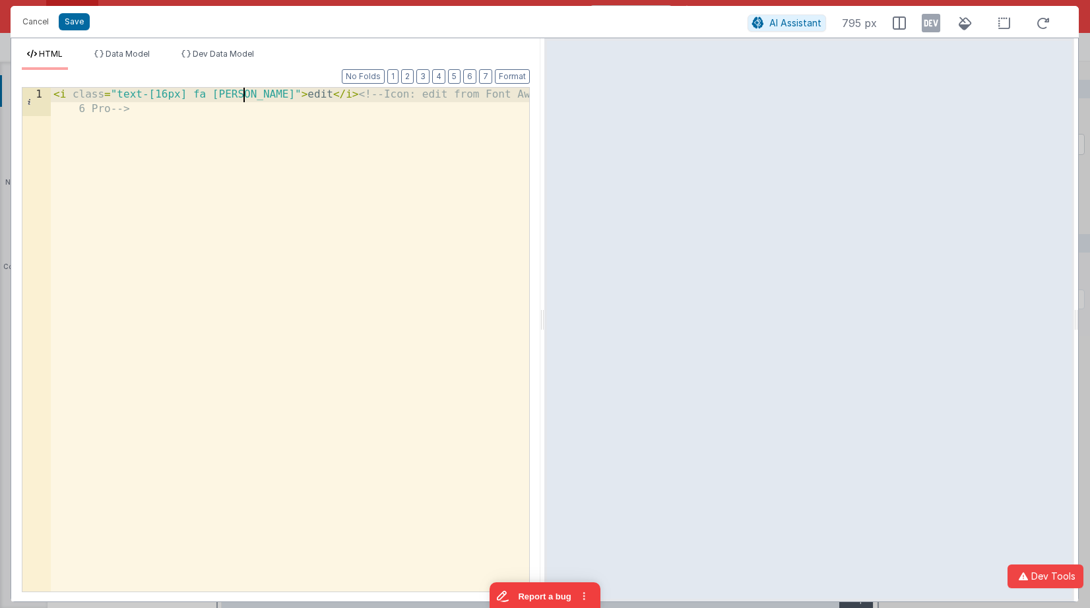
select select
click at [45, 20] on button "Cancel" at bounding box center [36, 22] width 40 height 18
select select
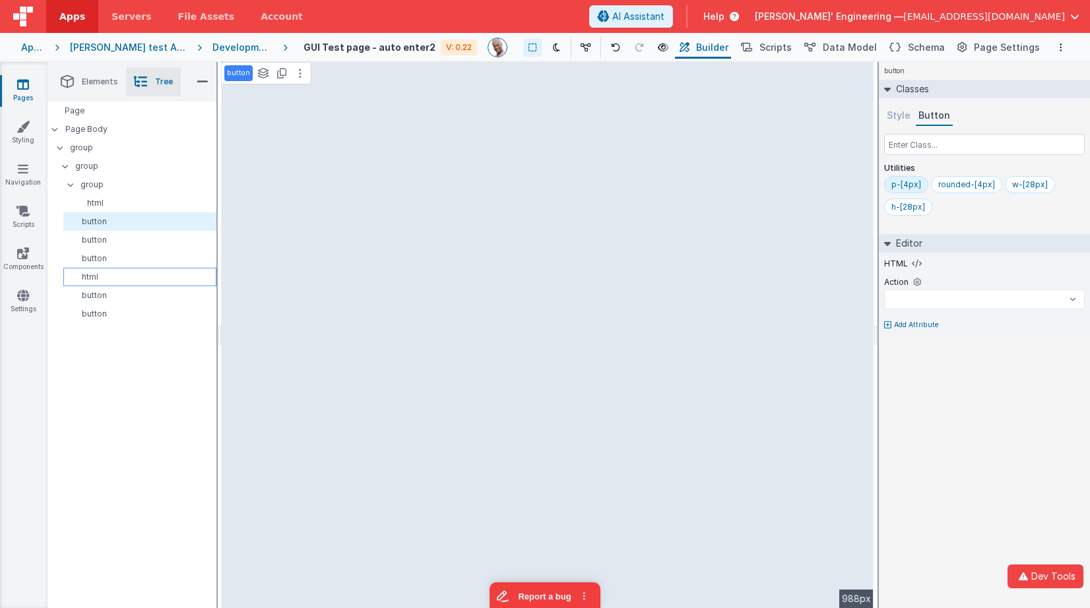
click at [105, 272] on p "html" at bounding box center [142, 277] width 147 height 11
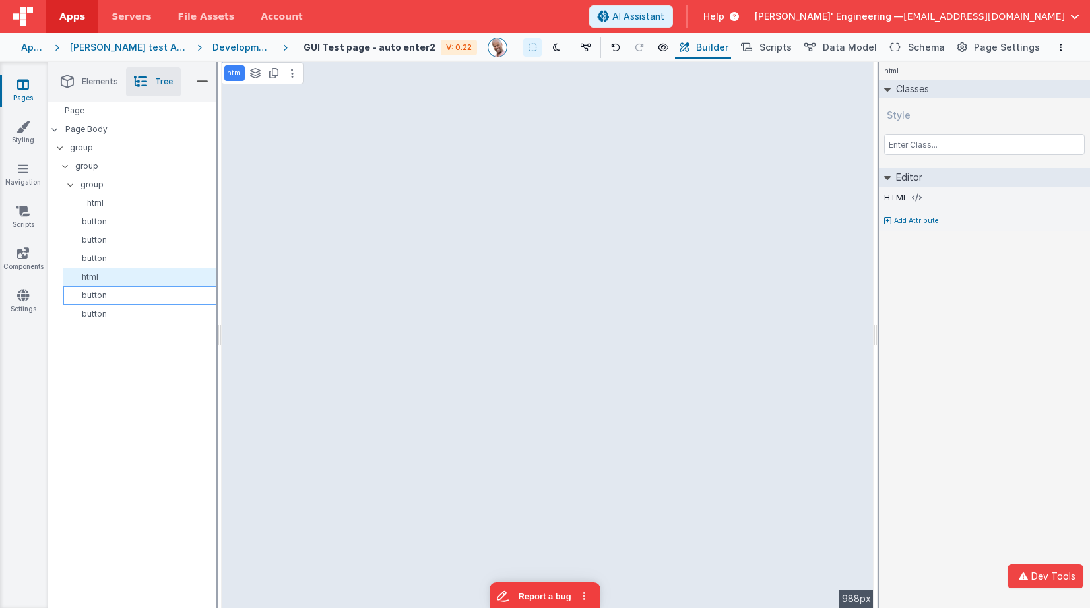
click at [102, 291] on p "button" at bounding box center [142, 295] width 147 height 11
select select
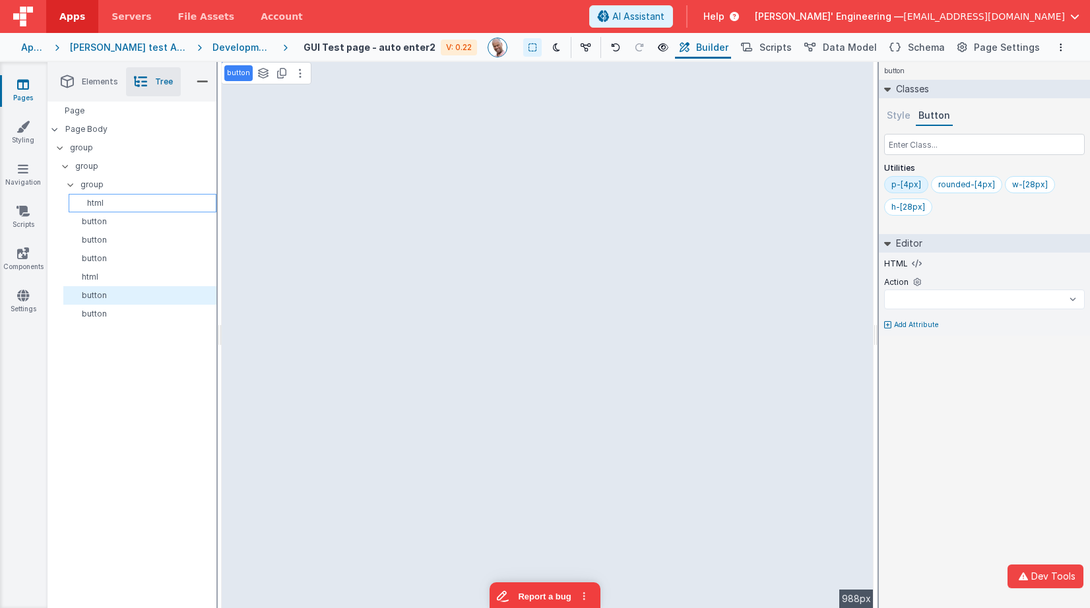
click at [98, 201] on p "html" at bounding box center [145, 203] width 142 height 11
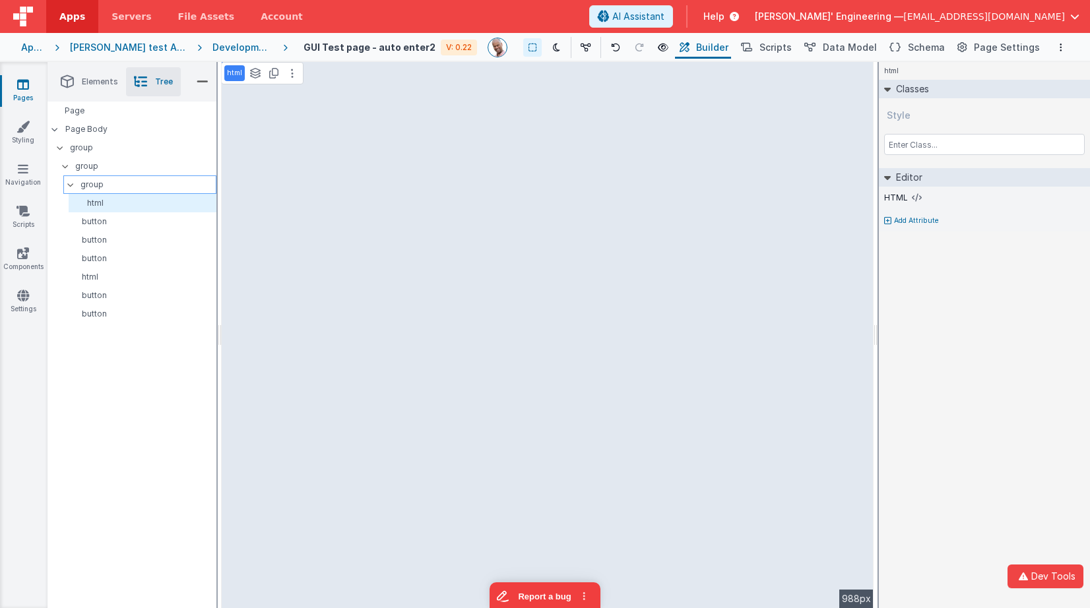
click at [95, 182] on p "group" at bounding box center [147, 184] width 135 height 15
click at [92, 199] on p "html" at bounding box center [145, 203] width 142 height 11
click at [93, 229] on div "button" at bounding box center [139, 221] width 153 height 18
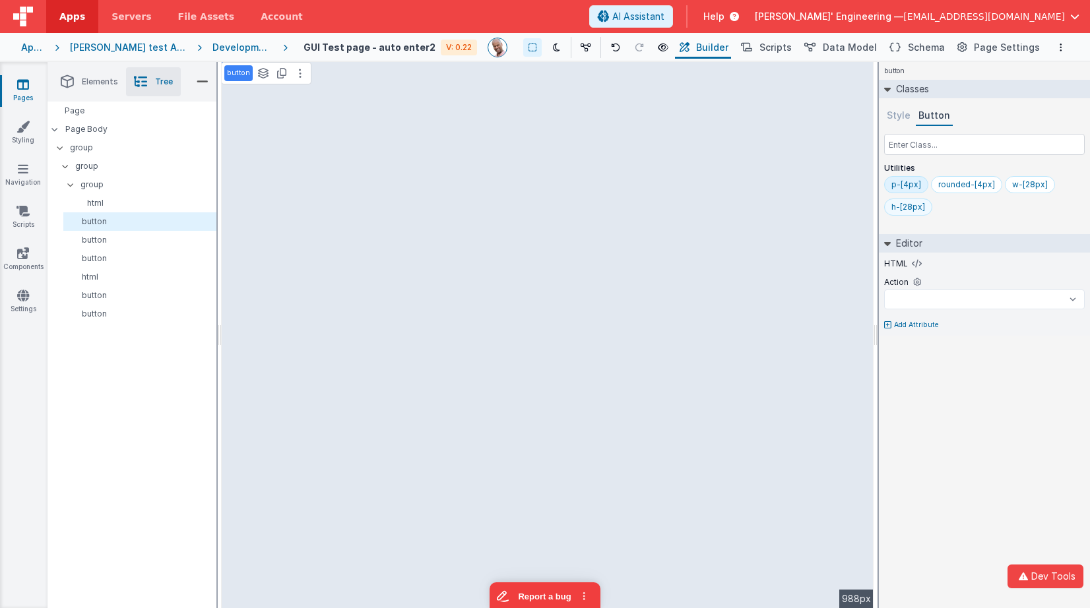
click at [910, 205] on div "h-[28px]" at bounding box center [908, 207] width 34 height 11
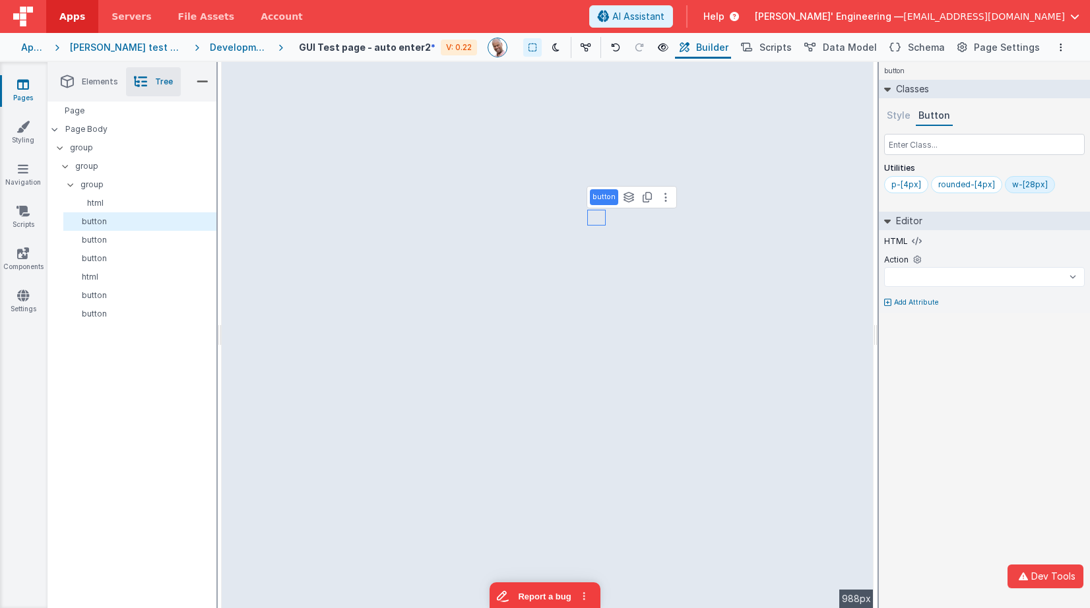
click at [1034, 181] on div "w-[28px]" at bounding box center [1030, 184] width 36 height 11
click at [97, 245] on div "button" at bounding box center [139, 240] width 153 height 18
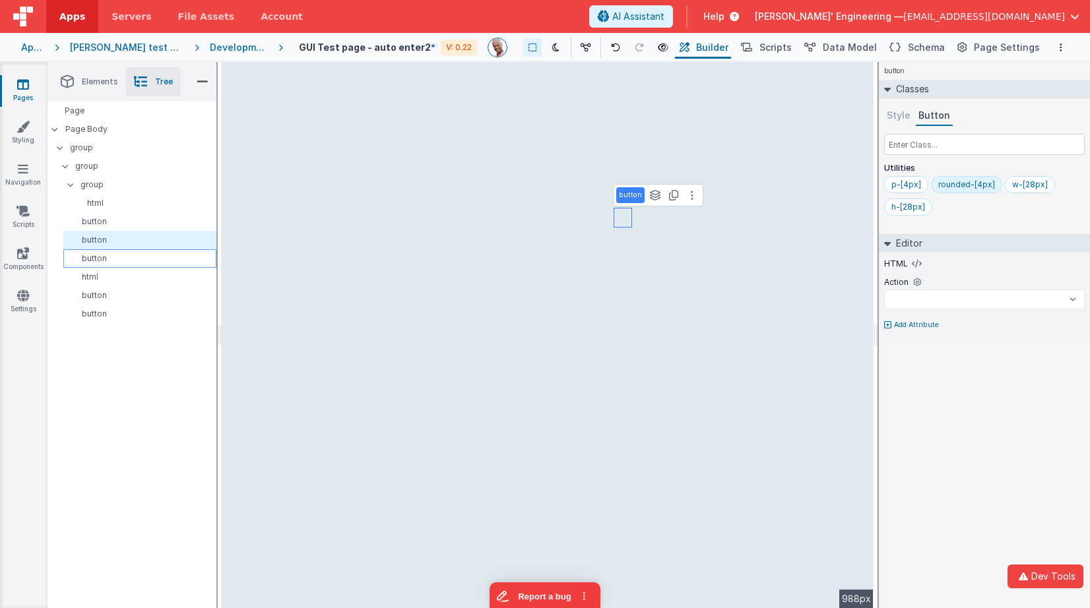
click at [96, 257] on p "button" at bounding box center [142, 258] width 147 height 11
select select
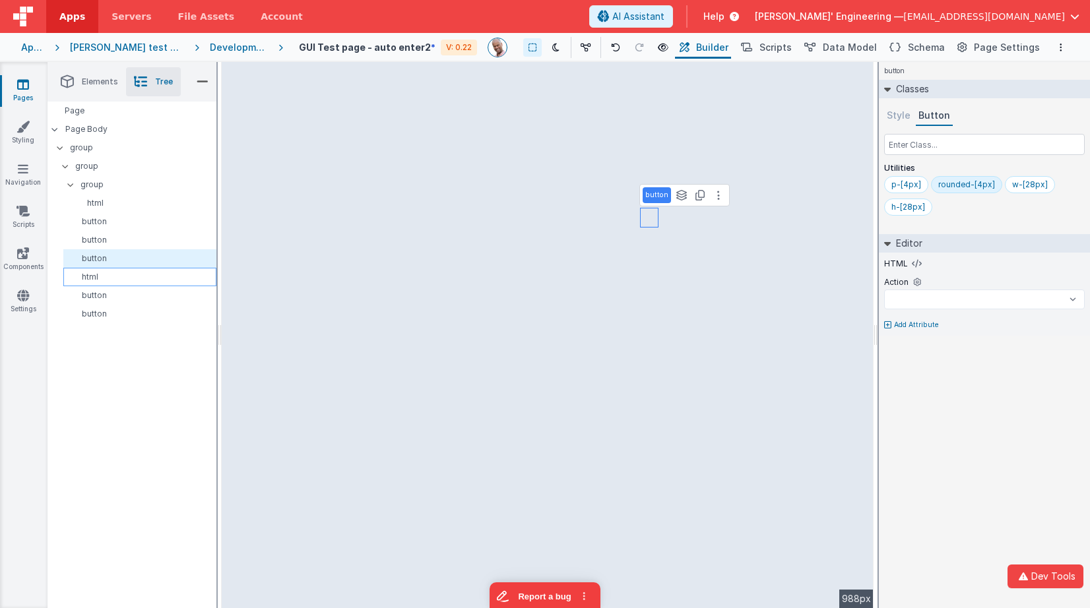
click at [94, 272] on p "html" at bounding box center [142, 277] width 147 height 11
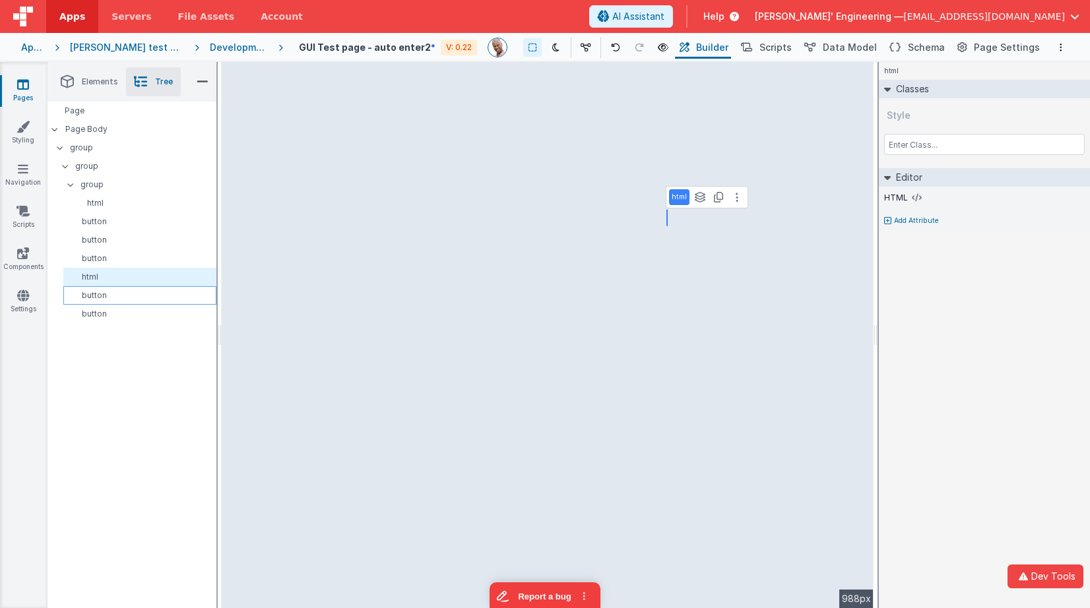
click at [94, 290] on p "button" at bounding box center [142, 295] width 147 height 11
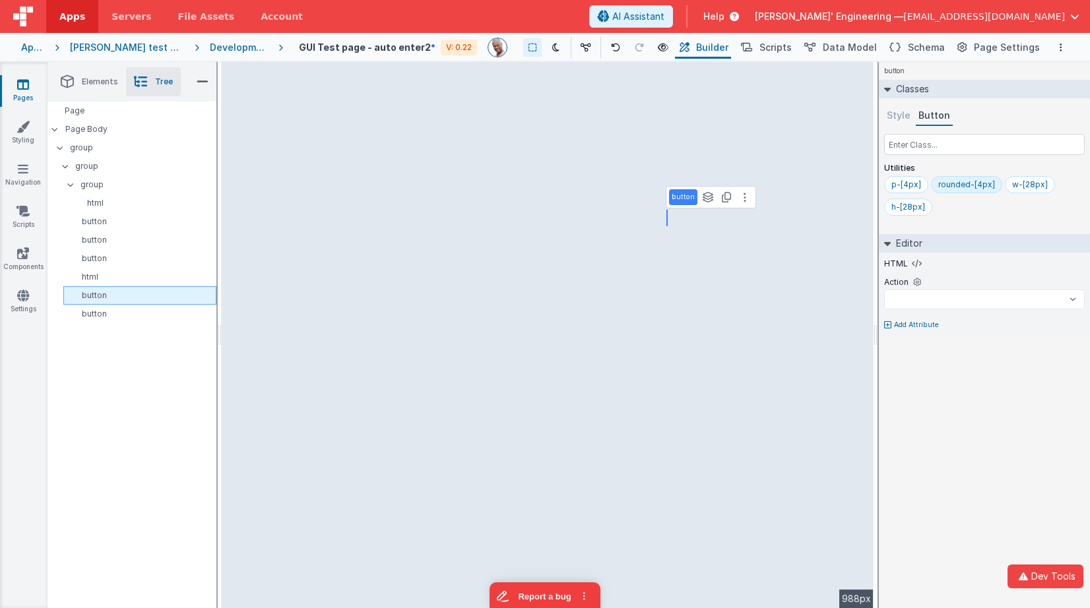
select select
click at [96, 307] on div "button" at bounding box center [139, 314] width 153 height 18
click at [962, 397] on div "button Classes Style Button Utilities p-[4px] rounded-[4px] w-[28px] h-[28px] E…" at bounding box center [984, 335] width 211 height 546
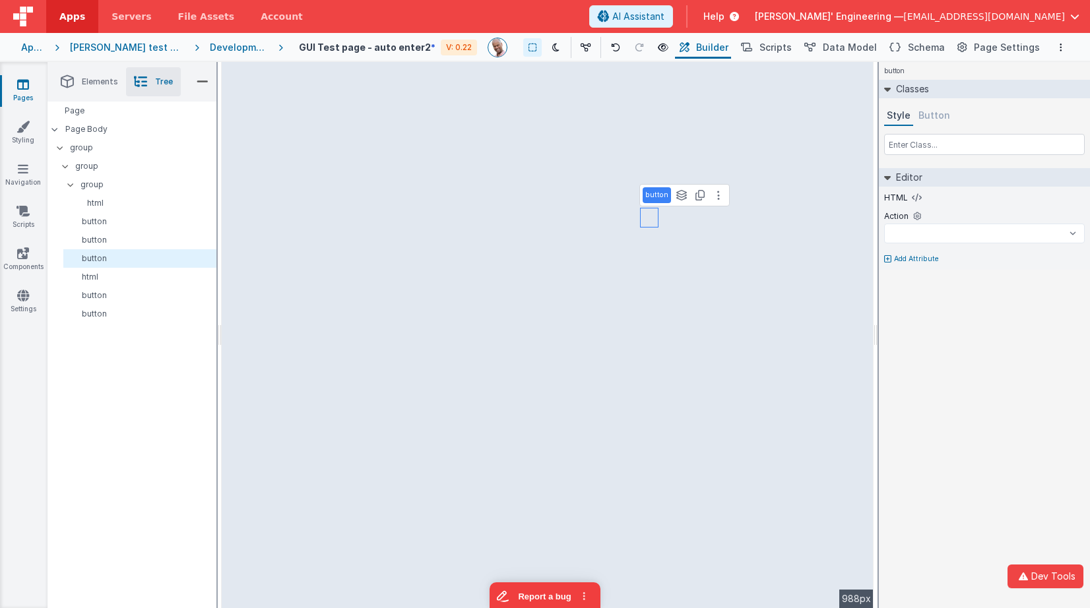
click at [1044, 342] on div "button Classes Style Button Editor HTML Action InstallPWA keyHandler_ctrl-s key…" at bounding box center [984, 335] width 211 height 546
select select
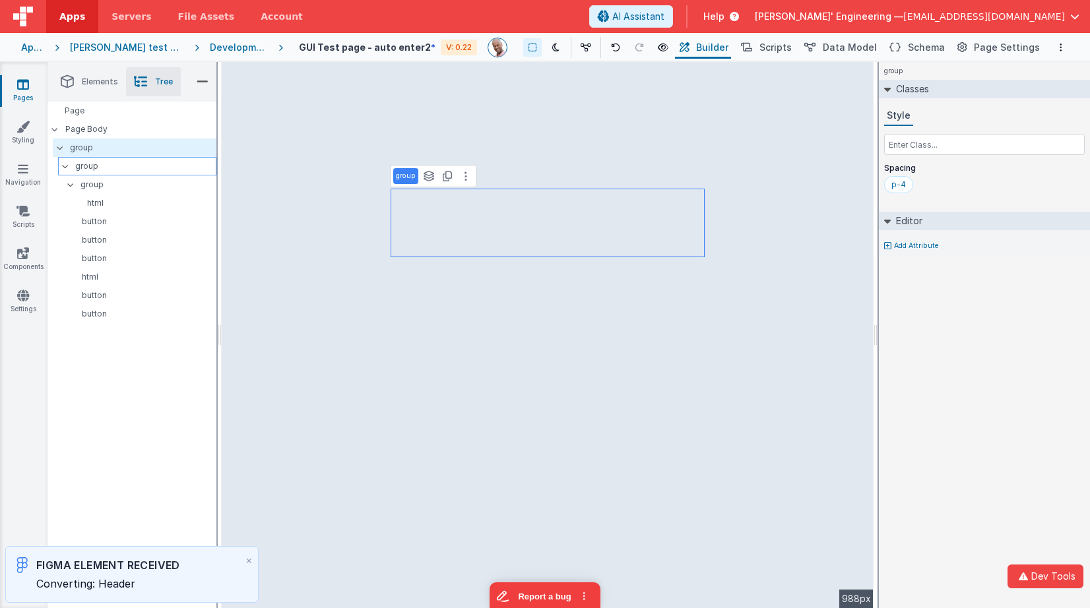
click at [84, 161] on p "group" at bounding box center [145, 166] width 141 height 15
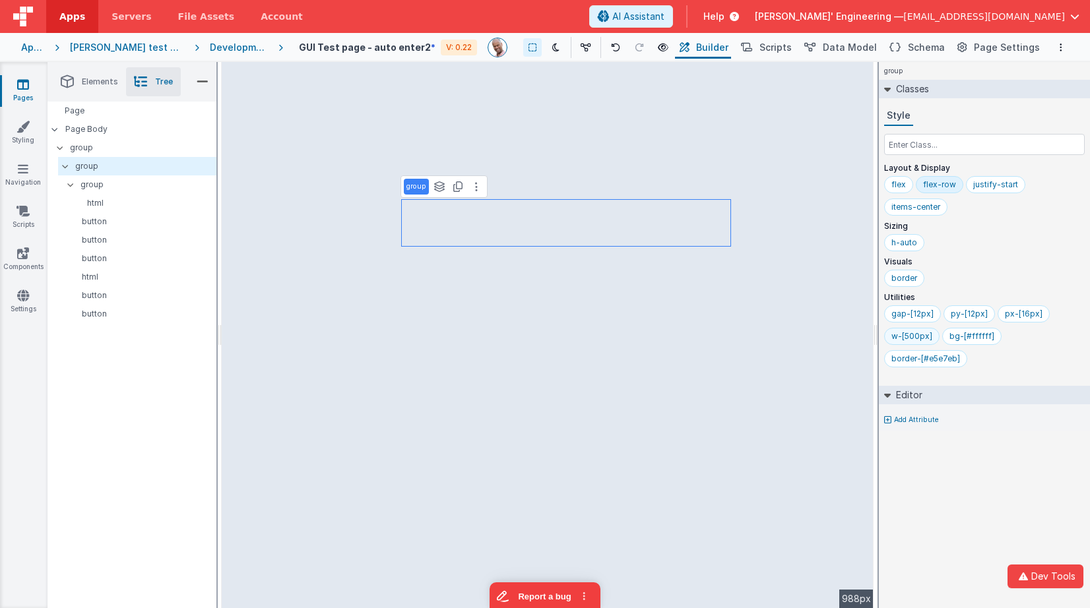
click at [917, 338] on div "w-[500px]" at bounding box center [911, 336] width 41 height 11
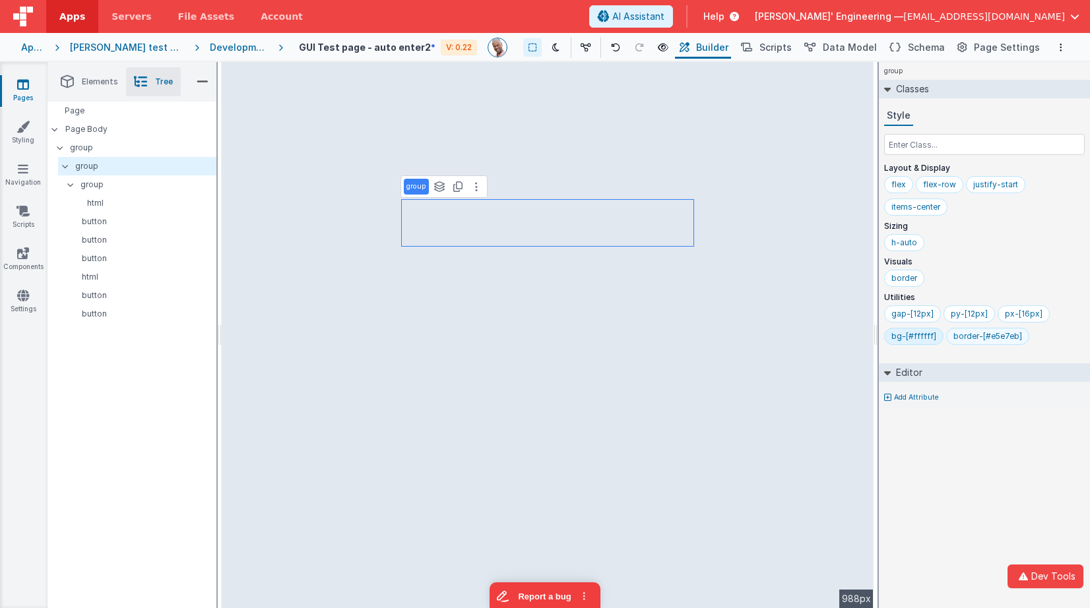
click at [976, 338] on div "border-[#e5e7eb]" at bounding box center [987, 336] width 69 height 11
click at [1017, 313] on div "px-[16px]" at bounding box center [1024, 314] width 38 height 11
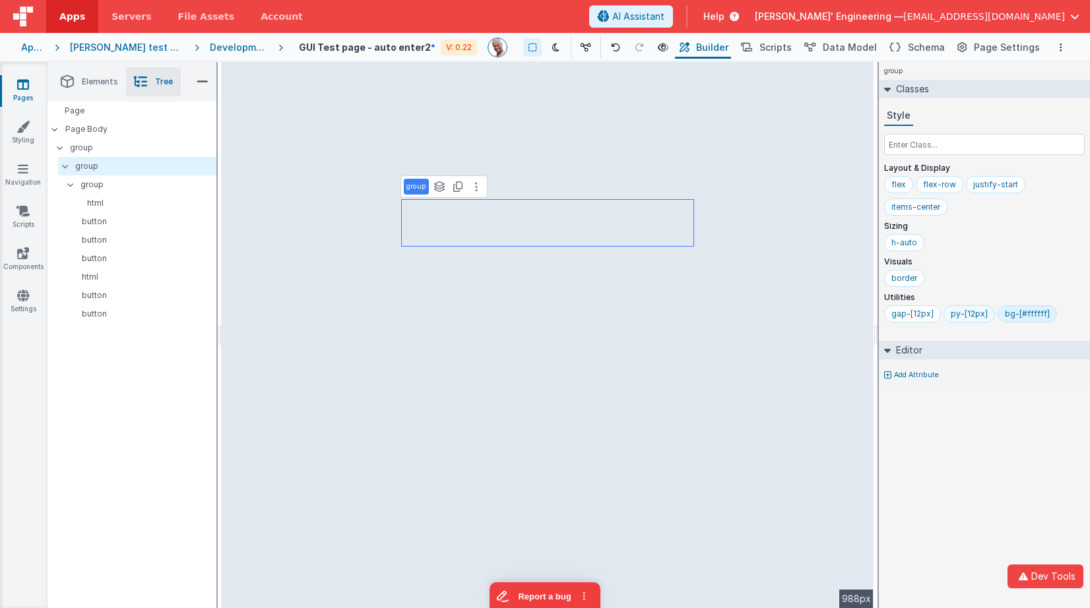
click at [974, 313] on div "py-[12px]" at bounding box center [969, 314] width 37 height 11
click at [904, 313] on div "gap-[12px]" at bounding box center [912, 314] width 42 height 11
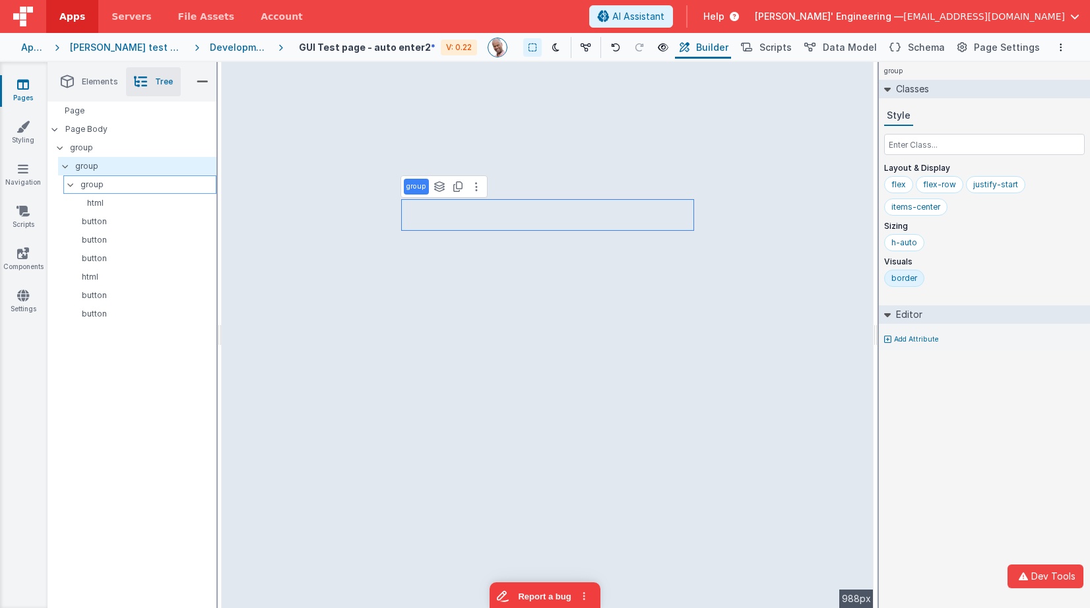
click at [95, 187] on p "group" at bounding box center [147, 184] width 135 height 15
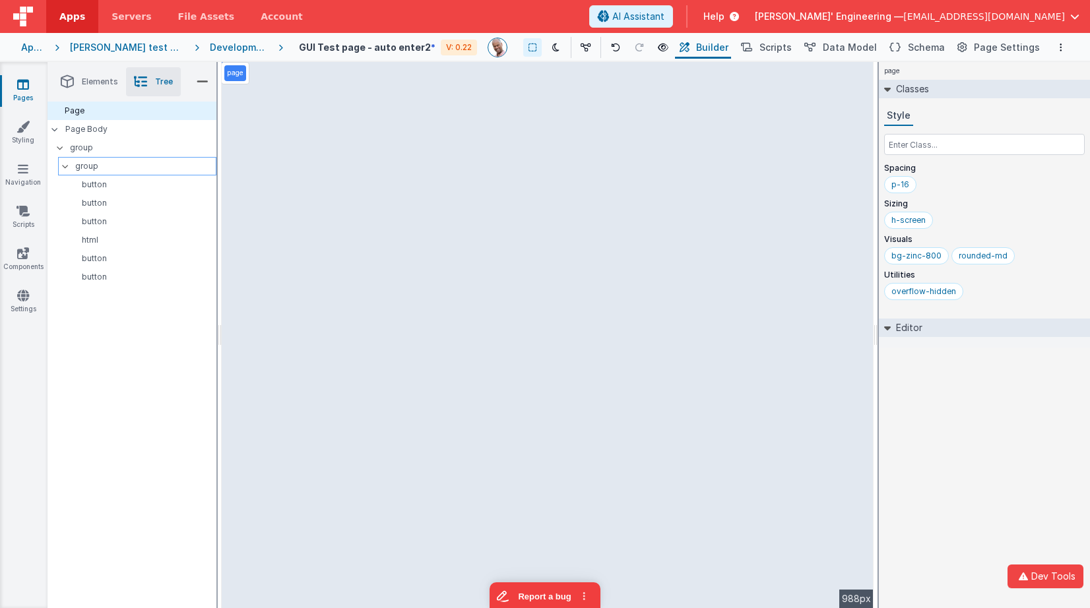
click at [91, 167] on p "group" at bounding box center [145, 166] width 141 height 15
click at [88, 144] on p "group" at bounding box center [143, 148] width 146 height 15
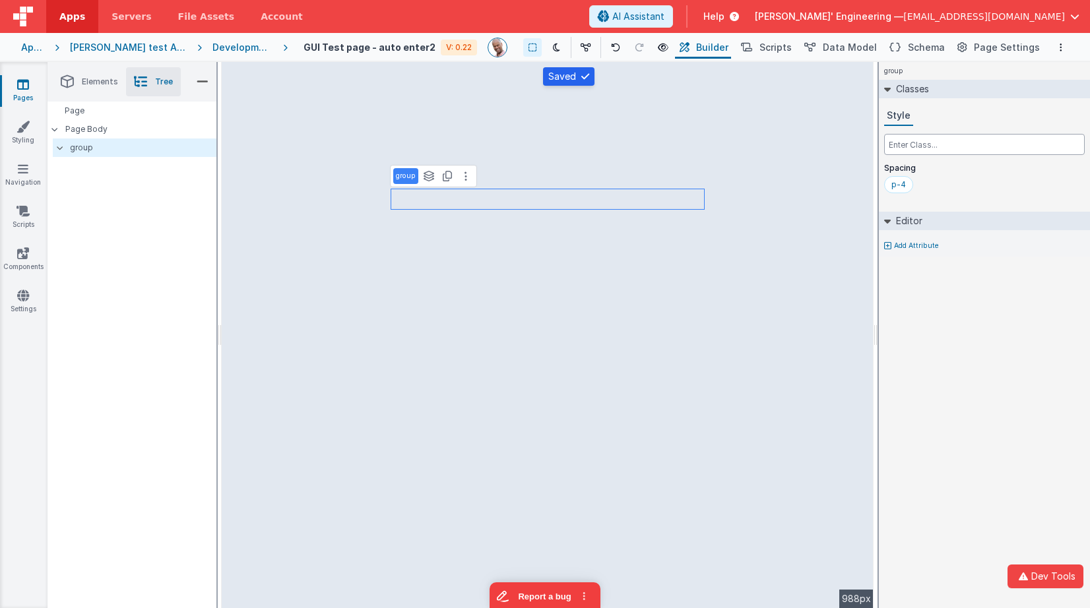
click at [908, 138] on input "text" at bounding box center [984, 144] width 201 height 21
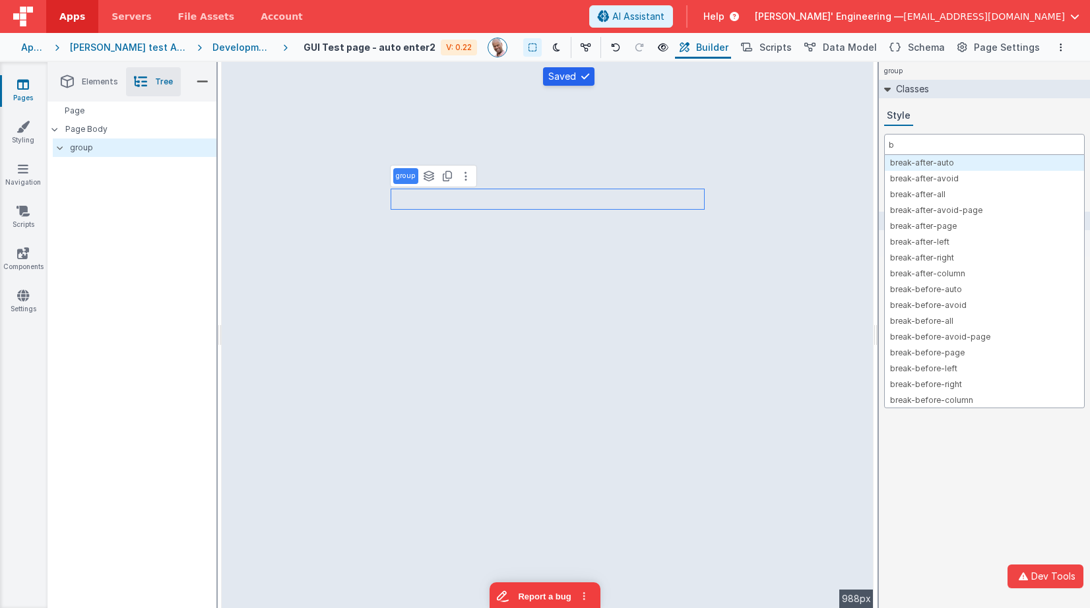
type input "bg"
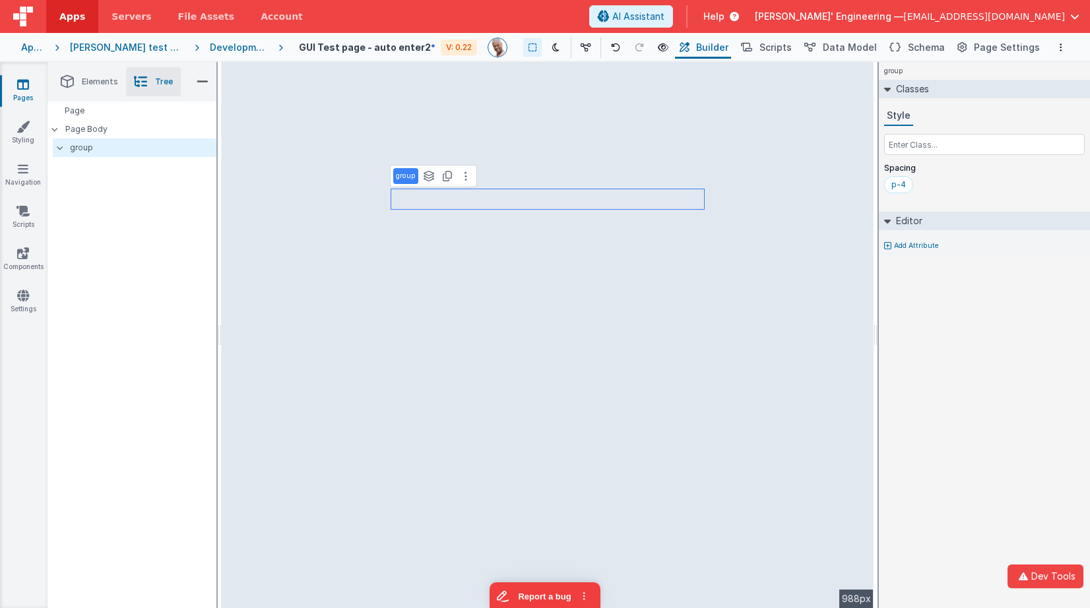
click at [972, 290] on div "group Classes Style Spacing p-4 Editor Add Attribute DEV: Focus DEV: builderTog…" at bounding box center [984, 335] width 211 height 546
click at [928, 45] on span "Schema" at bounding box center [926, 47] width 37 height 13
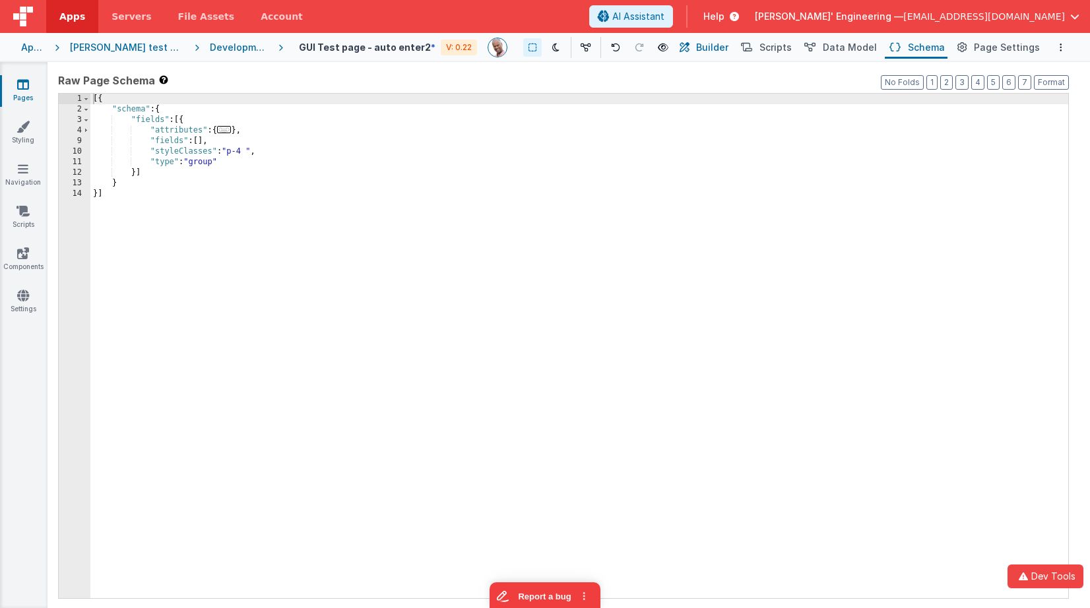
click at [708, 43] on button "Builder" at bounding box center [703, 47] width 56 height 22
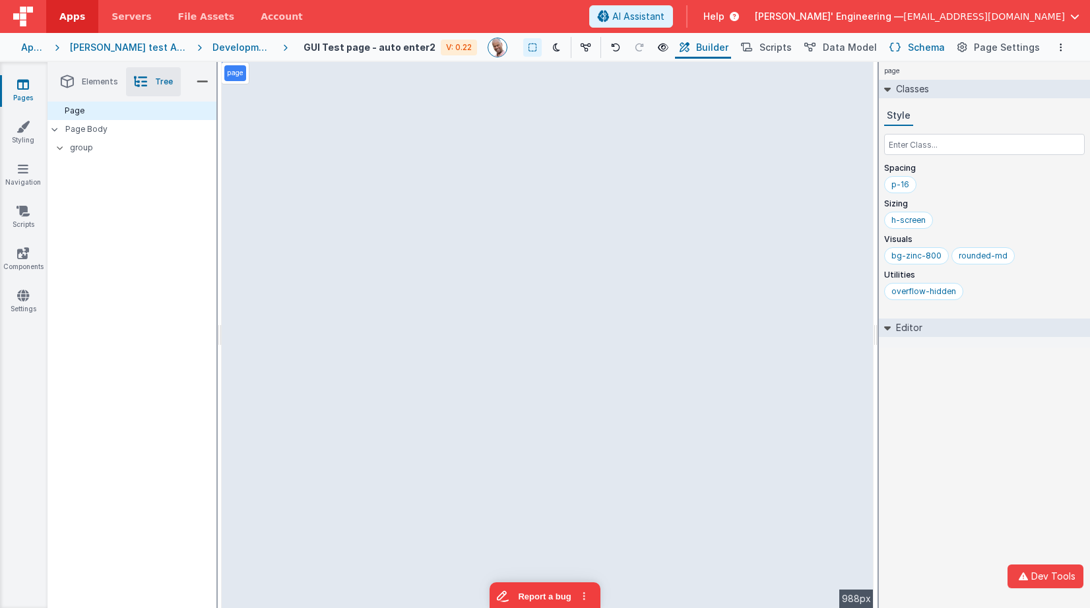
click at [920, 44] on span "Schema" at bounding box center [926, 47] width 37 height 13
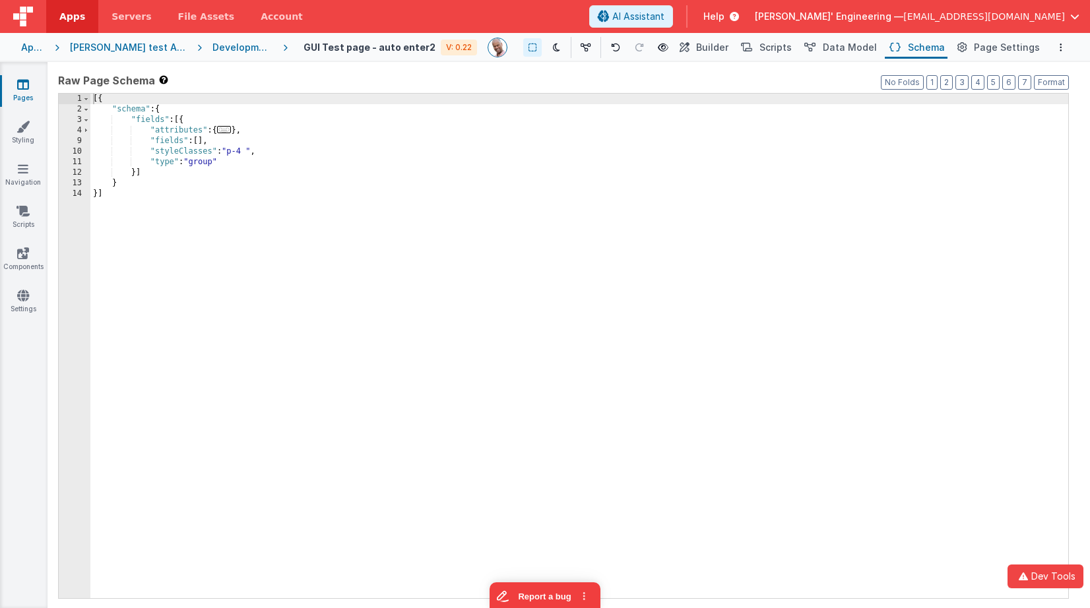
click at [202, 143] on div "[{ "schema" : { "fields" : [{ "attributes" : { ... } , "fields" : [ ] , "styleC…" at bounding box center [579, 357] width 978 height 526
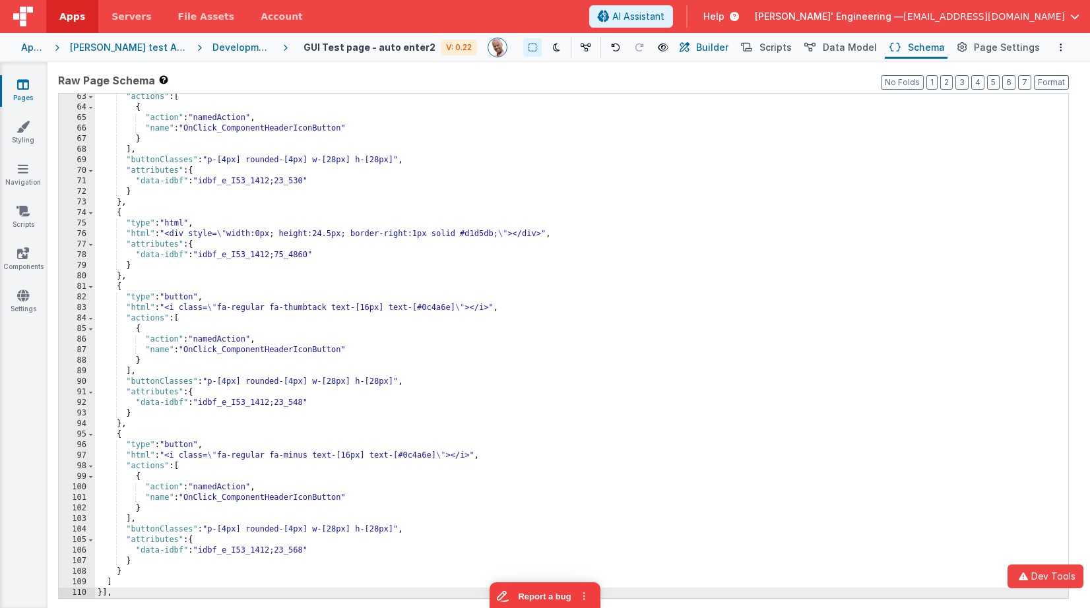
click at [724, 47] on span "Builder" at bounding box center [712, 47] width 32 height 13
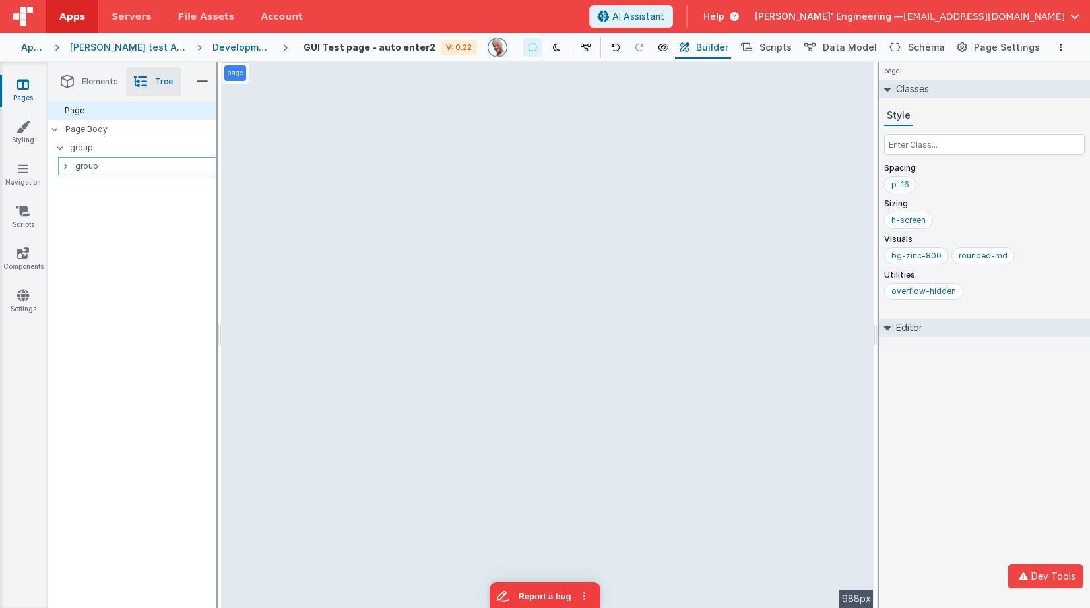
click at [63, 166] on icon at bounding box center [65, 166] width 4 height 11
click at [71, 185] on icon at bounding box center [71, 184] width 4 height 11
click at [96, 181] on p "group" at bounding box center [147, 184] width 135 height 15
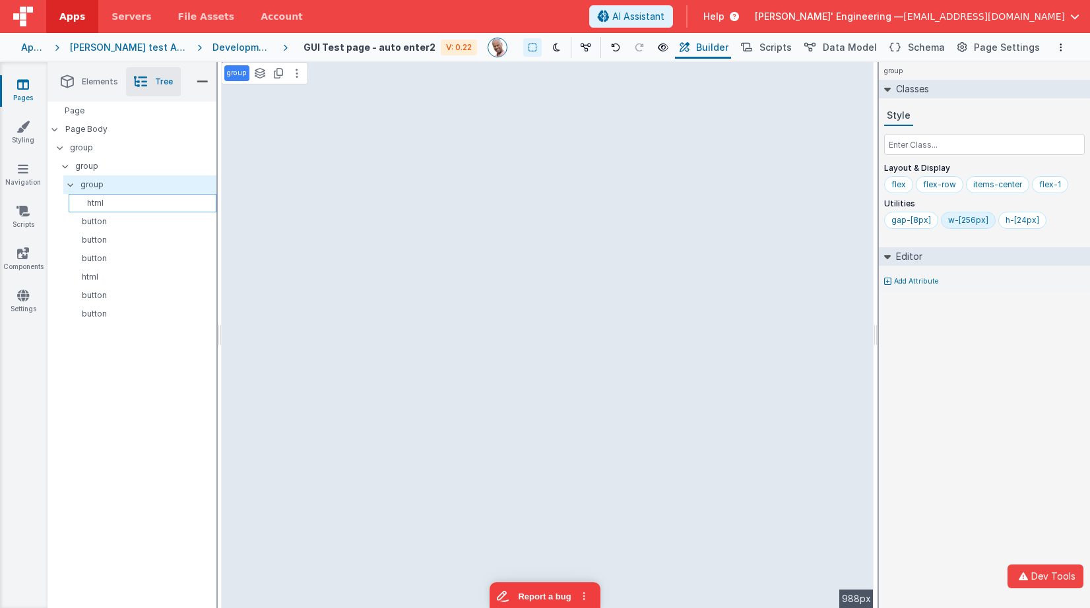
click at [96, 201] on p "html" at bounding box center [145, 203] width 142 height 11
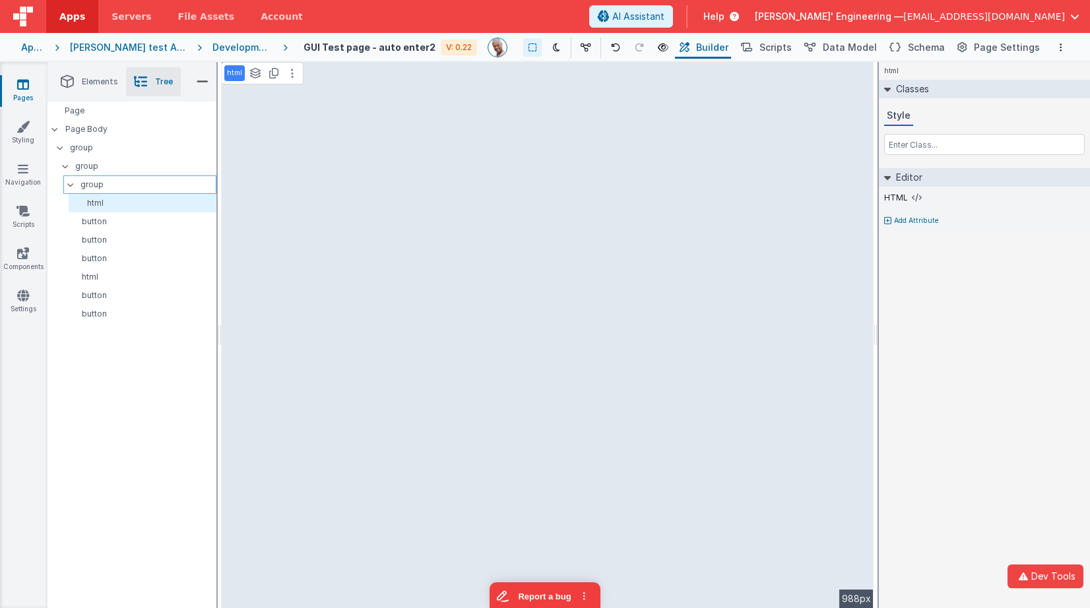
click at [96, 189] on p "group" at bounding box center [147, 184] width 135 height 15
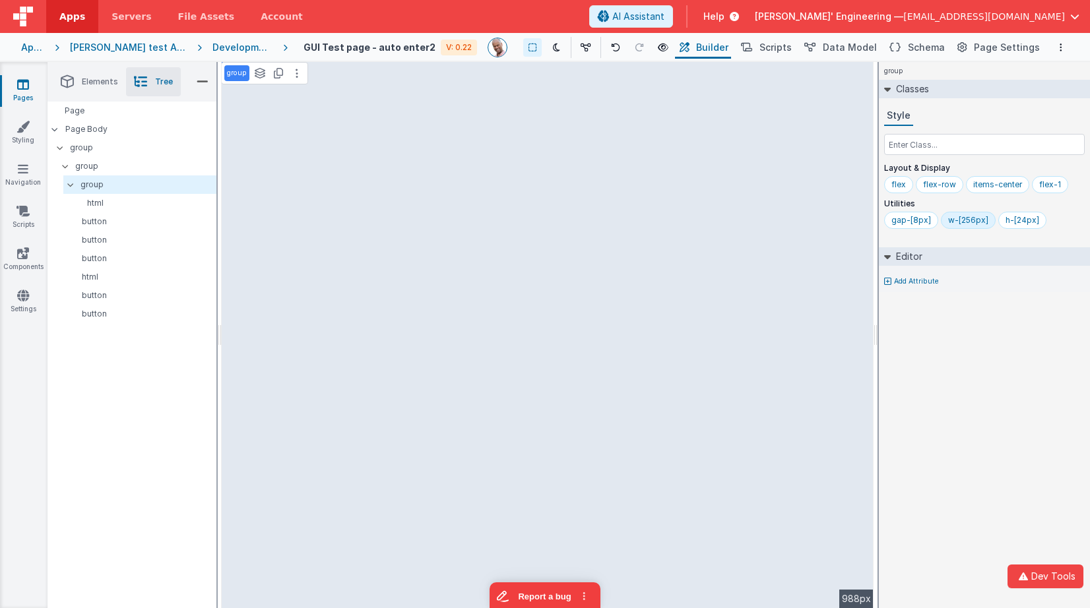
click at [956, 240] on div "Classes Style Layout & Display flex flex-row items-center flex-1 Utilities gap-…" at bounding box center [984, 161] width 211 height 162
click at [966, 222] on div "w-[256px]" at bounding box center [968, 220] width 40 height 11
click at [967, 223] on div "h-[24px]" at bounding box center [965, 220] width 34 height 11
click at [84, 164] on p "group" at bounding box center [145, 166] width 141 height 15
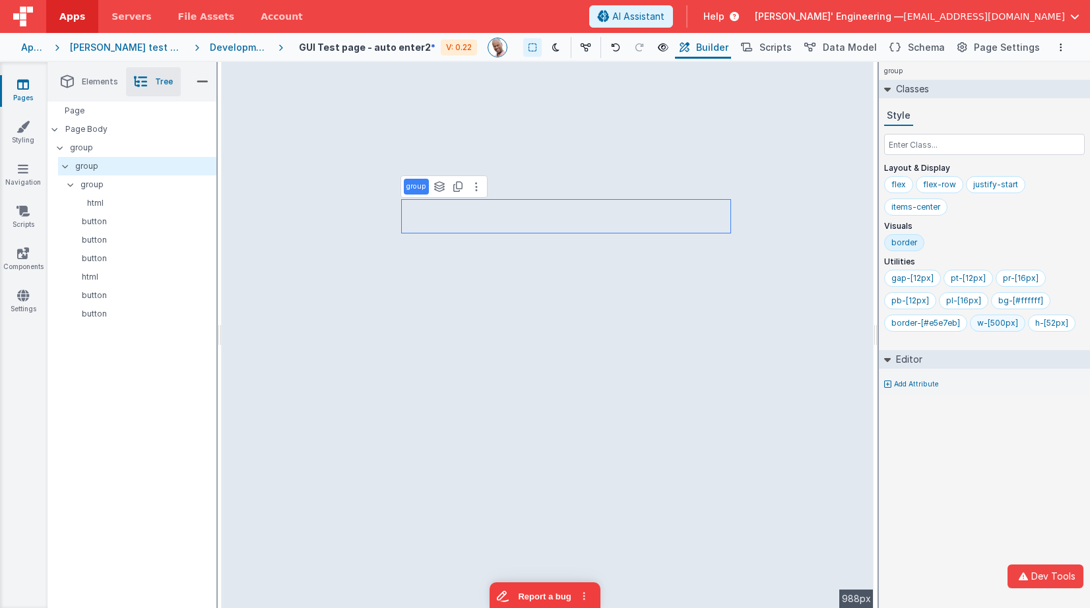
click at [1000, 325] on div "w-[500px]" at bounding box center [997, 323] width 41 height 11
click at [951, 276] on div "pt-[12px]" at bounding box center [968, 278] width 35 height 11
click at [1027, 279] on div "pb-[12px]" at bounding box center [1022, 278] width 38 height 11
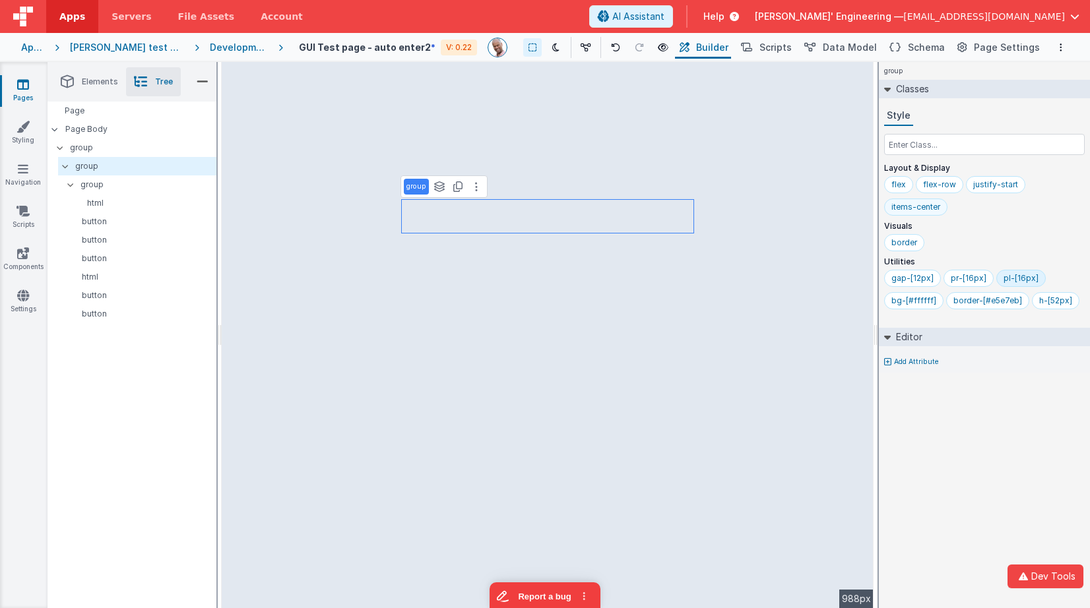
click at [908, 208] on div "items-center" at bounding box center [915, 207] width 49 height 11
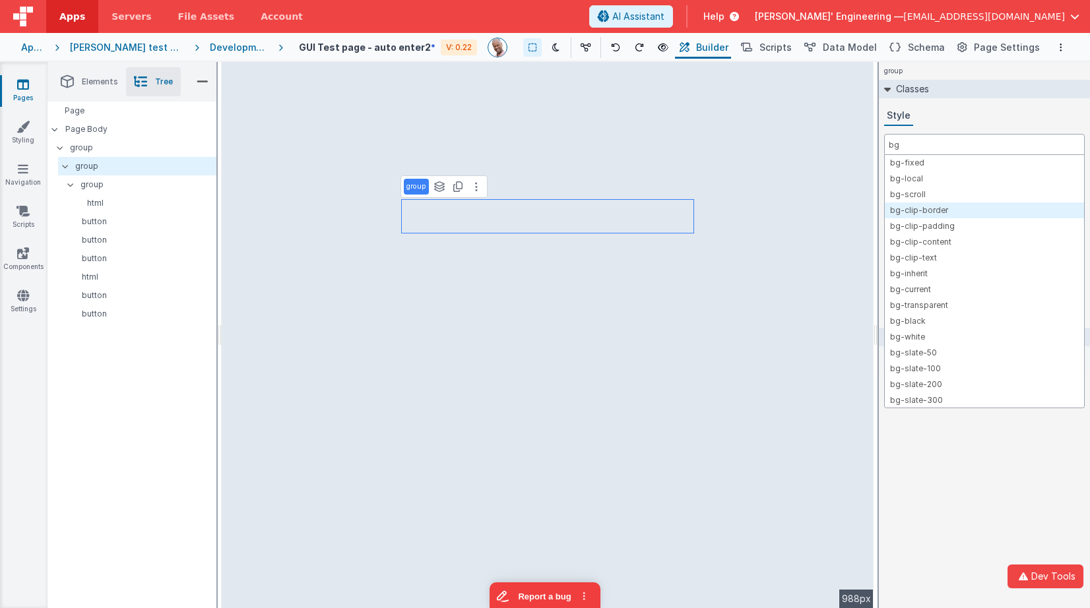
type input "bg"
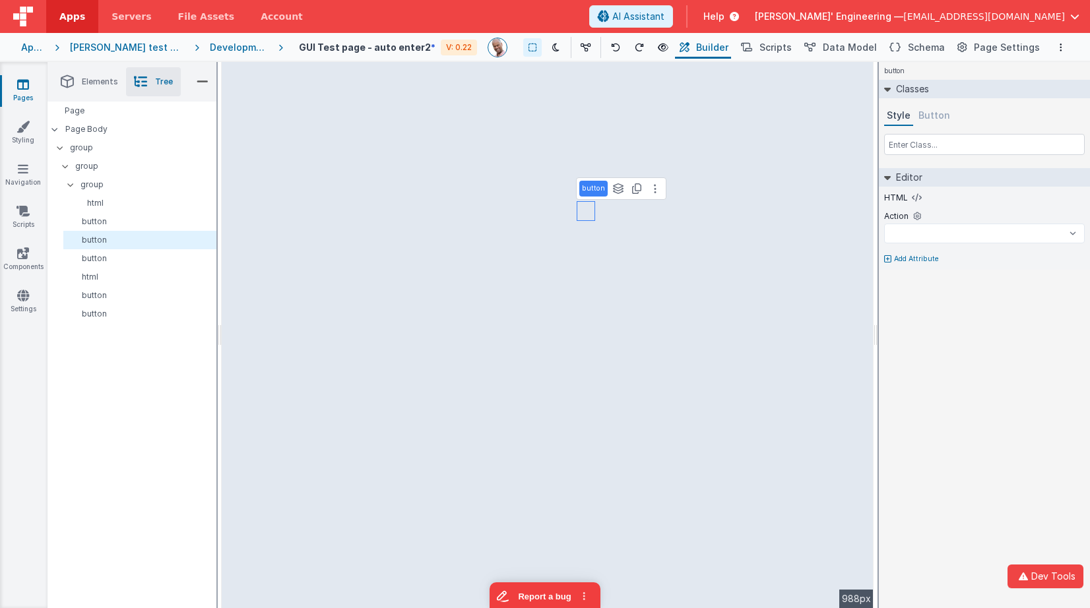
click at [939, 120] on button "Button" at bounding box center [934, 116] width 37 height 20
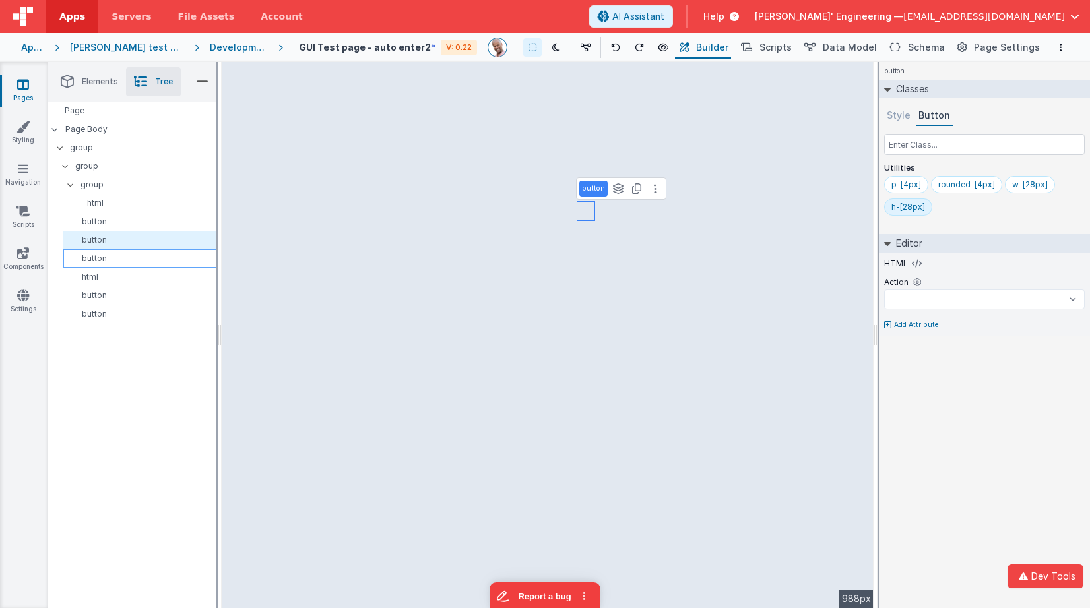
click at [157, 257] on p "button" at bounding box center [142, 258] width 147 height 11
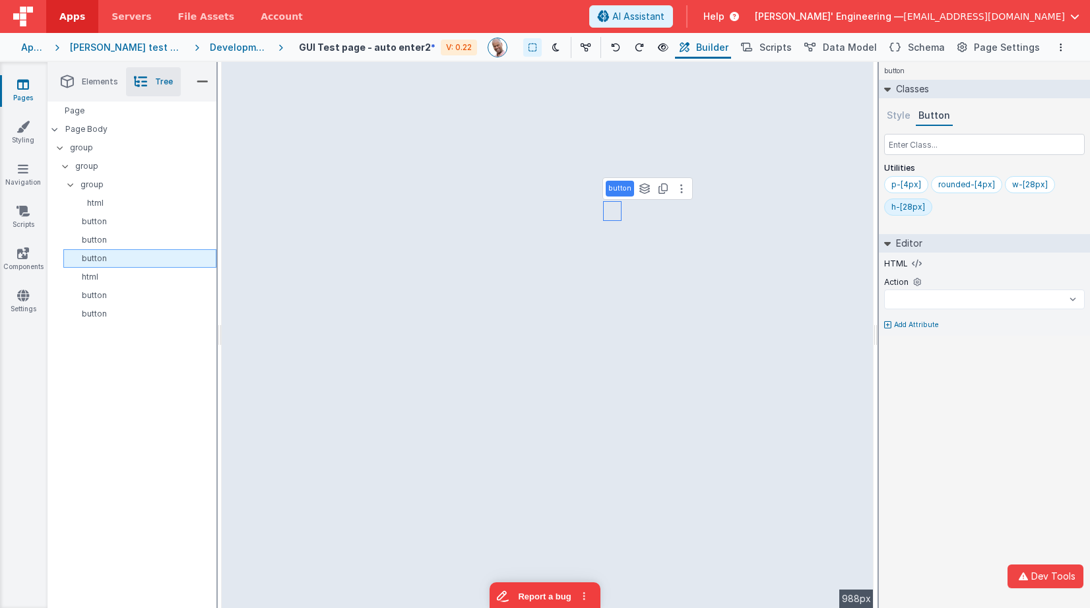
select select
click at [146, 272] on p "html" at bounding box center [142, 277] width 147 height 11
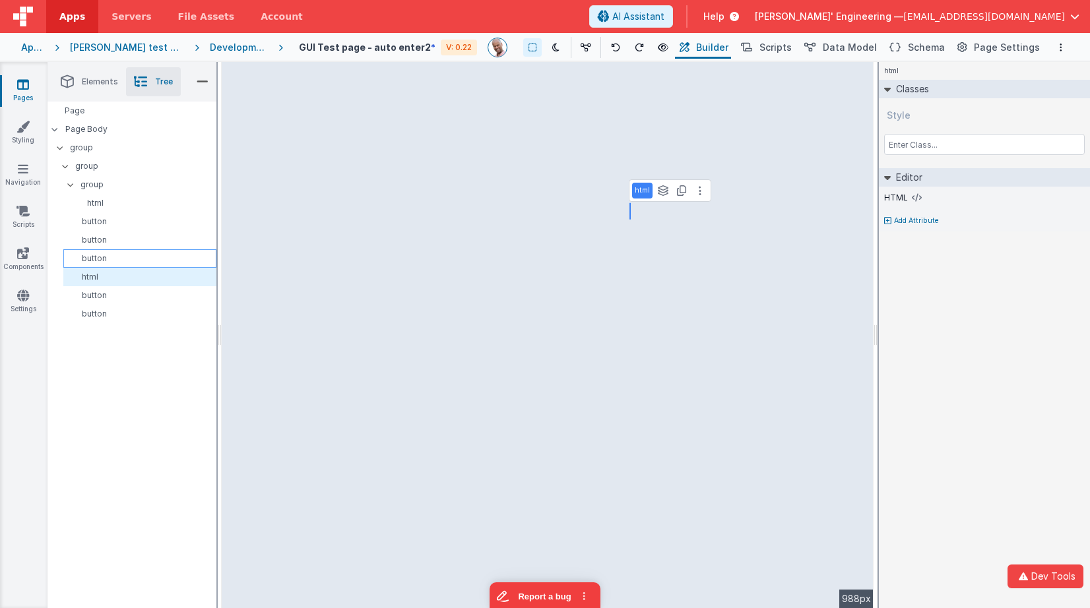
click at [147, 262] on p "button" at bounding box center [142, 258] width 147 height 11
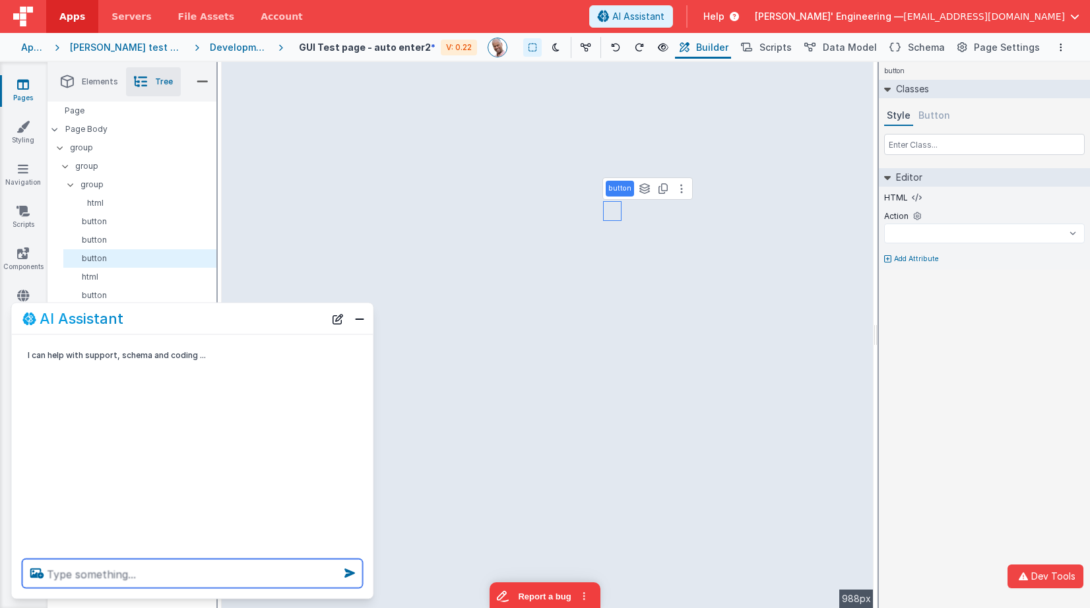
select select
type textarea "a"
select select
type textarea "ad"
select select
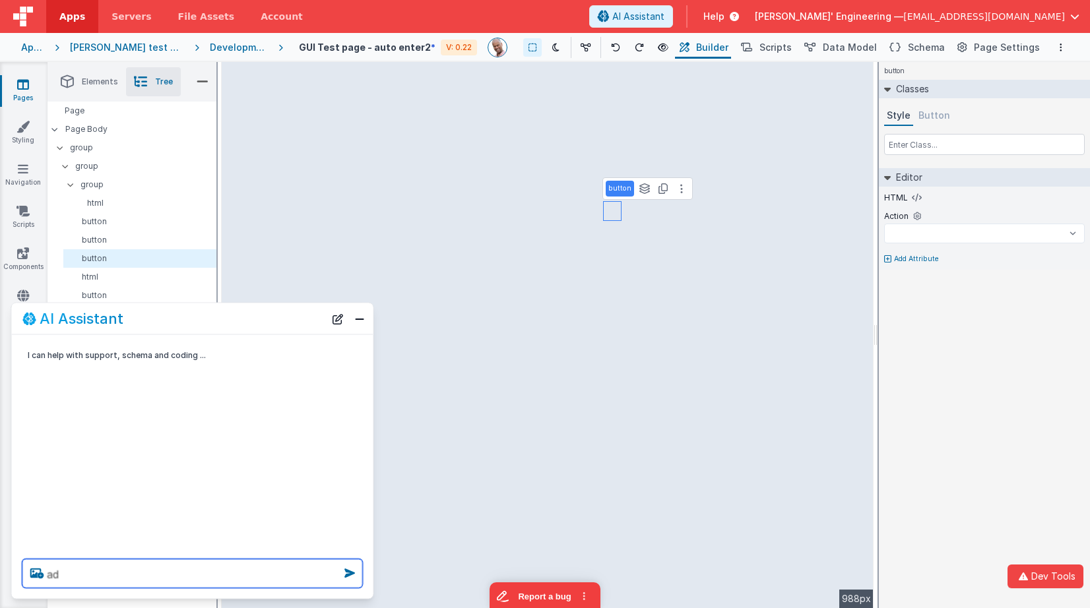
type textarea "add"
select select
type textarea "add"
select select
type textarea "add a"
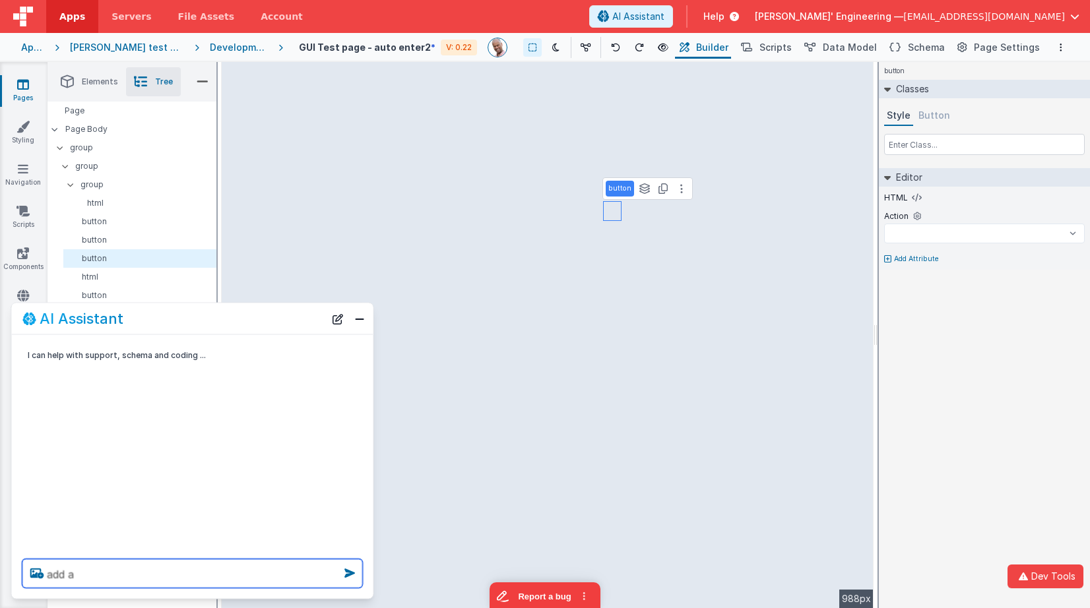
select select
type textarea "add a m"
select select
type textarea "add a mb"
select select
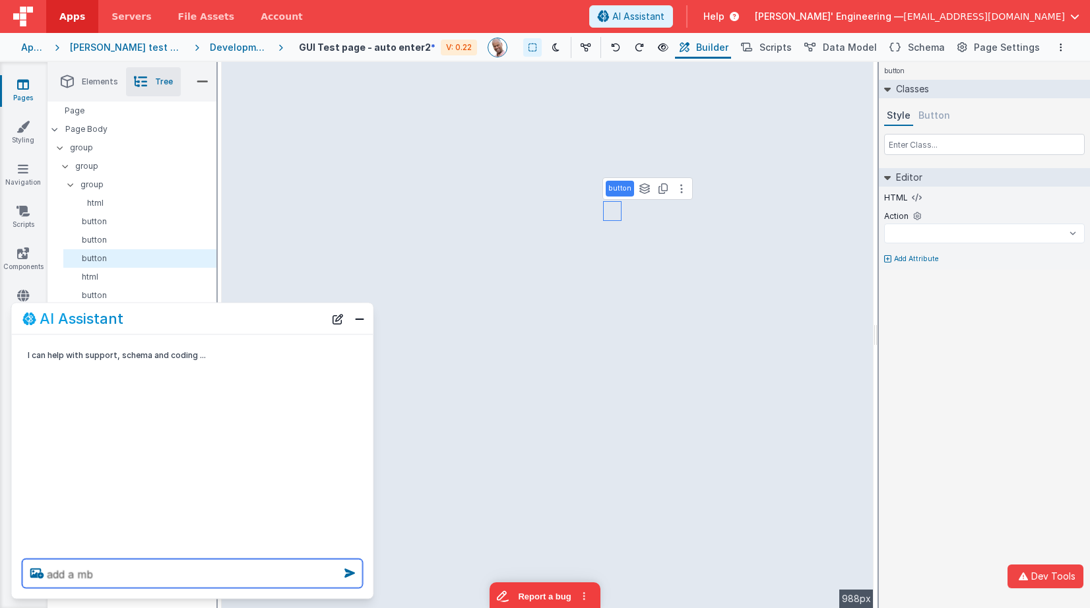
type textarea "add a mb-"
select select
type textarea "add a mb-0"
select select
type textarea "add a mb-0 t"
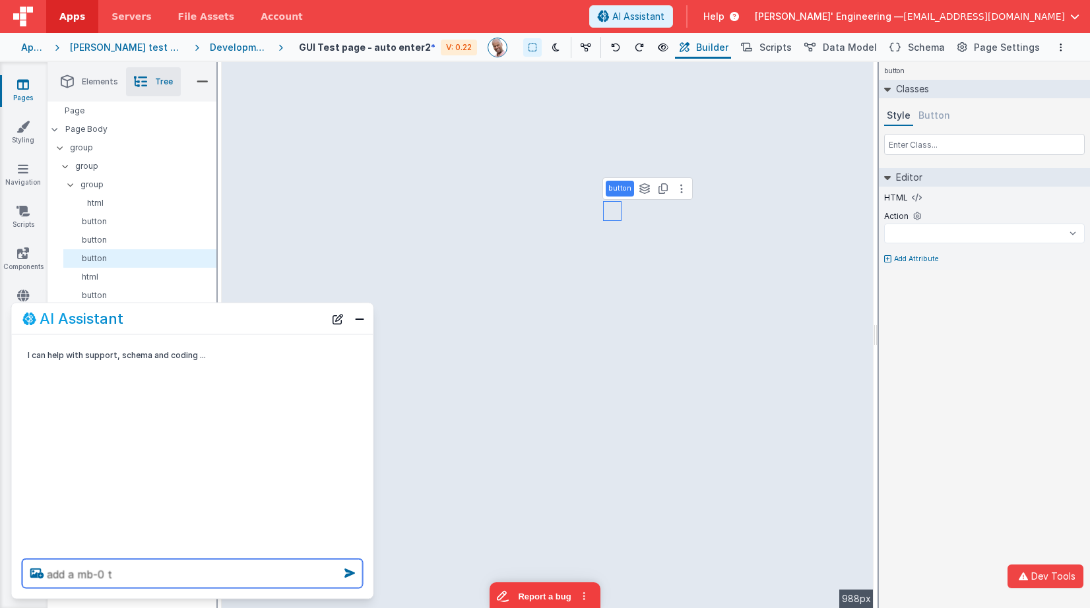
select select
type textarea "add a mb-0 to"
select select
type textarea "add a mb-0 to"
select select
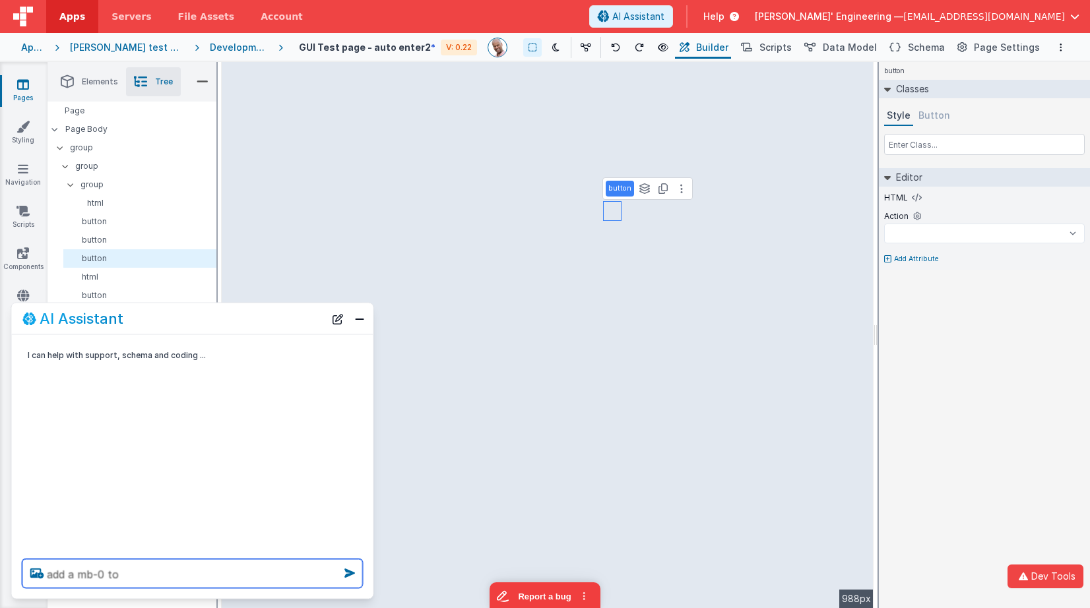
type textarea "add a mb-0 to e"
select select
type textarea "add a mb-0 to ev"
select select
type textarea "add a mb-0 to eve"
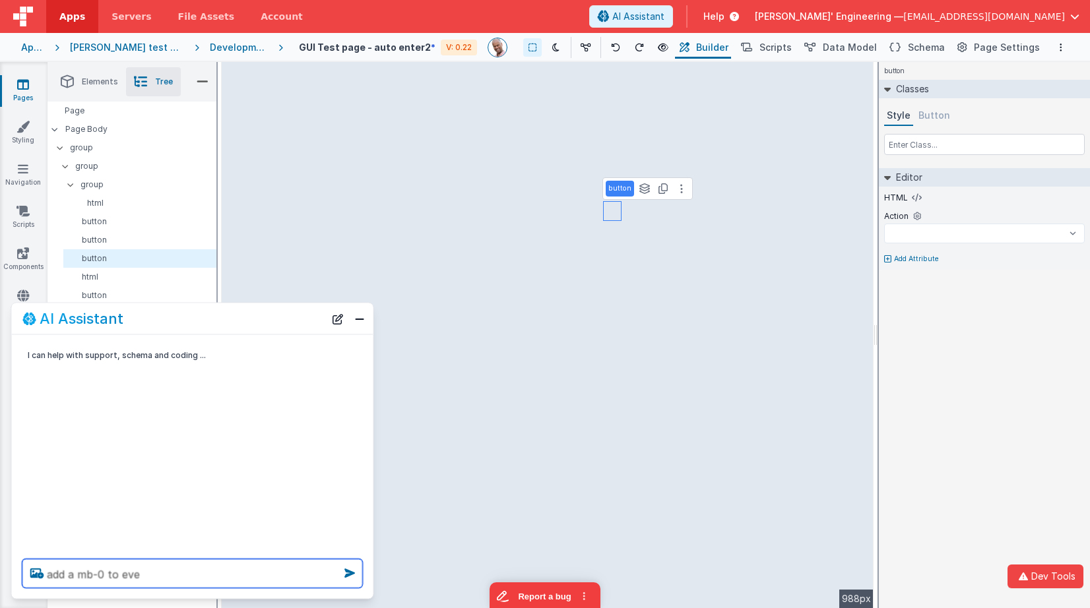
select select
type textarea "add a mb-0 to ever"
select select
type textarea "add a mb-0 to every"
select select
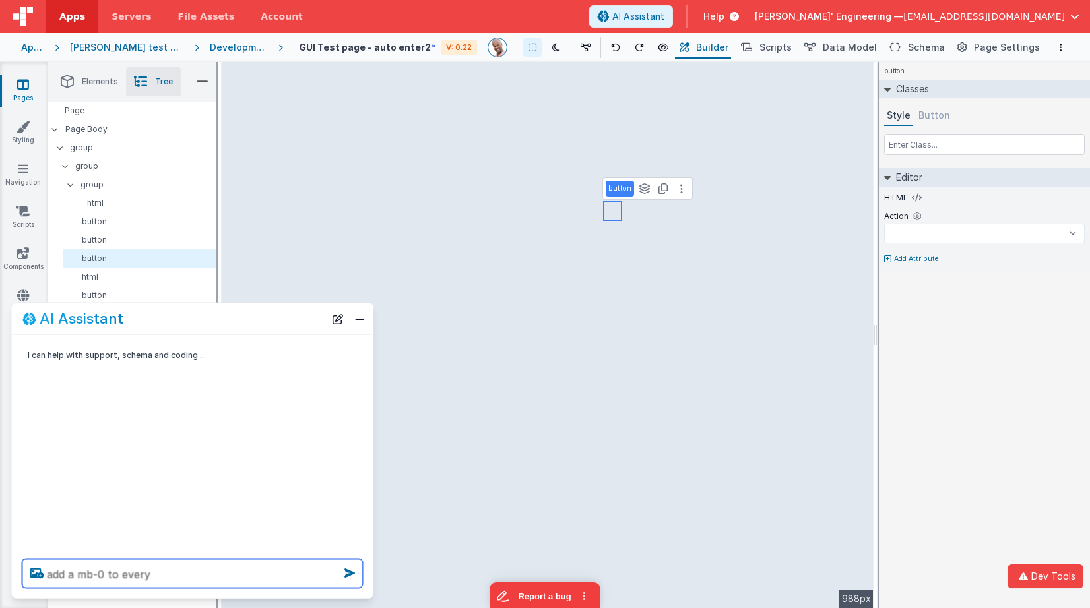
type textarea "add a mb-0 to every"
select select
type textarea "add a mb-0 to every e"
select select
type textarea "add a mb-0 to every el"
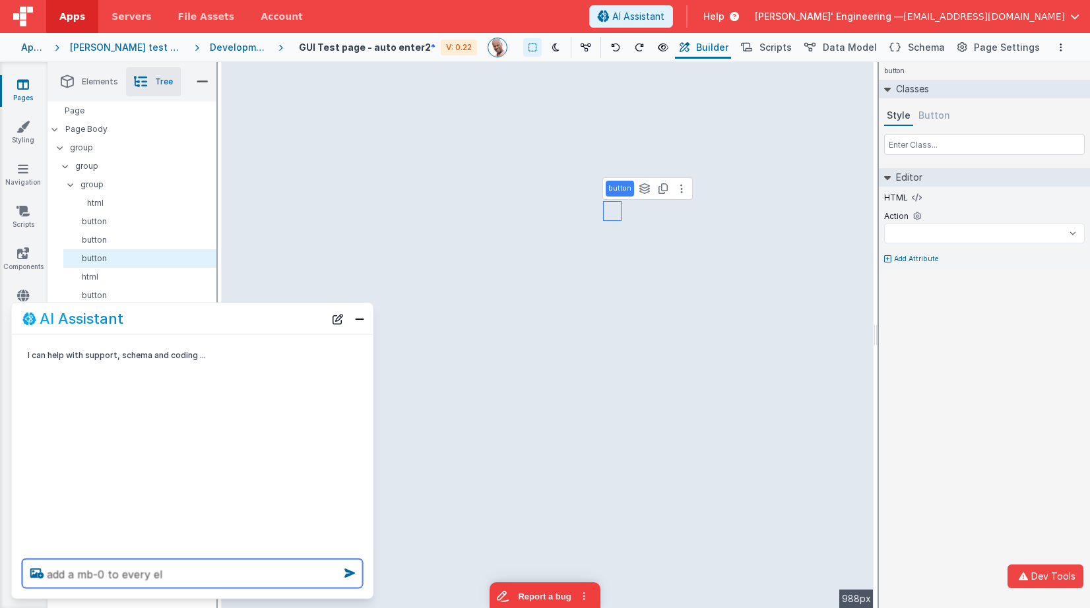
select select
type textarea "add a mb-0 to every ele"
select select
type textarea "add a mb-0 to every elem"
select select
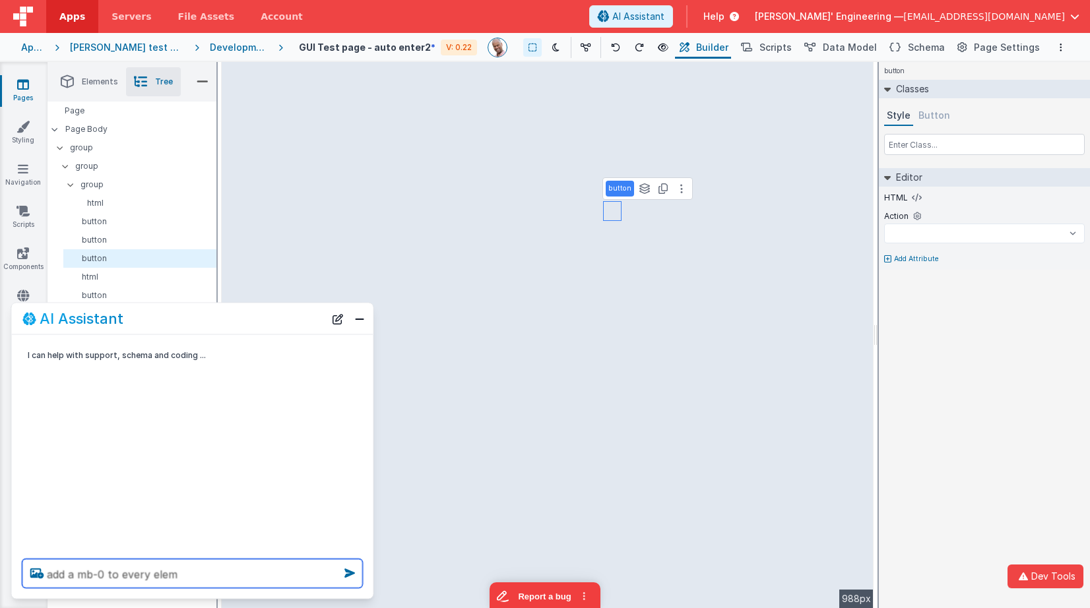
type textarea "add a mb-0 to every eleme"
select select
type textarea "add a mb-0 to every elemen"
select select
type textarea "add a mb-0 to every element"
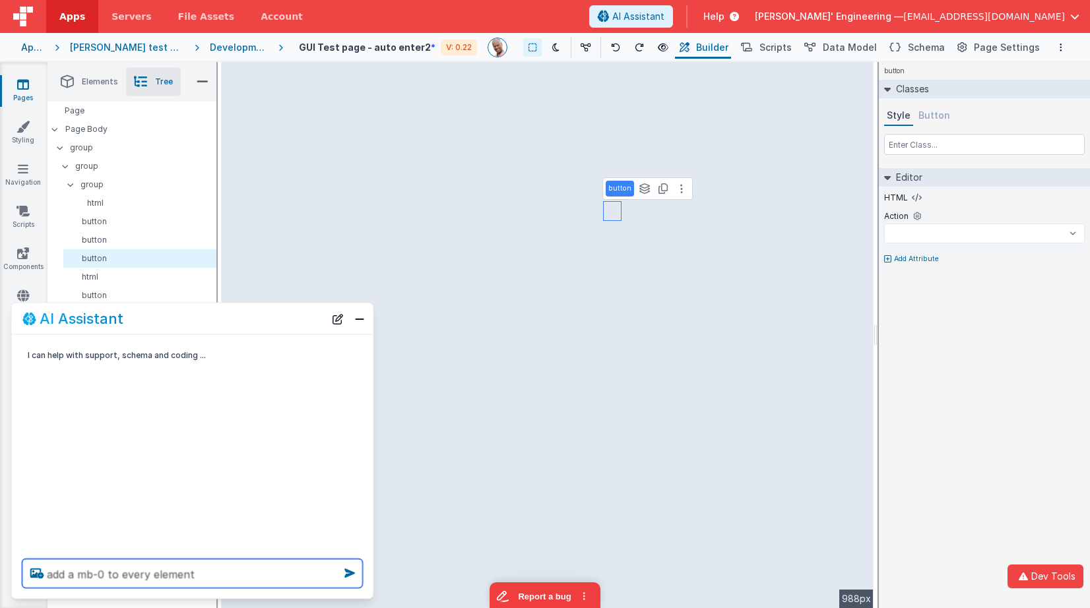
select select
type textarea "add a mb-0 to every element"
select select
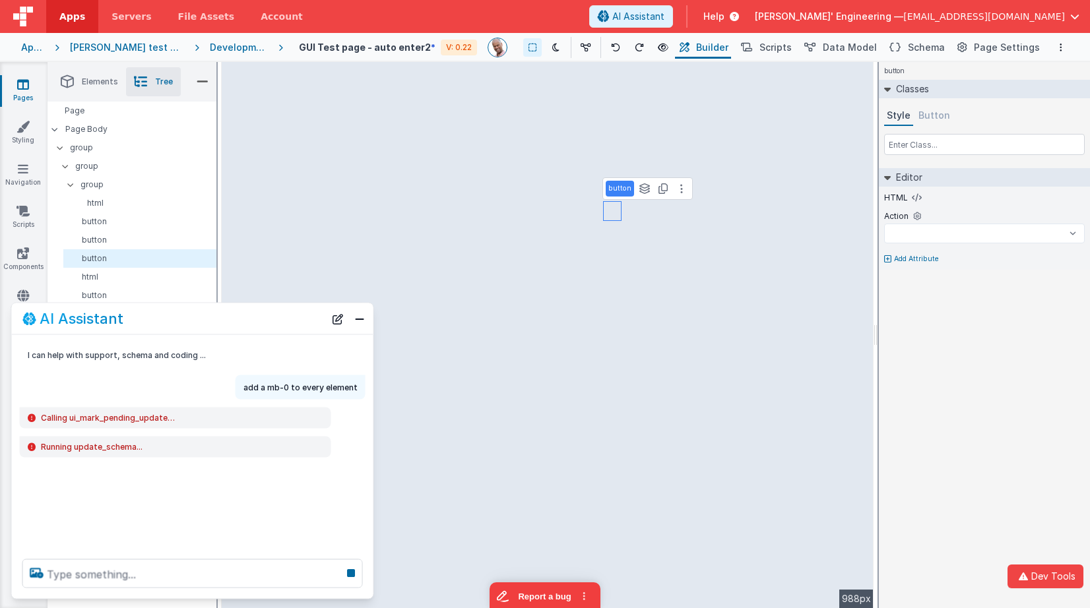
select select
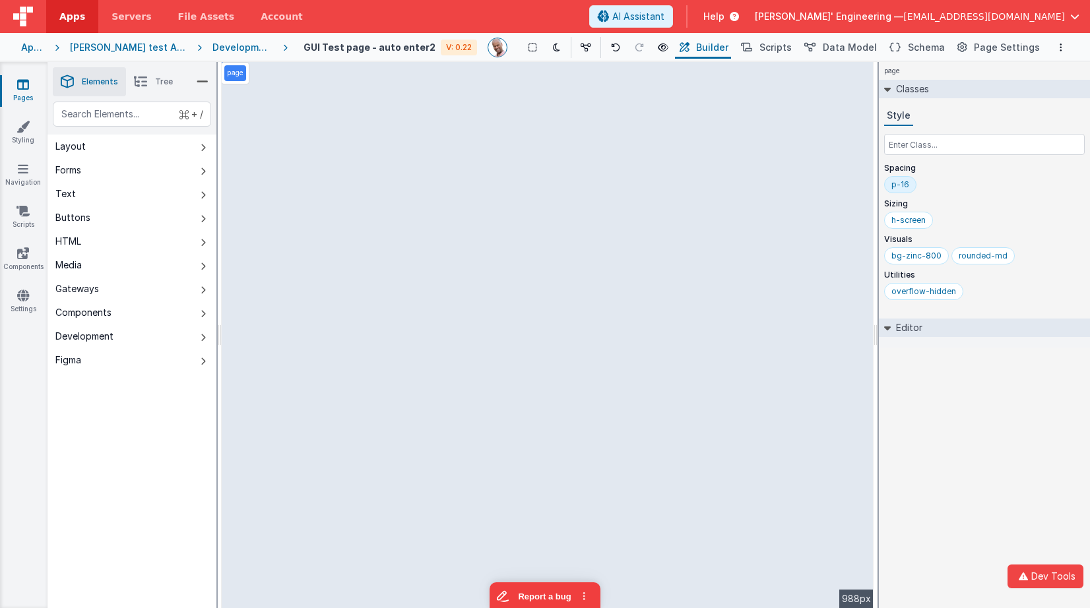
click at [565, 214] on div "page --> 988px" at bounding box center [548, 335] width 652 height 546
drag, startPoint x: 384, startPoint y: 181, endPoint x: 430, endPoint y: 179, distance: 46.2
click at [384, 181] on div "page --> 988px" at bounding box center [548, 335] width 652 height 546
drag, startPoint x: 462, startPoint y: 199, endPoint x: 464, endPoint y: 217, distance: 18.5
click at [462, 199] on div "page --> 988px" at bounding box center [548, 335] width 652 height 546
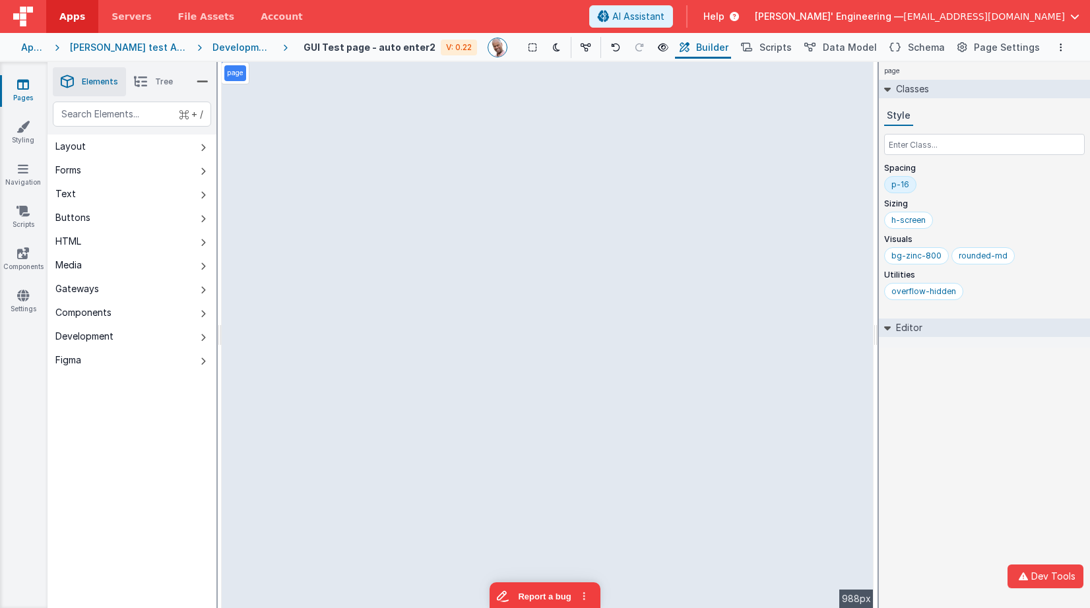
click at [464, 217] on div "page --> 988px" at bounding box center [548, 335] width 652 height 546
click at [24, 292] on icon at bounding box center [23, 295] width 12 height 13
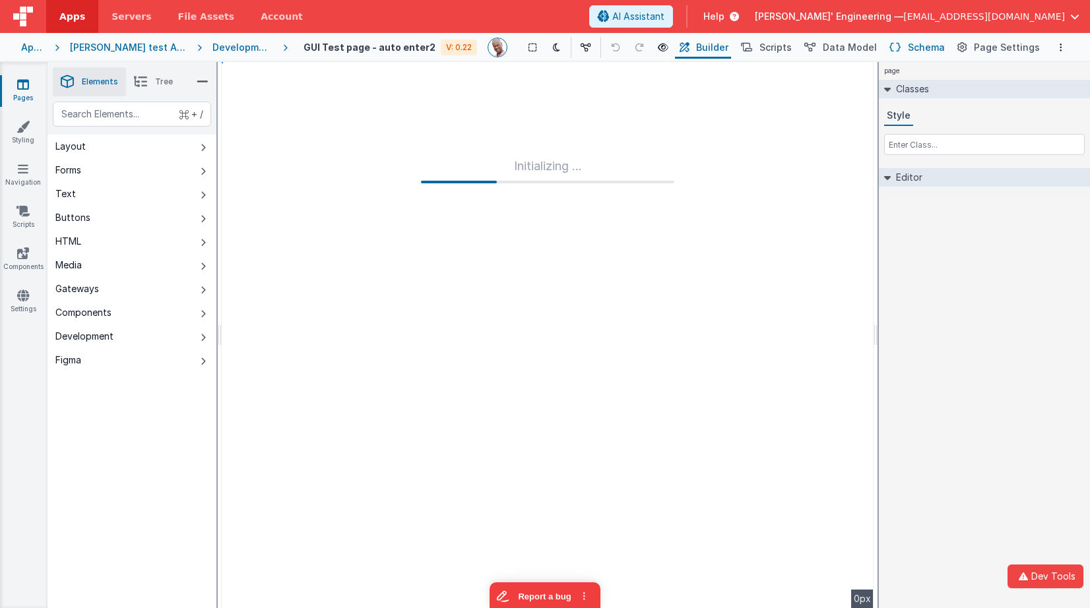
click at [914, 47] on span "Schema" at bounding box center [926, 47] width 37 height 13
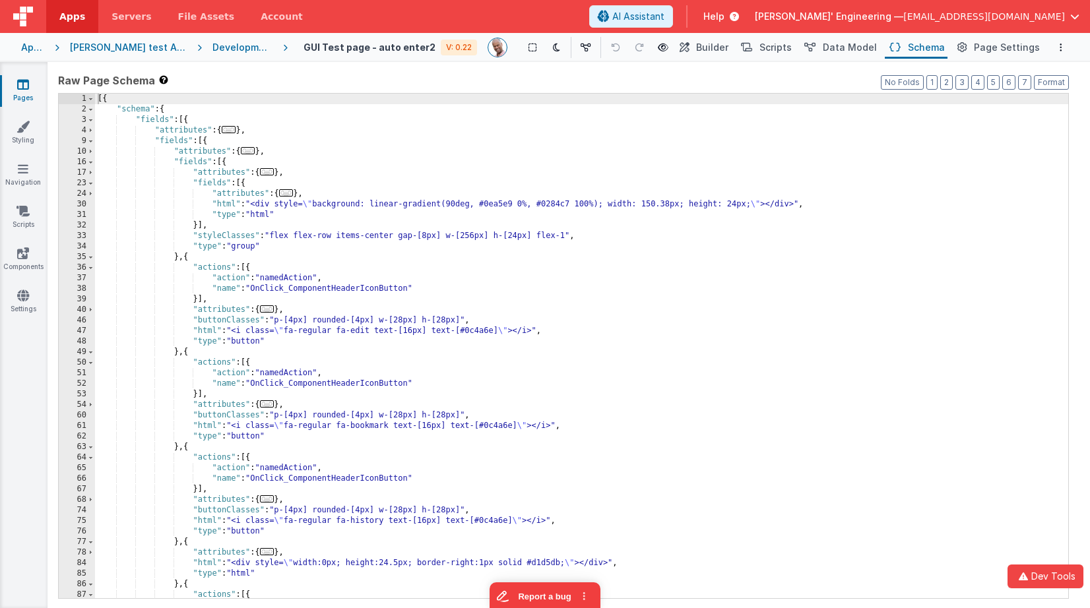
click at [214, 51] on div "Development" at bounding box center [242, 47] width 60 height 13
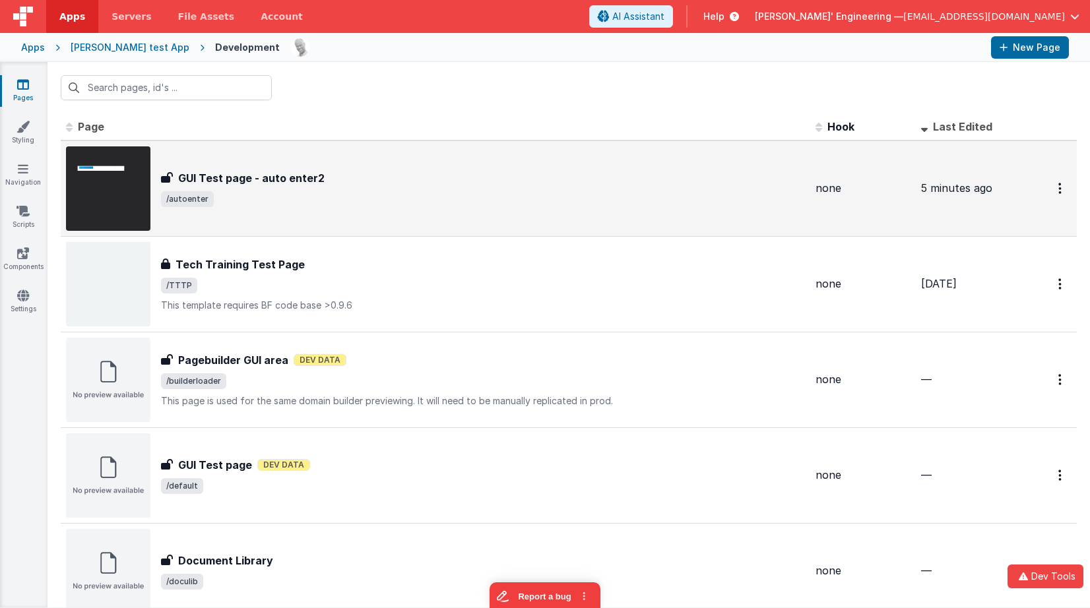
click at [273, 165] on div "GUI Test page - auto enter2 GUI Test page - auto enter2 /autoenter" at bounding box center [435, 188] width 739 height 84
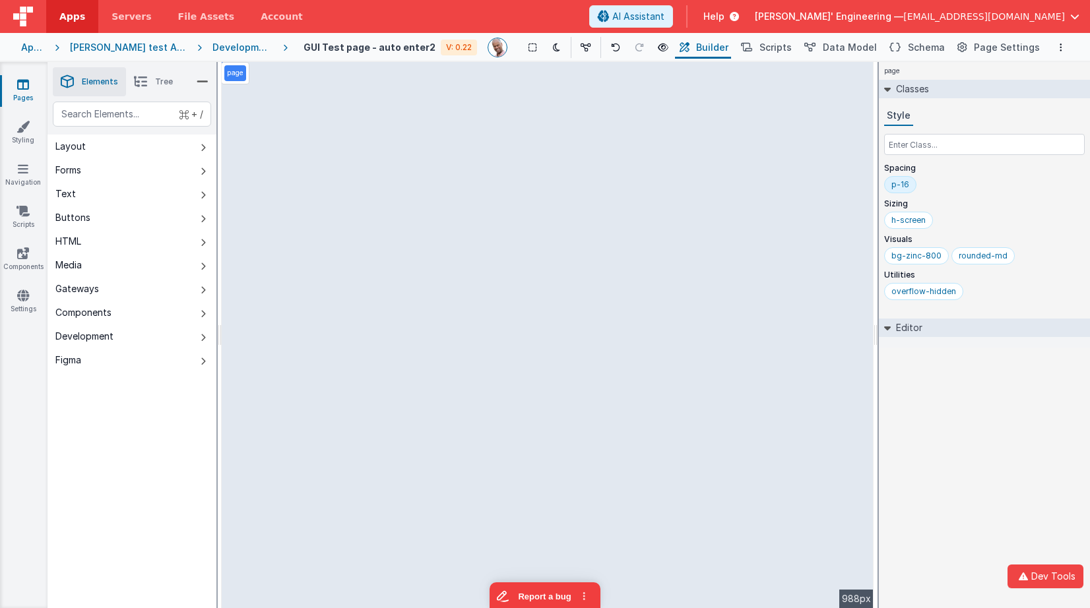
drag, startPoint x: 917, startPoint y: 360, endPoint x: 927, endPoint y: 360, distance: 9.9
click at [920, 360] on div "page Classes Style Spacing p-16 Sizing h-screen Visuals bg-zinc-800 rounded-md …" at bounding box center [984, 335] width 211 height 546
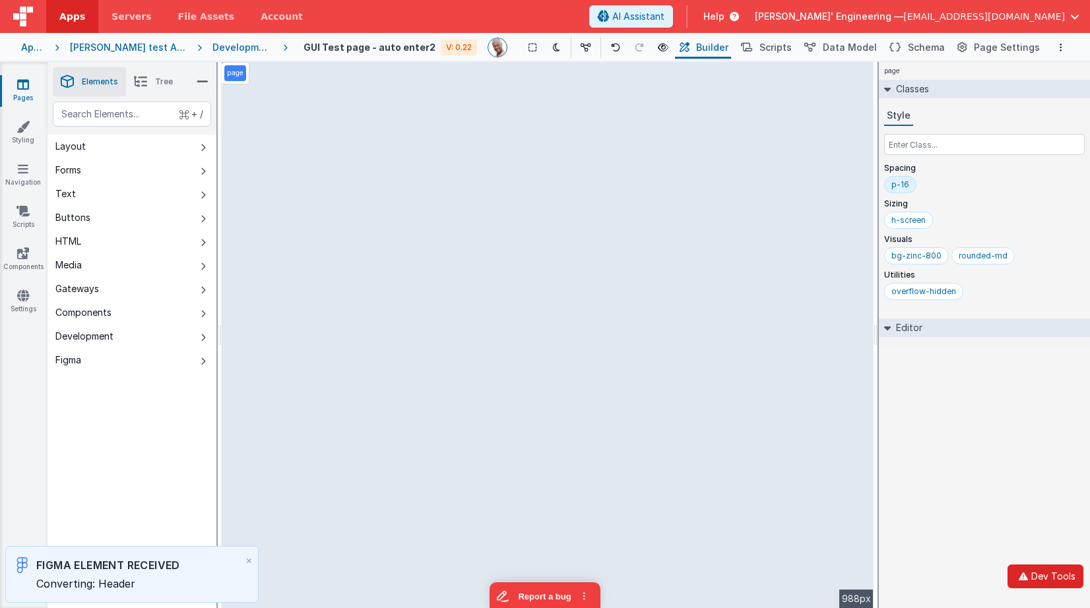
click at [1040, 577] on button "Dev Tools" at bounding box center [1045, 577] width 76 height 24
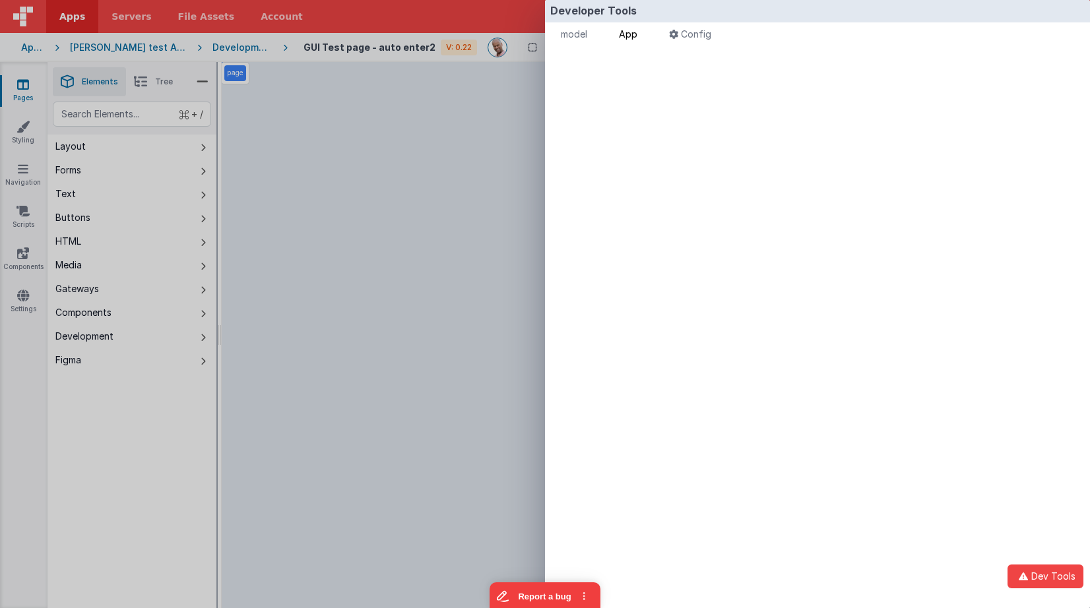
click at [637, 34] on span "App" at bounding box center [628, 33] width 18 height 11
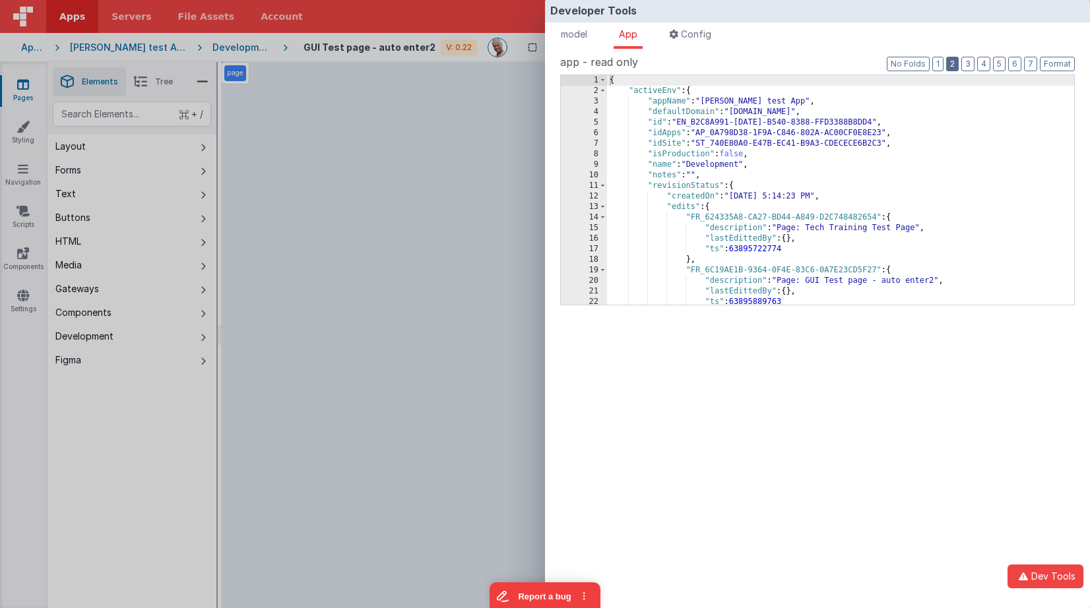
click at [954, 63] on button "2" at bounding box center [952, 64] width 13 height 15
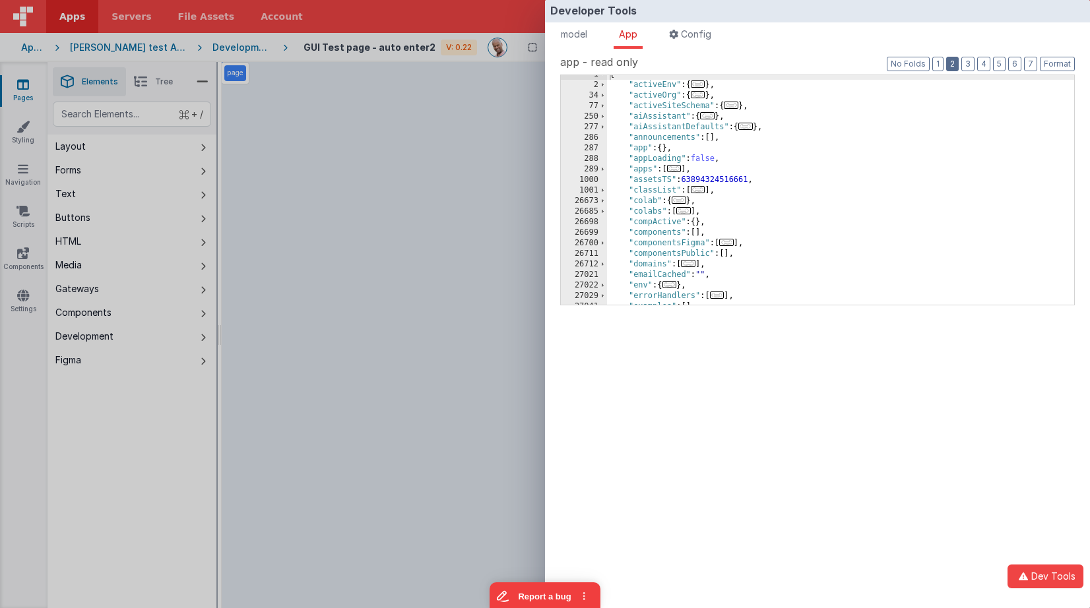
scroll to position [38, 0]
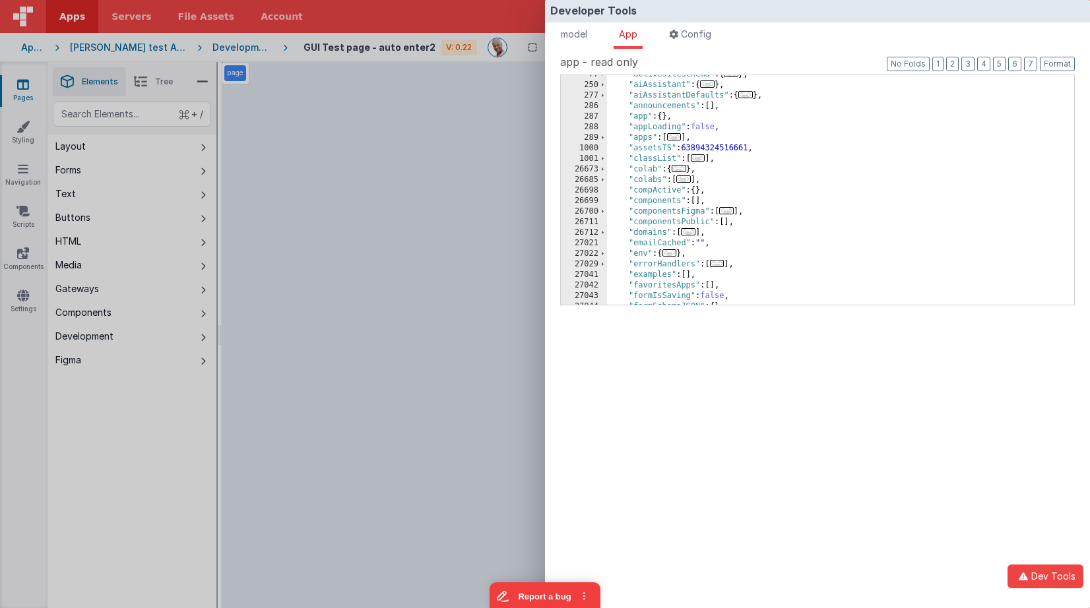
click at [528, 71] on div "Developer Tools model App Params Log (4) Misc Windows Config model - read only …" at bounding box center [545, 304] width 1090 height 608
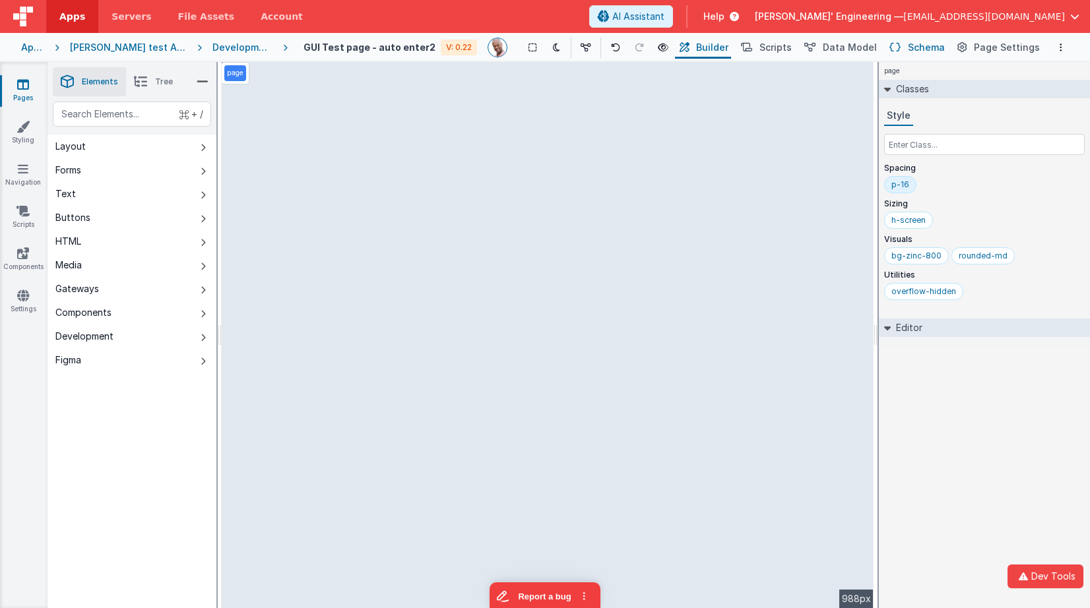
click at [917, 47] on span "Schema" at bounding box center [926, 47] width 37 height 13
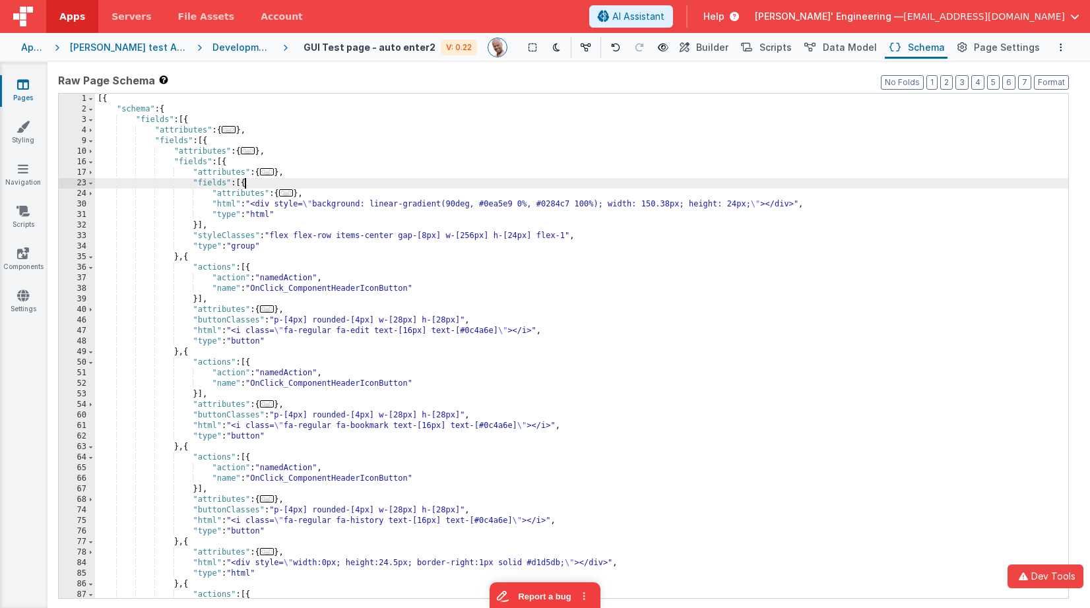
click at [245, 184] on div "[{ "schema" : { "fields" : [{ "attributes" : { ... } , "fields" : [{ "attribute…" at bounding box center [581, 357] width 973 height 526
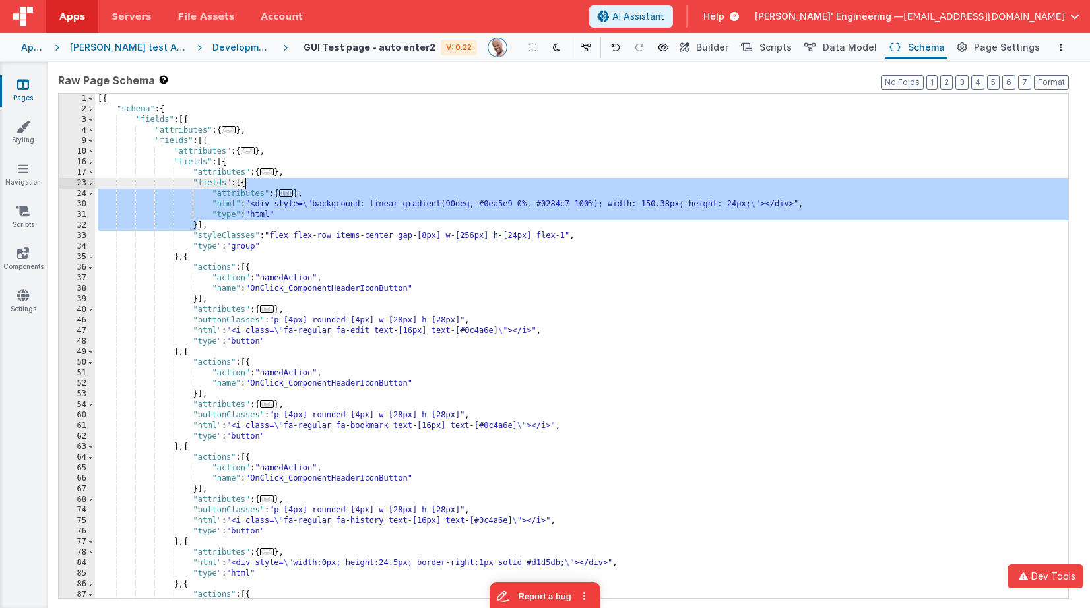
click at [245, 184] on div "[{ "schema" : { "fields" : [{ "attributes" : { ... } , "fields" : [{ "attribute…" at bounding box center [581, 357] width 973 height 526
click at [226, 162] on div "[{ "schema" : { "fields" : [{ "attributes" : { ... } , "fields" : [{ "attribute…" at bounding box center [581, 357] width 973 height 526
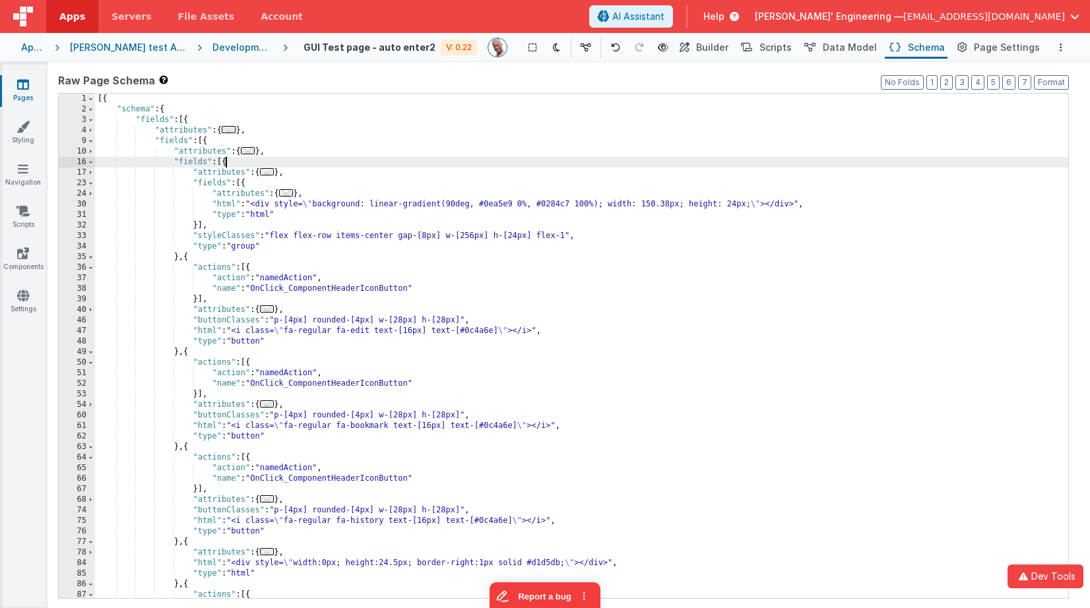
click at [226, 162] on div "[{ "schema" : { "fields" : [{ "attributes" : { ... } , "fields" : [{ "attribute…" at bounding box center [581, 357] width 973 height 526
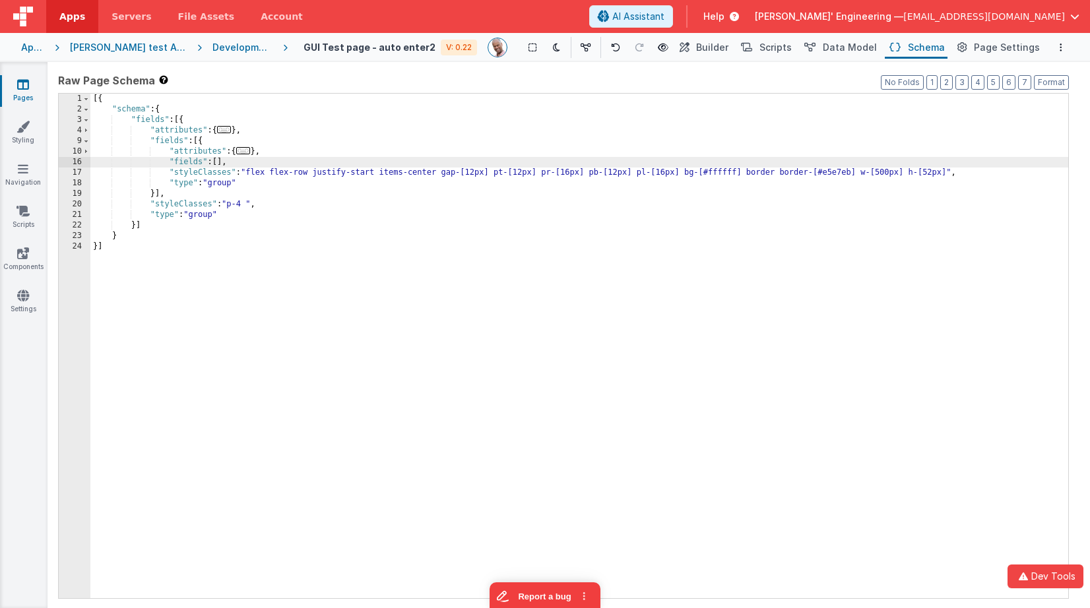
scroll to position [635, 0]
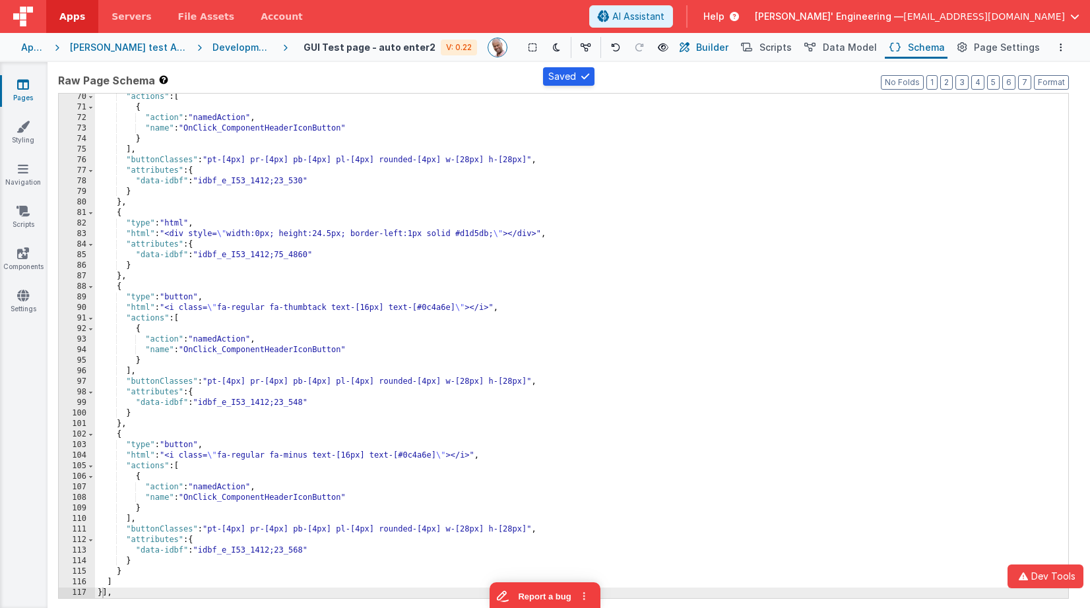
click at [716, 49] on span "Builder" at bounding box center [712, 47] width 32 height 13
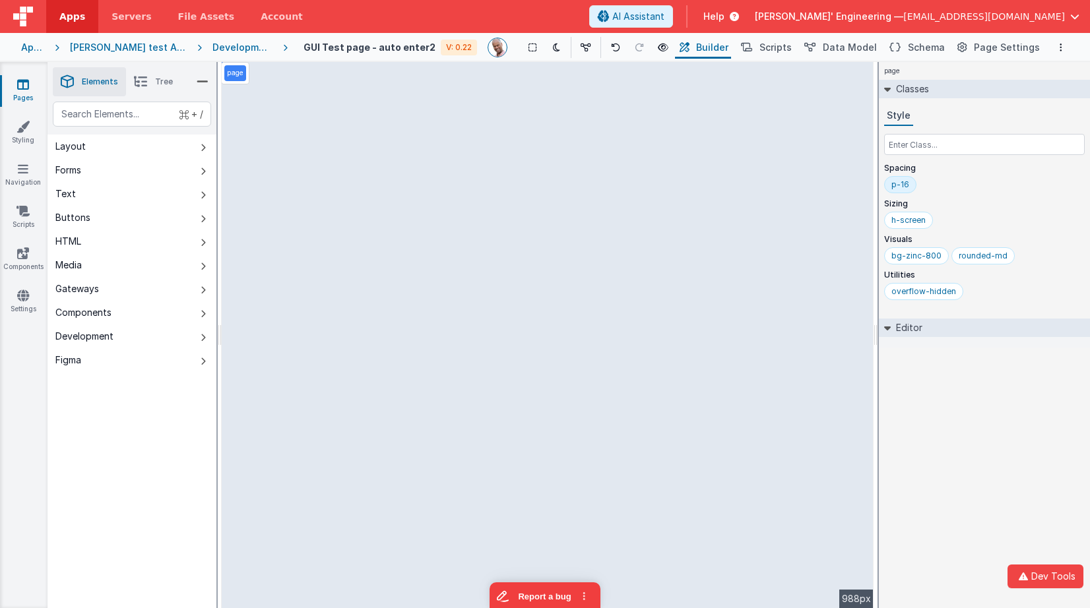
click at [181, 92] on li "Tree" at bounding box center [153, 81] width 55 height 29
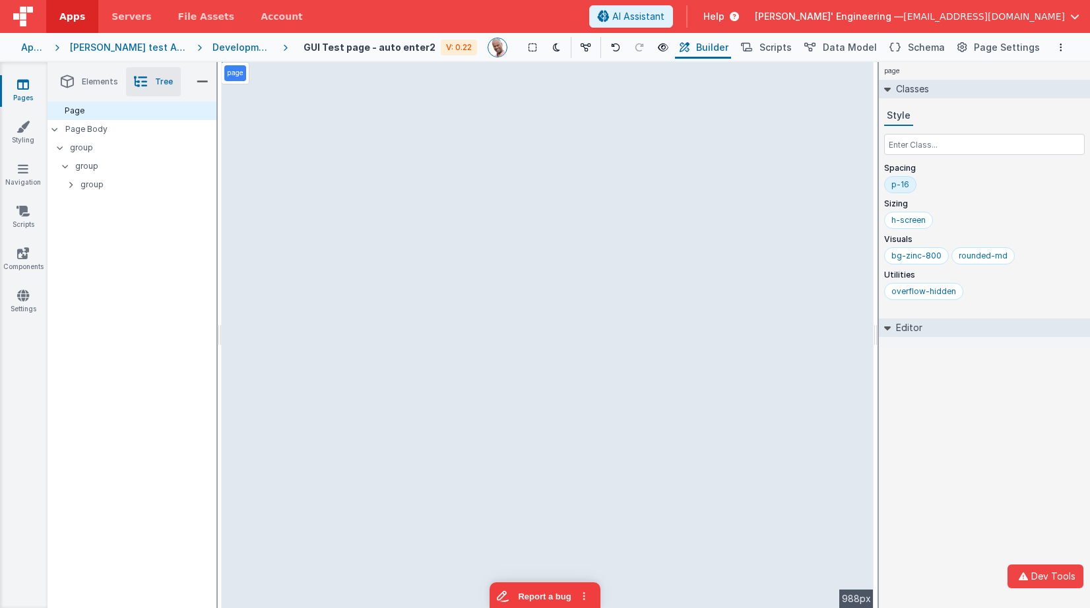
click at [968, 482] on div "page Classes Style Spacing p-16 Sizing h-screen Visuals bg-zinc-800 rounded-md …" at bounding box center [984, 335] width 211 height 546
click at [899, 46] on icon at bounding box center [894, 48] width 11 height 14
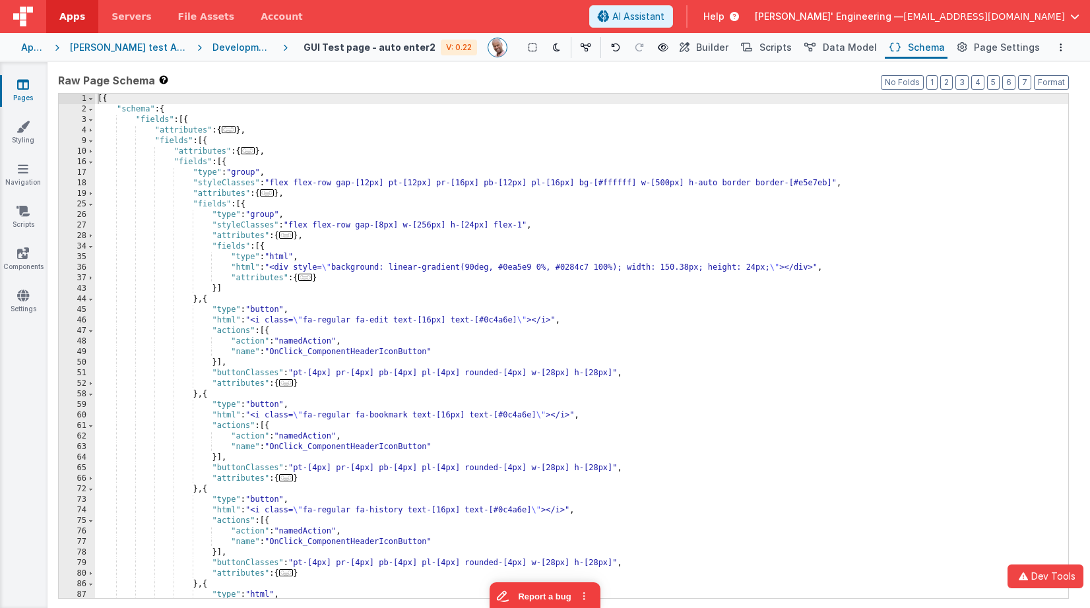
scroll to position [0, 0]
click at [223, 162] on div "[{ "schema" : { "fields" : [{ "attributes" : { ... } , "fields" : [{ "attribute…" at bounding box center [581, 357] width 973 height 526
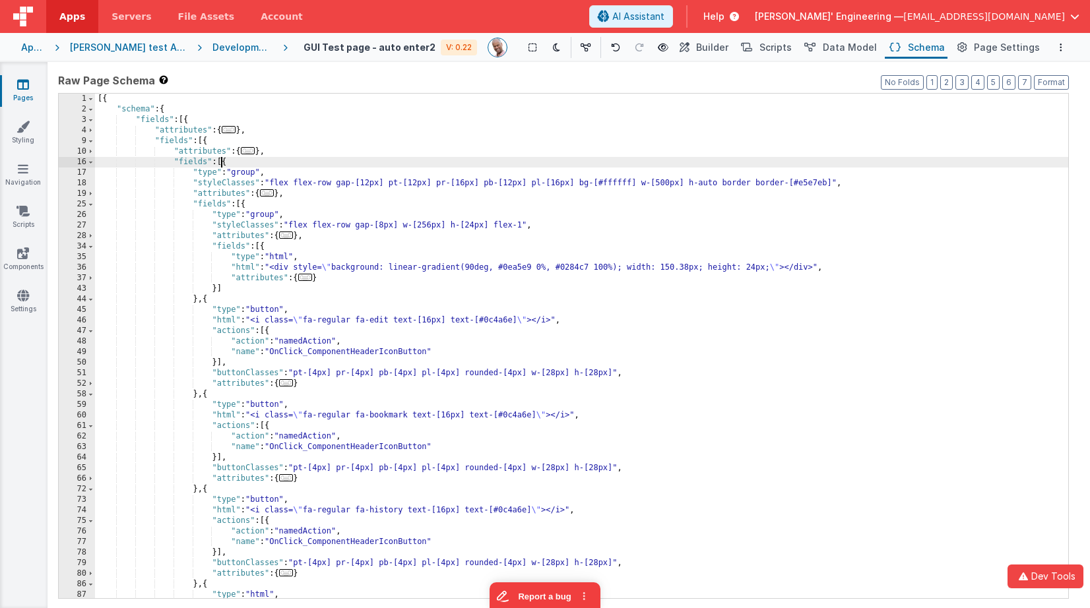
drag, startPoint x: 223, startPoint y: 162, endPoint x: 234, endPoint y: 160, distance: 11.4
click at [223, 162] on div "[{ "schema" : { "fields" : [{ "attributes" : { ... } , "fields" : [{ "attribute…" at bounding box center [581, 357] width 973 height 526
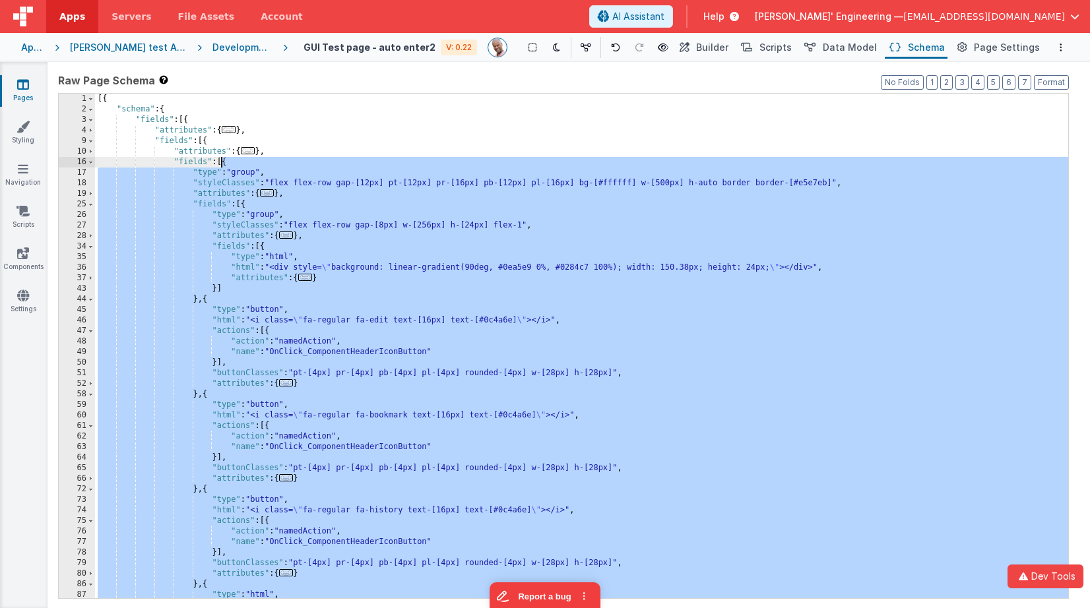
click at [311, 165] on div "[{ "schema" : { "fields" : [{ "attributes" : { ... } , "fields" : [{ "attribute…" at bounding box center [581, 357] width 973 height 526
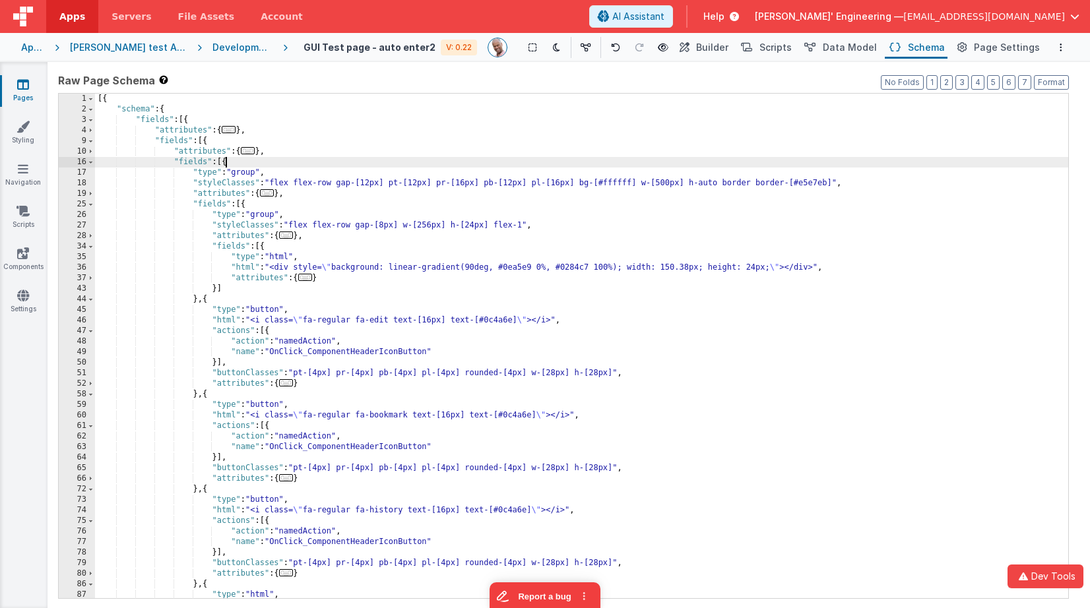
click at [226, 163] on div "[{ "schema" : { "fields" : [{ "attributes" : { ... } , "fields" : [{ "attribute…" at bounding box center [581, 357] width 973 height 526
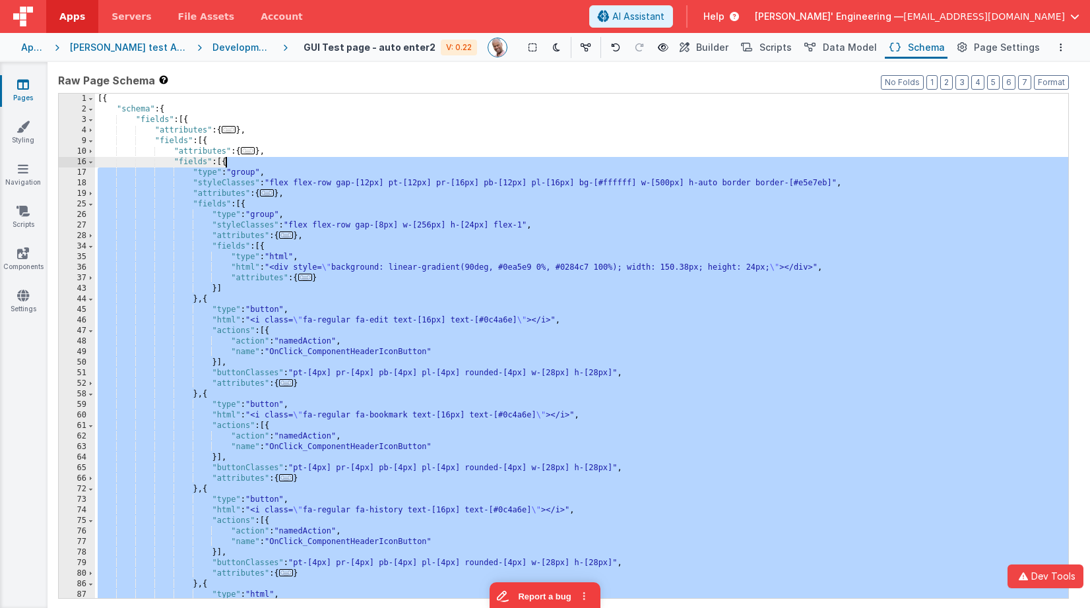
click at [226, 163] on div "[{ "schema" : { "fields" : [{ "attributes" : { ... } , "fields" : [{ "attribute…" at bounding box center [581, 357] width 973 height 526
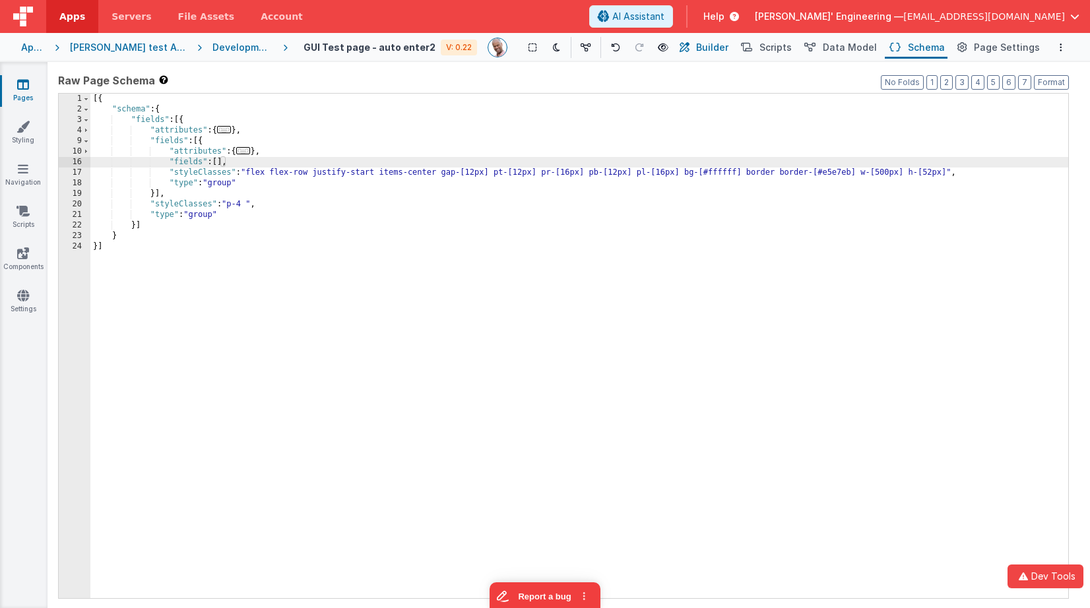
click at [728, 57] on button "Builder" at bounding box center [703, 47] width 56 height 22
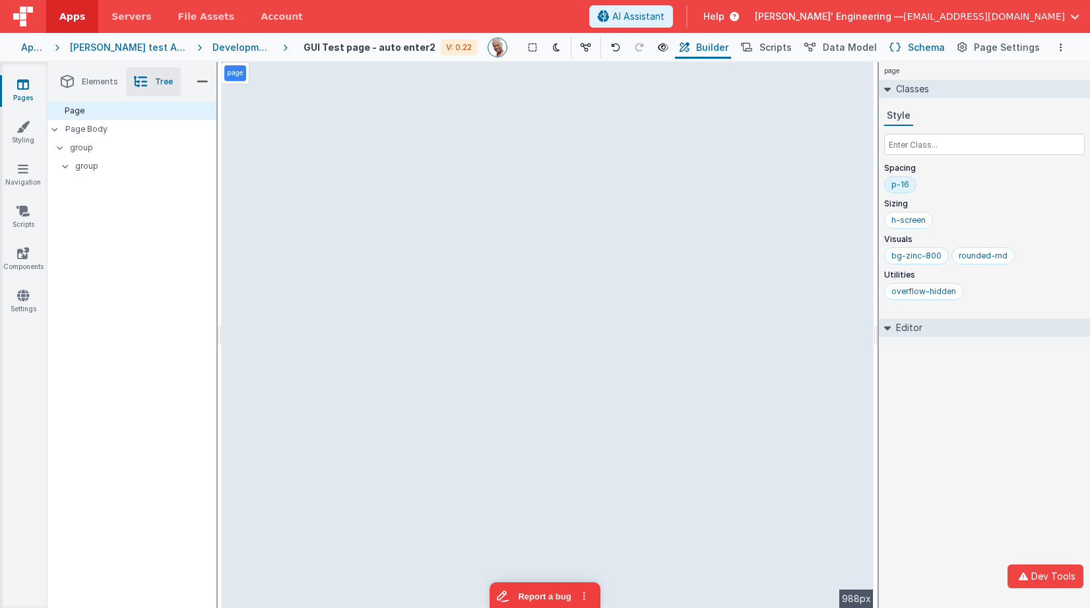
click at [928, 50] on span "Schema" at bounding box center [926, 47] width 37 height 13
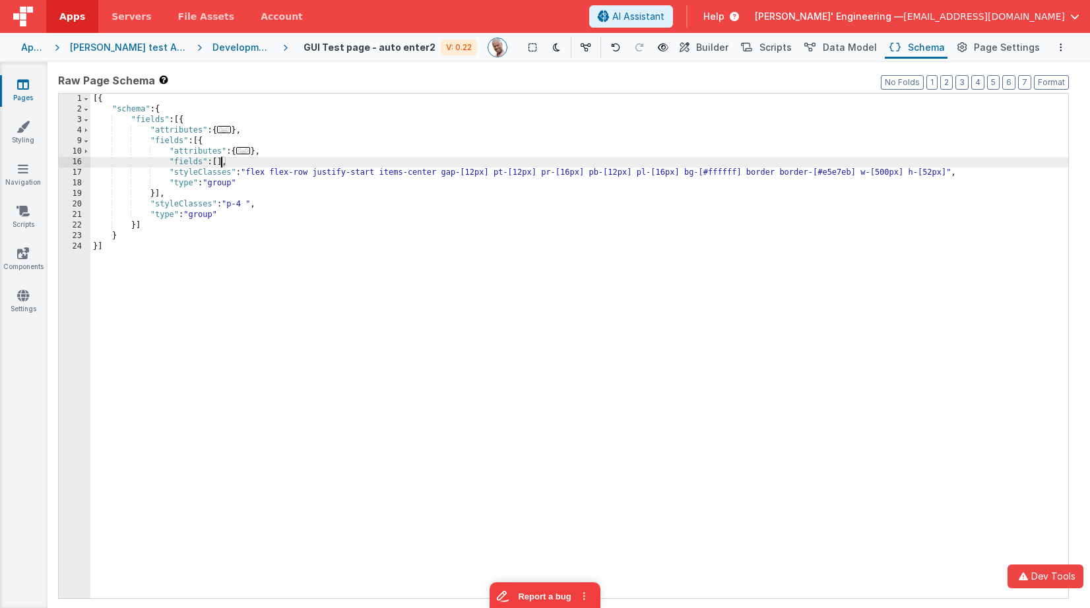
click at [223, 163] on div "[{ "schema" : { "fields" : [{ "attributes" : { ... } , "fields" : [{ "attribute…" at bounding box center [579, 357] width 978 height 526
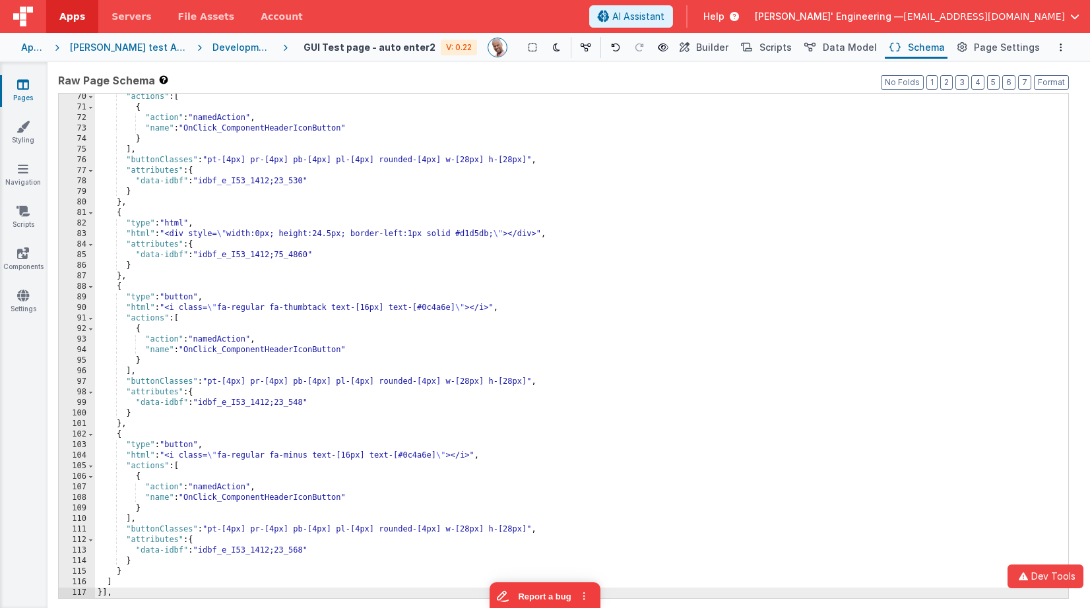
scroll to position [636, 0]
click at [737, 68] on div "Saved Duplicating Page" at bounding box center [592, 67] width 1090 height 11
click at [718, 49] on span "Builder" at bounding box center [712, 47] width 32 height 13
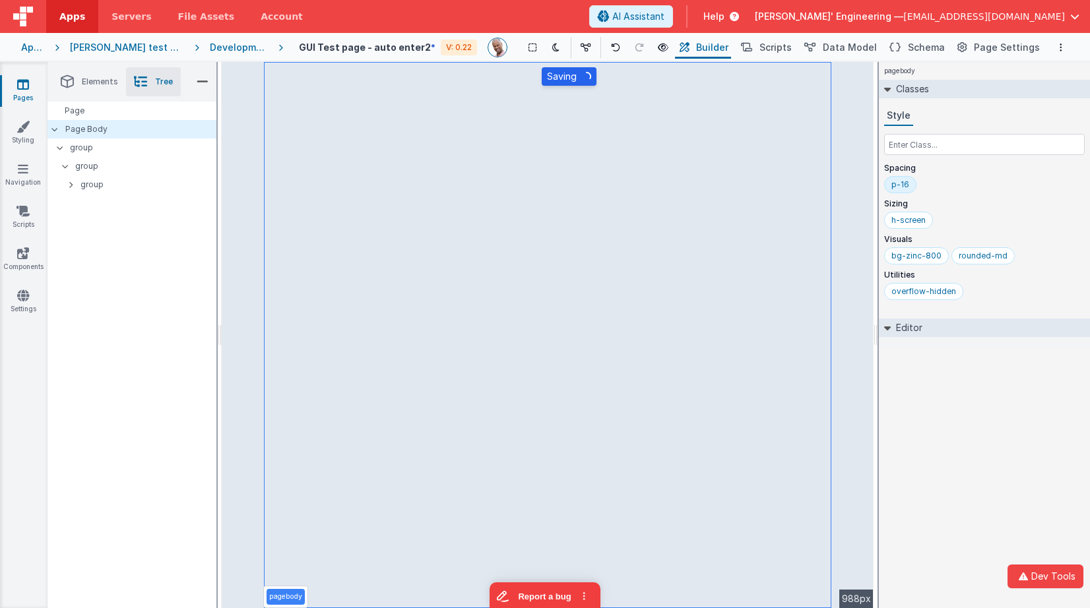
click at [232, 50] on div "Development" at bounding box center [239, 47] width 58 height 13
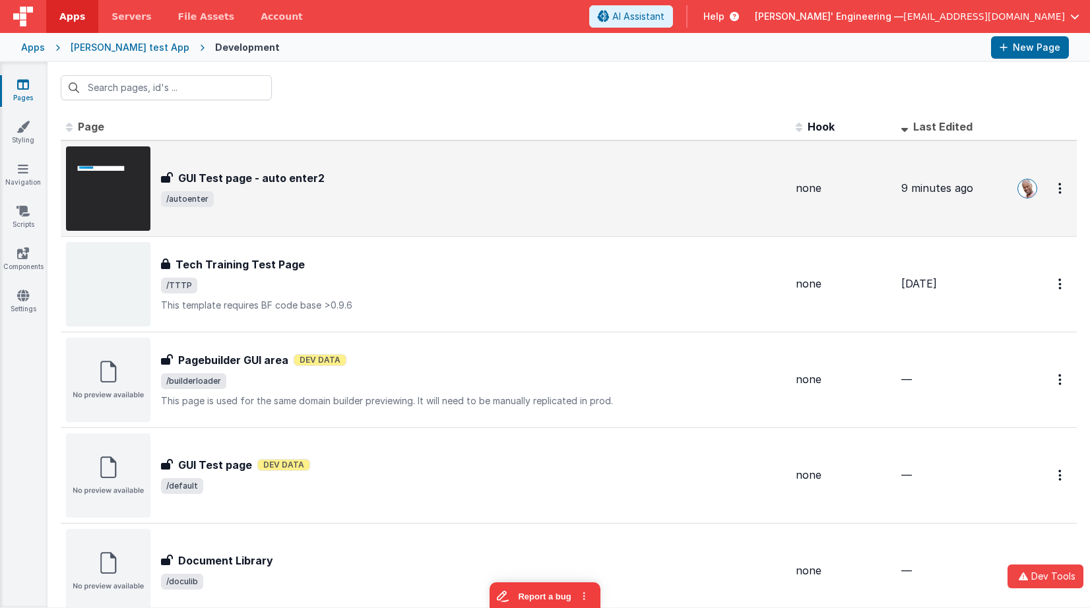
click at [233, 181] on h3 "GUI Test page - auto enter2" at bounding box center [251, 178] width 146 height 16
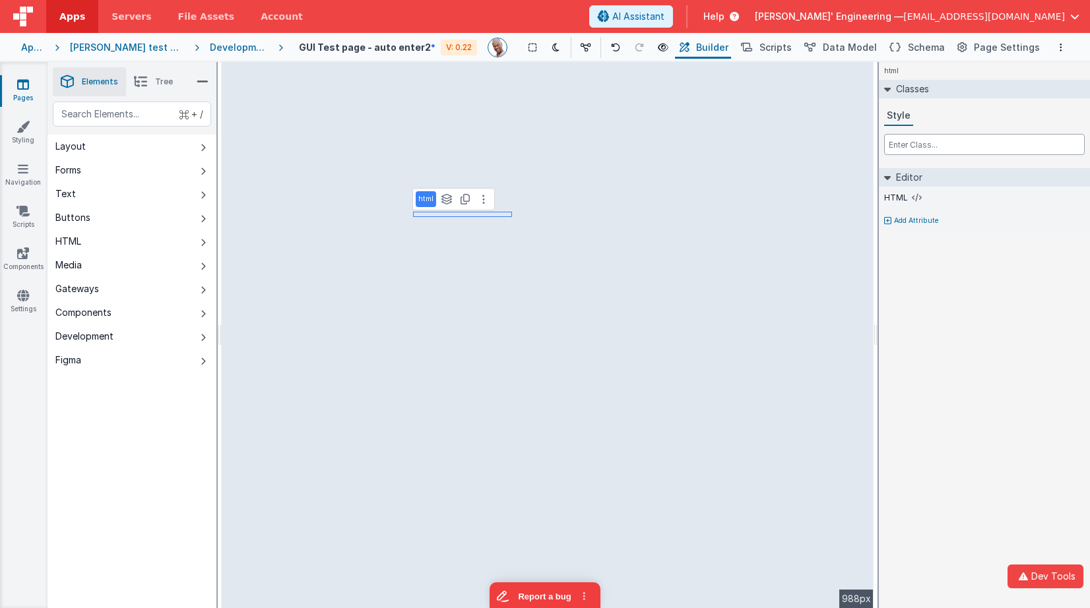
click at [955, 137] on input "text" at bounding box center [984, 144] width 201 height 21
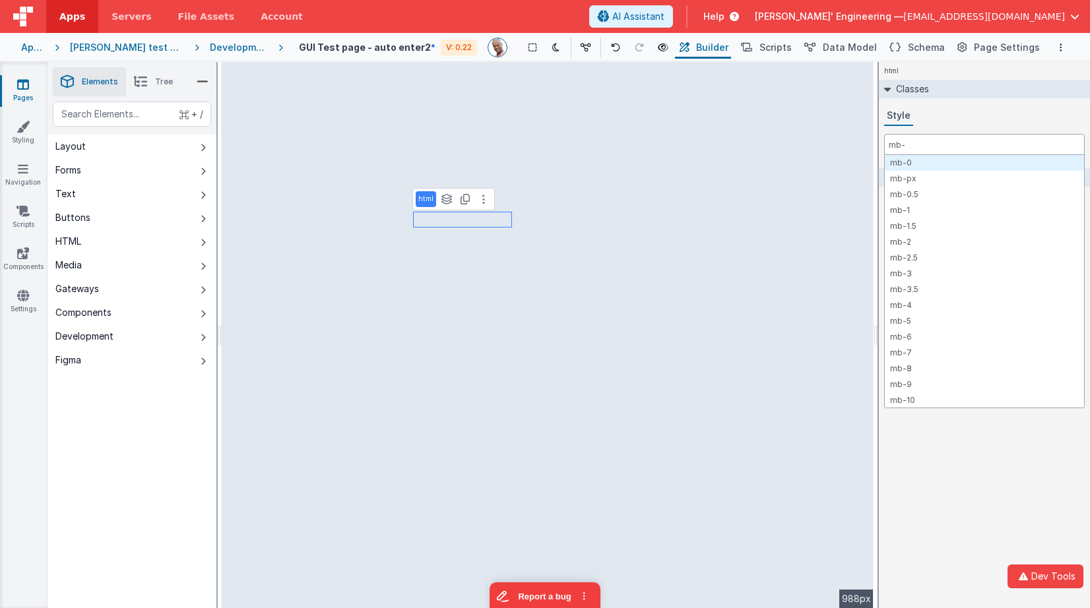
type input "mb-0"
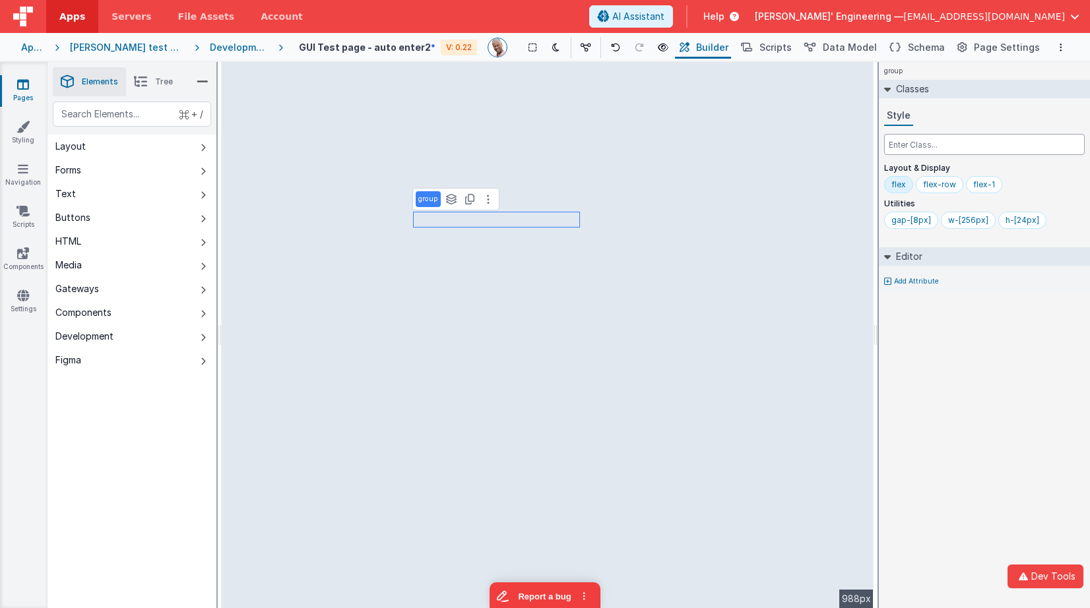
click at [981, 142] on input "text" at bounding box center [984, 144] width 201 height 21
paste input "mb-0"
type input "mb-0"
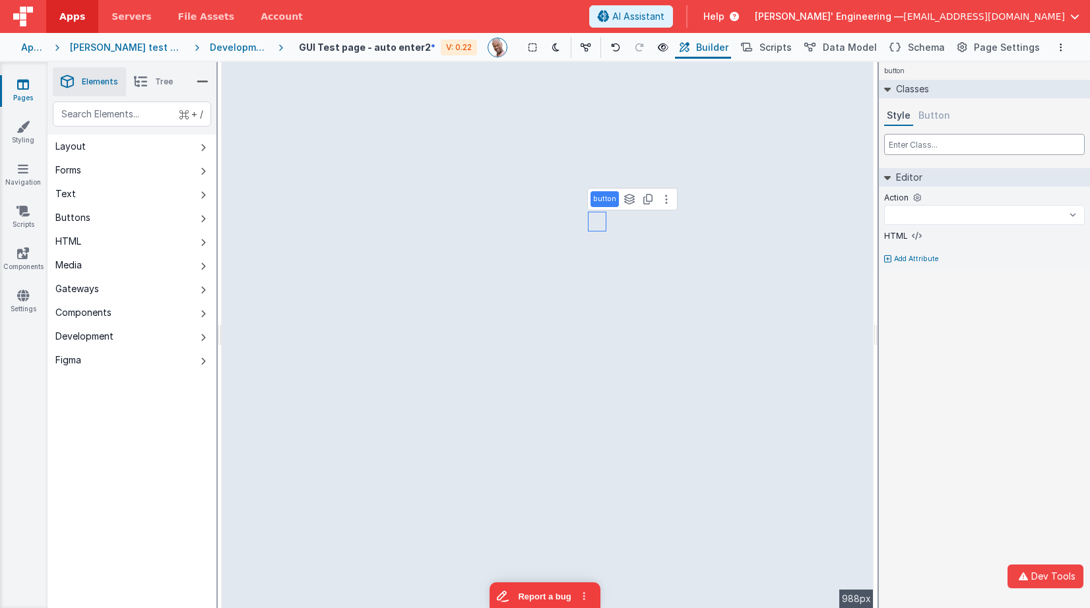
click at [931, 141] on input "text" at bounding box center [984, 144] width 201 height 21
select select
paste input "mb-0"
type input "mb-0"
select select
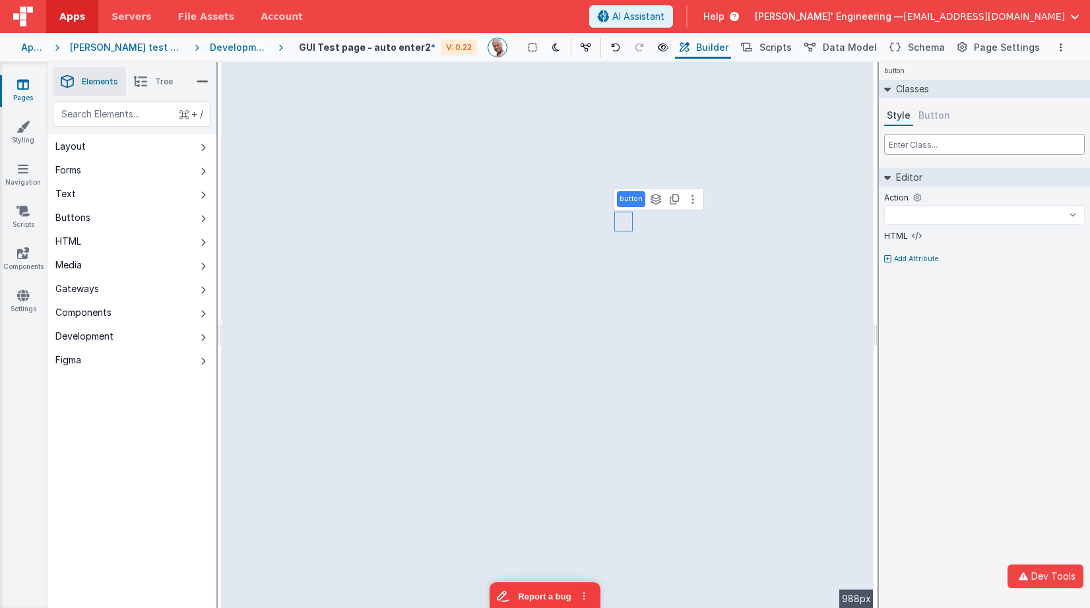
click at [935, 142] on input "text" at bounding box center [984, 144] width 201 height 21
select select
paste input "mb-0"
type input "mb-0"
select select
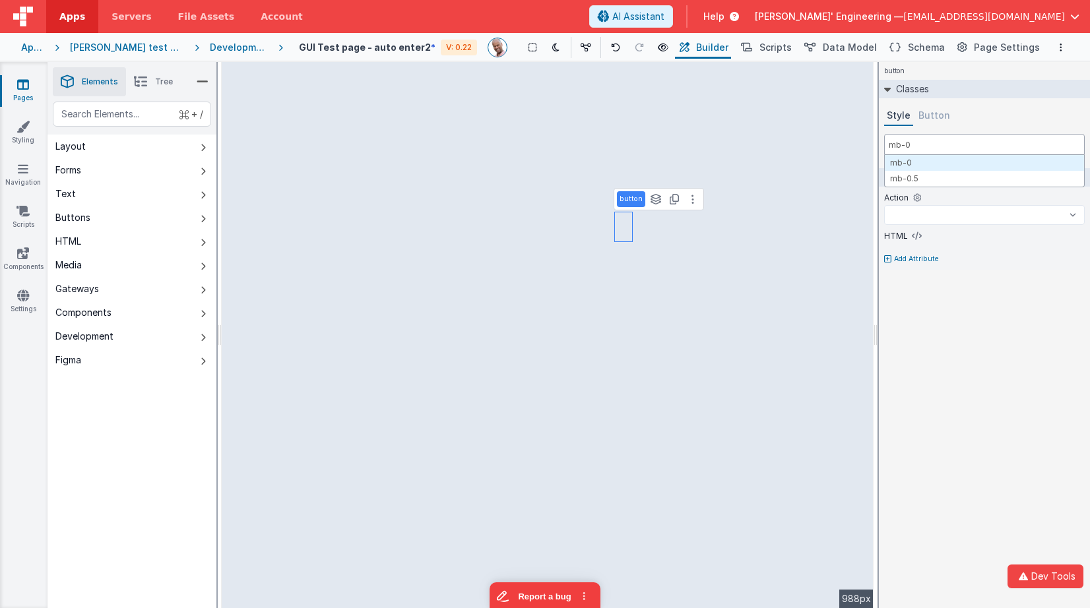
type input "mb-0"
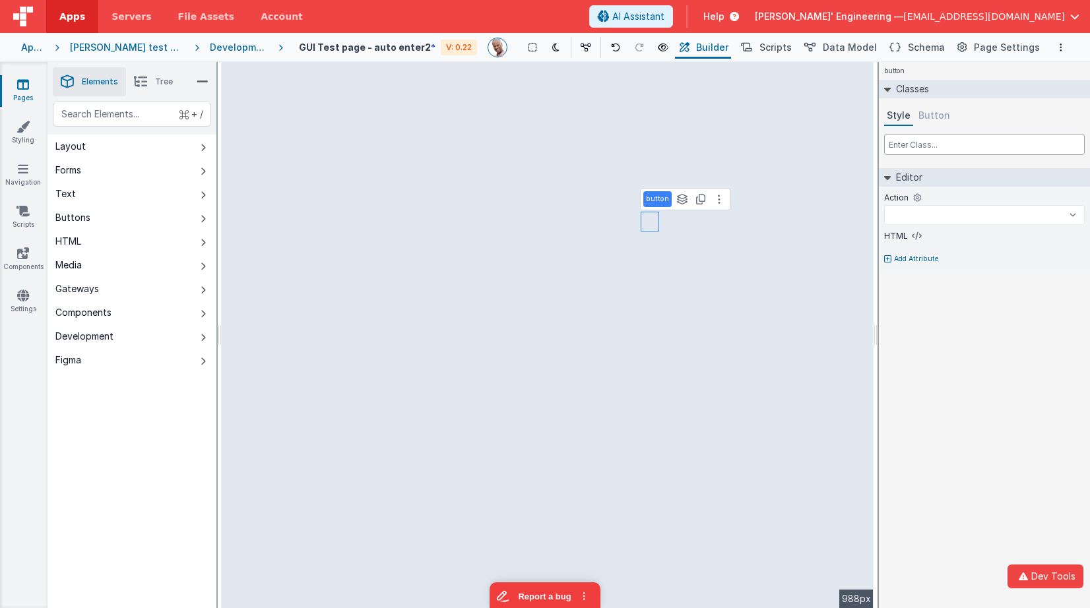
click at [935, 148] on input "text" at bounding box center [984, 144] width 201 height 21
select select
paste input "mb-0"
type input "mb-0"
select select
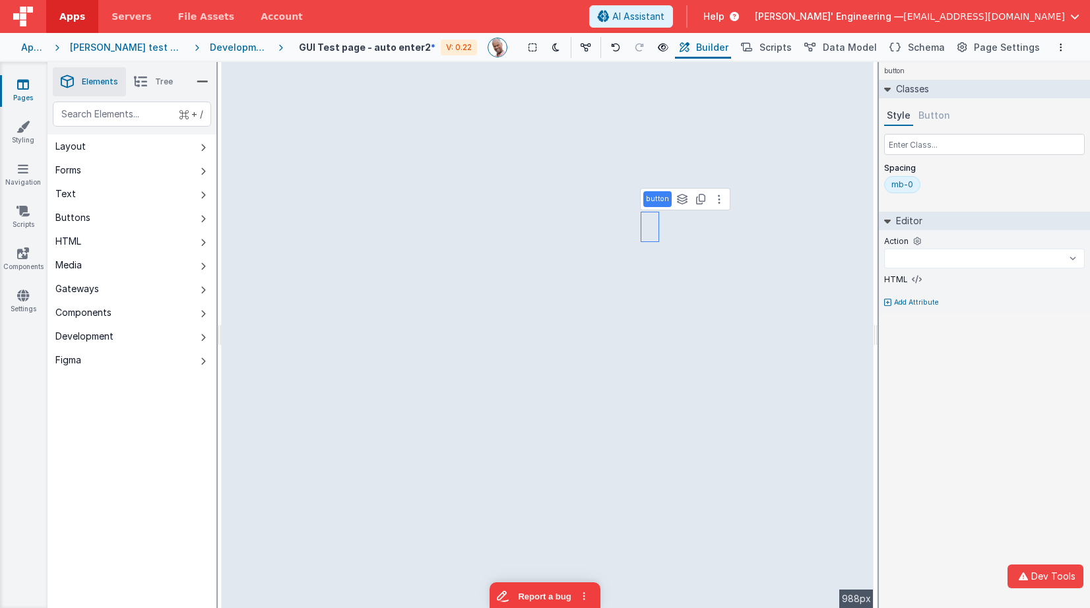
select select
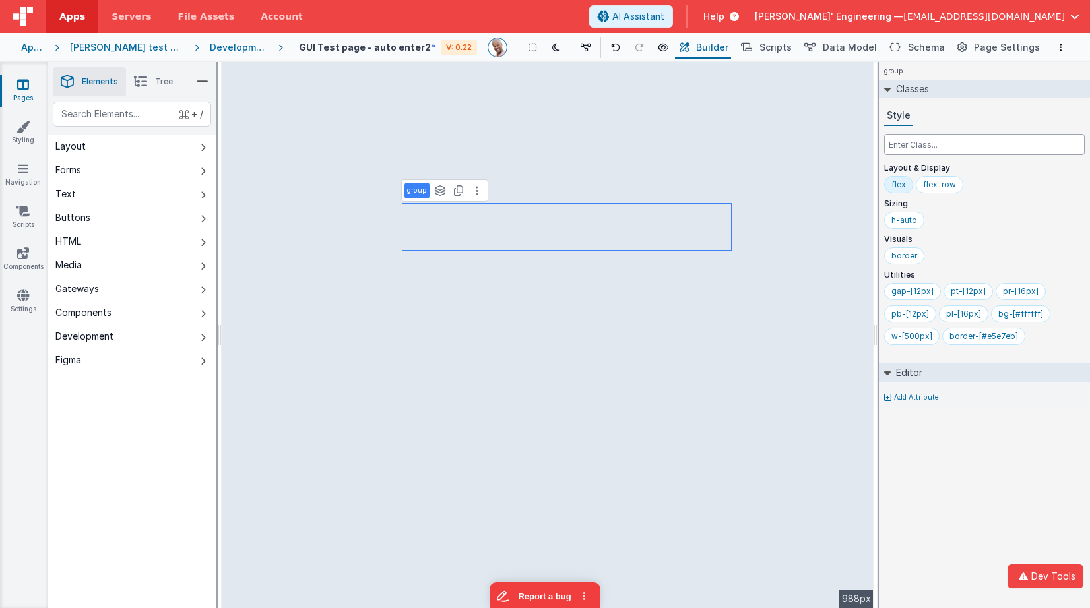
click at [915, 142] on input "text" at bounding box center [984, 144] width 201 height 21
paste input "mb-0"
type input "mb-0"
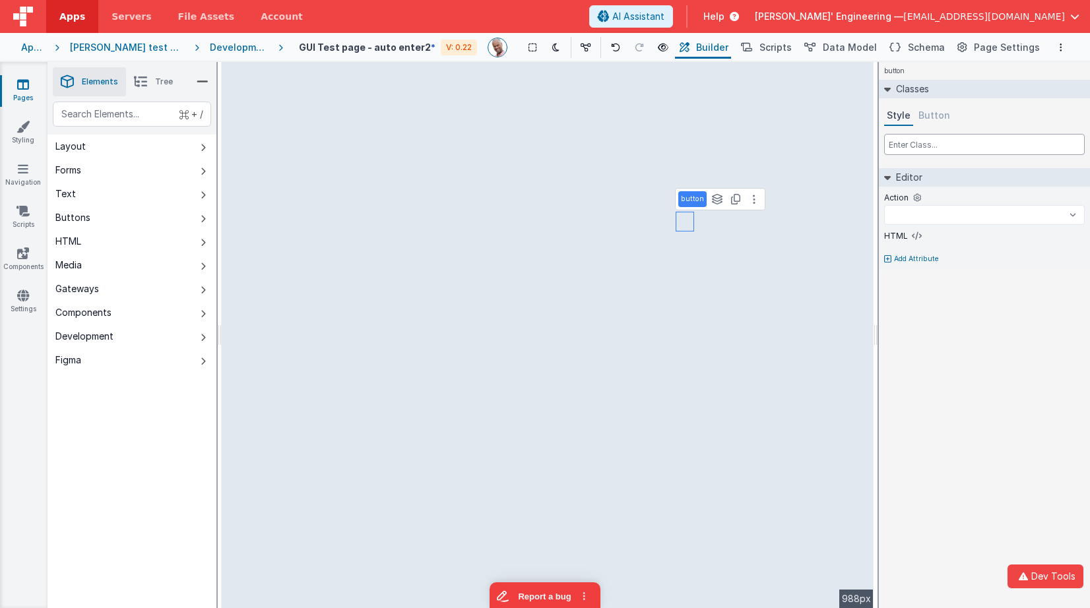
click at [949, 148] on input "text" at bounding box center [984, 144] width 201 height 21
select select
paste input "mb-0"
type input "mb-0"
select select
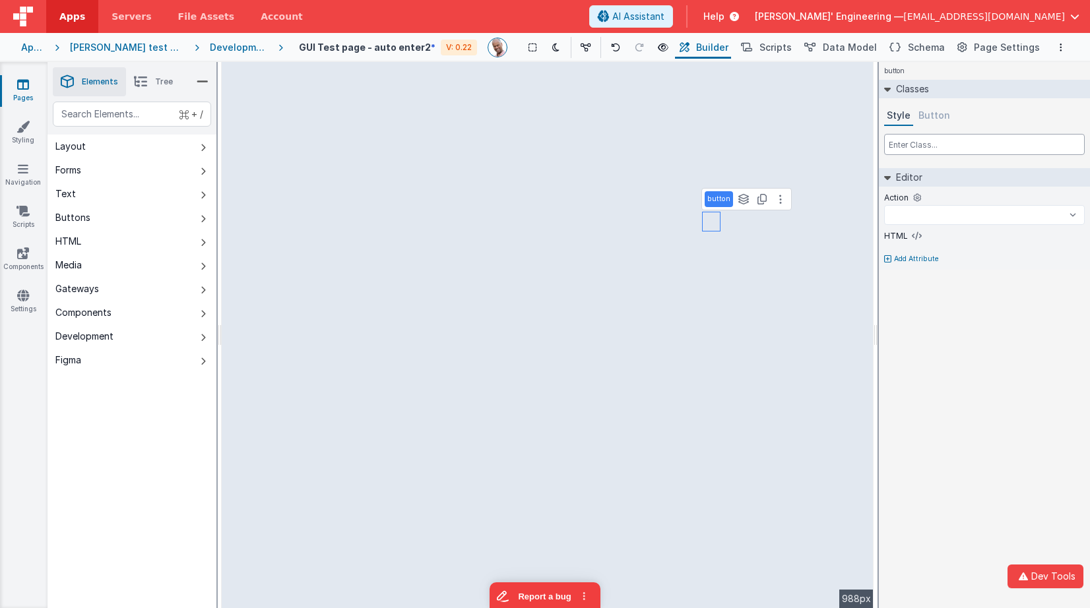
click at [923, 141] on input "text" at bounding box center [984, 144] width 201 height 21
select select
paste input "mb-0"
type input "mb-0"
select select
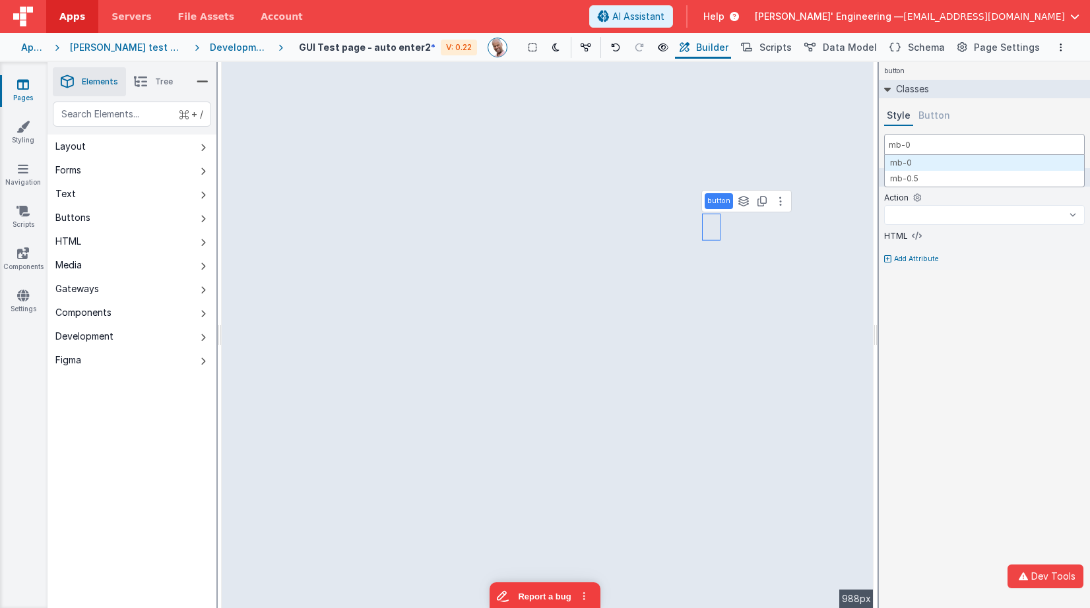
type input "mb-0"
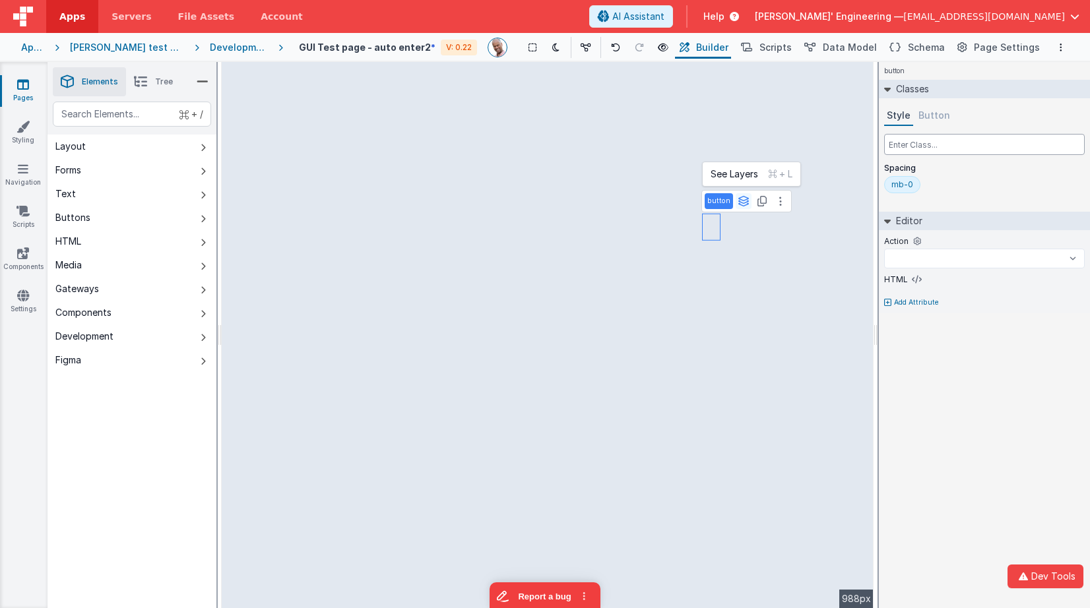
select select
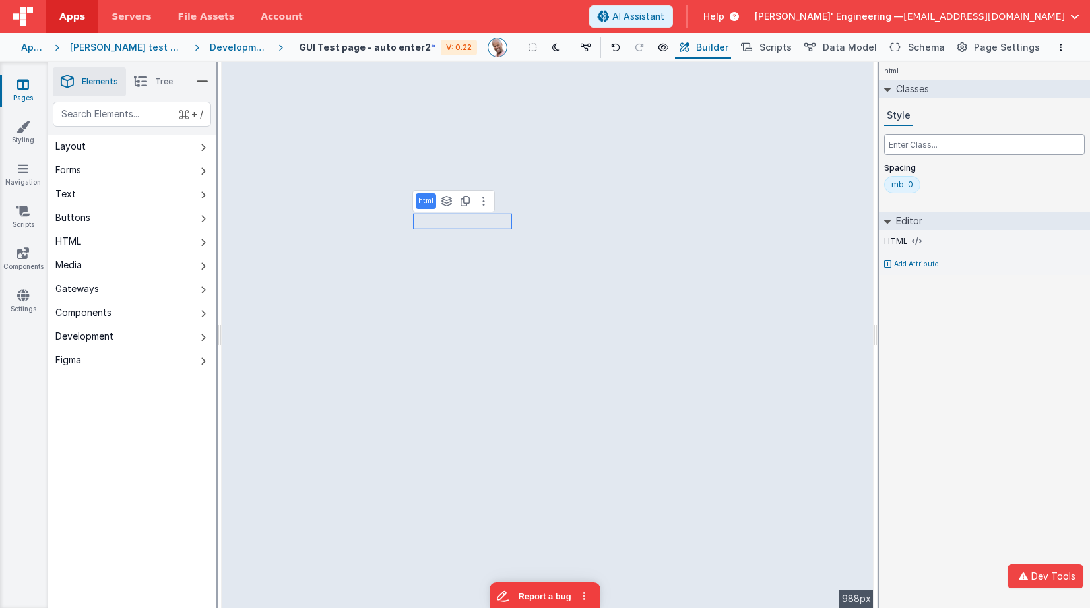
click at [935, 148] on input "text" at bounding box center [984, 144] width 201 height 21
click at [134, 71] on div "Saved Duplicating Page" at bounding box center [592, 67] width 1090 height 11
click at [147, 77] on icon at bounding box center [140, 82] width 13 height 18
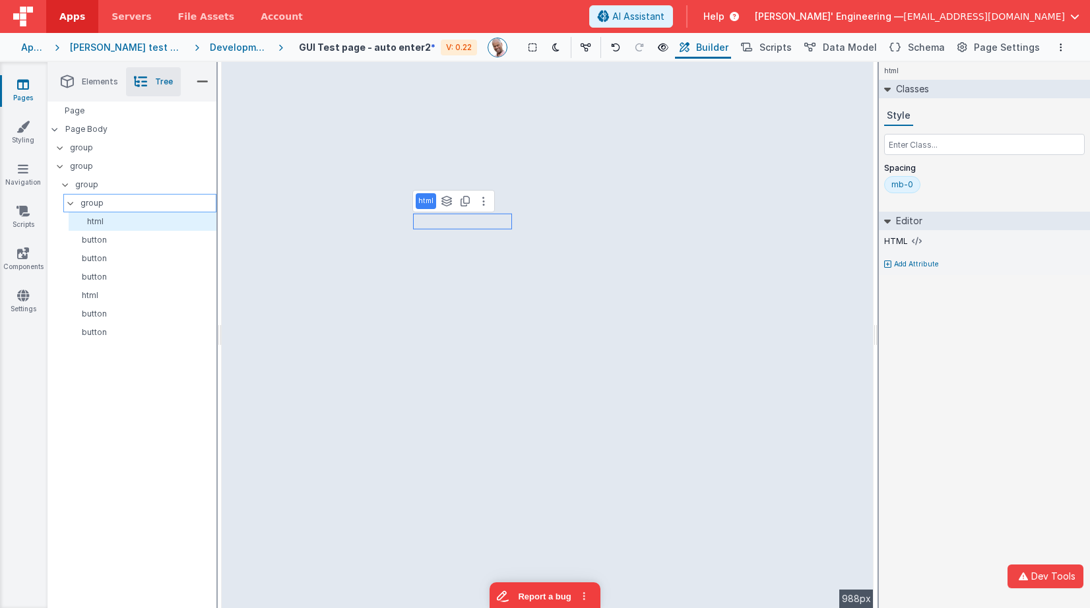
click at [94, 206] on p "group" at bounding box center [147, 203] width 135 height 15
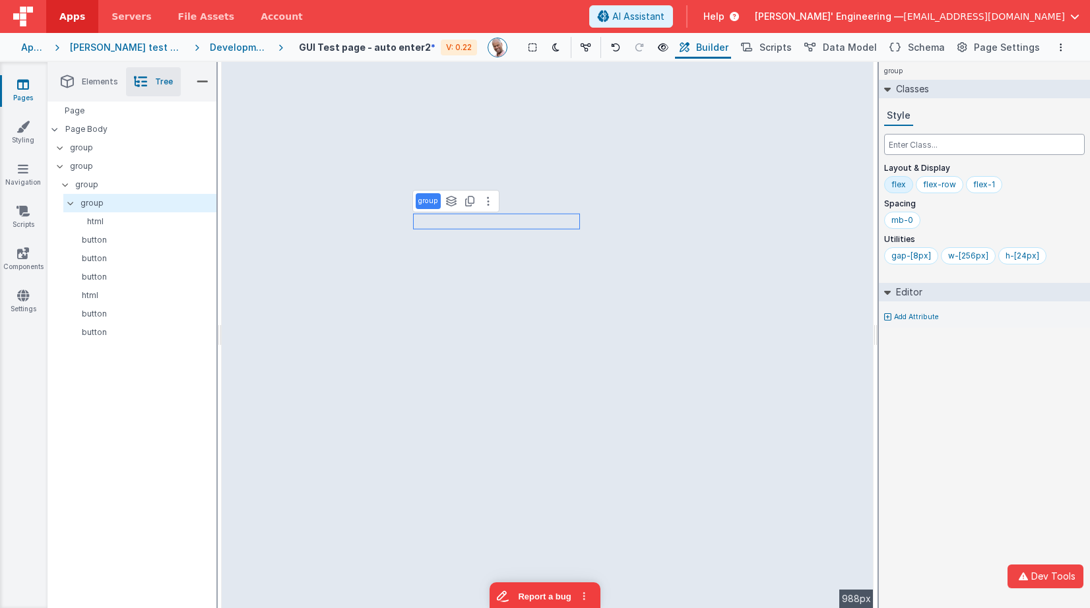
click at [914, 150] on input "text" at bounding box center [984, 144] width 201 height 21
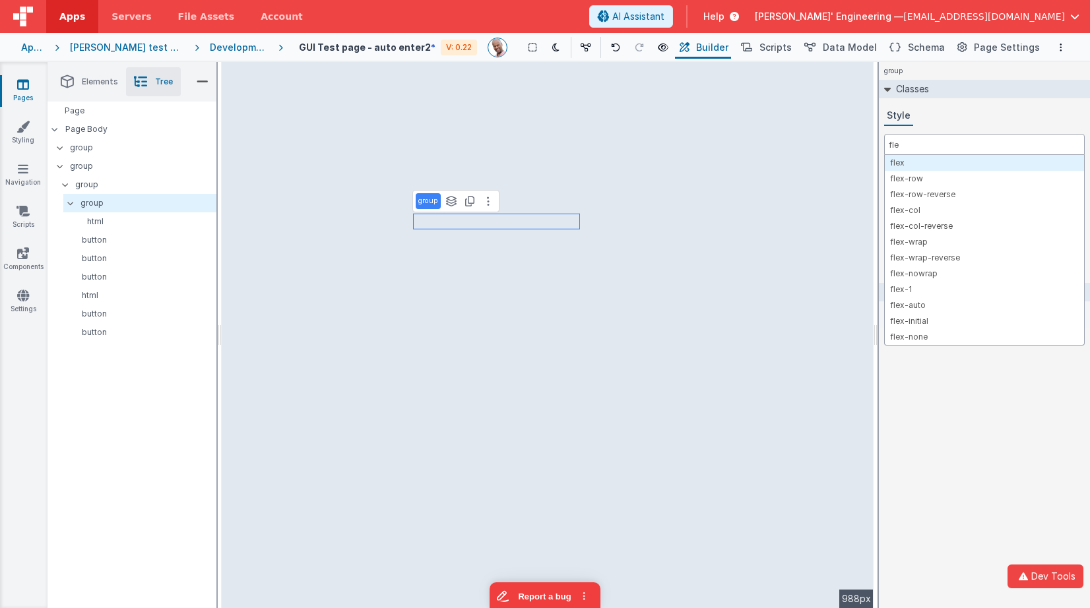
type input "flex"
